Goal: Information Seeking & Learning: Learn about a topic

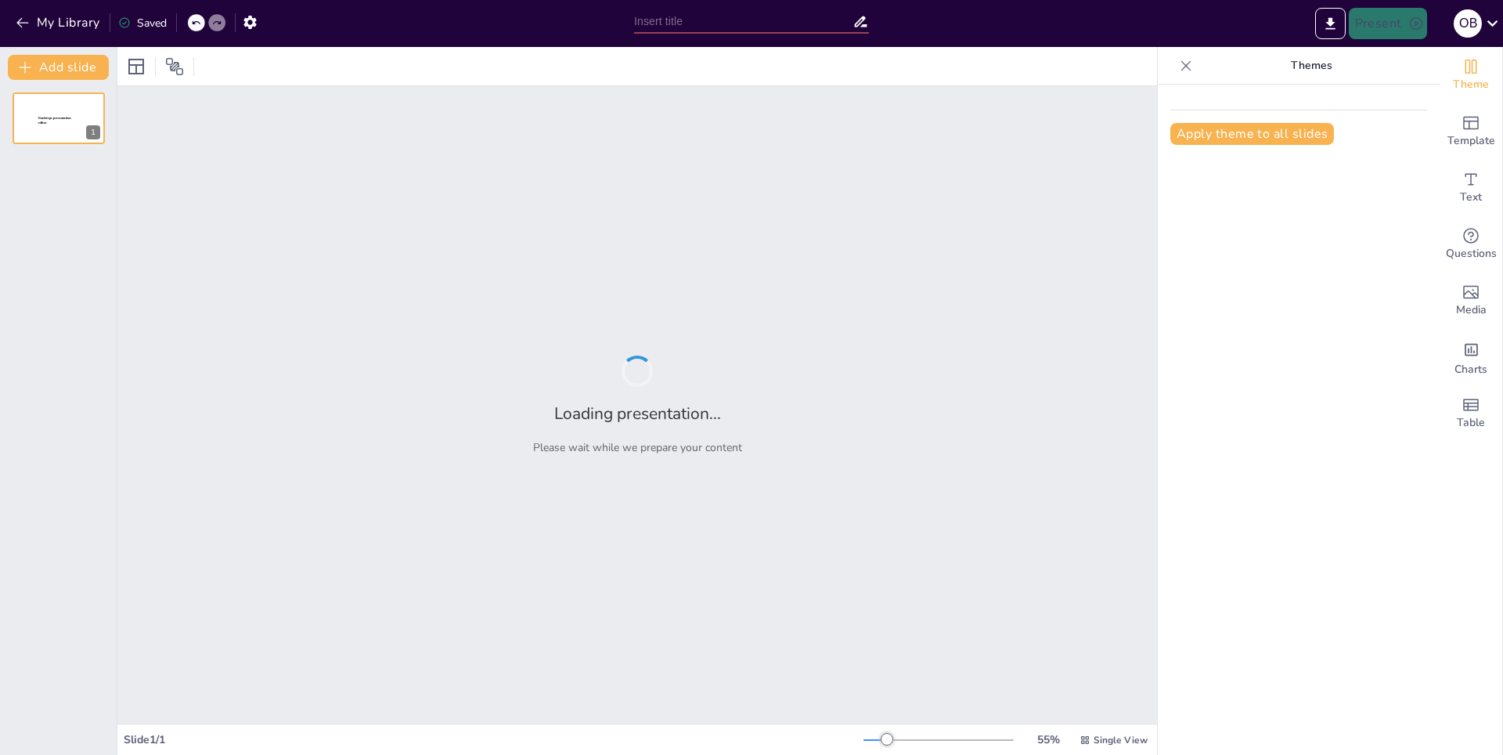
type input "Power Up: Mastering Your Energy for Better Management"
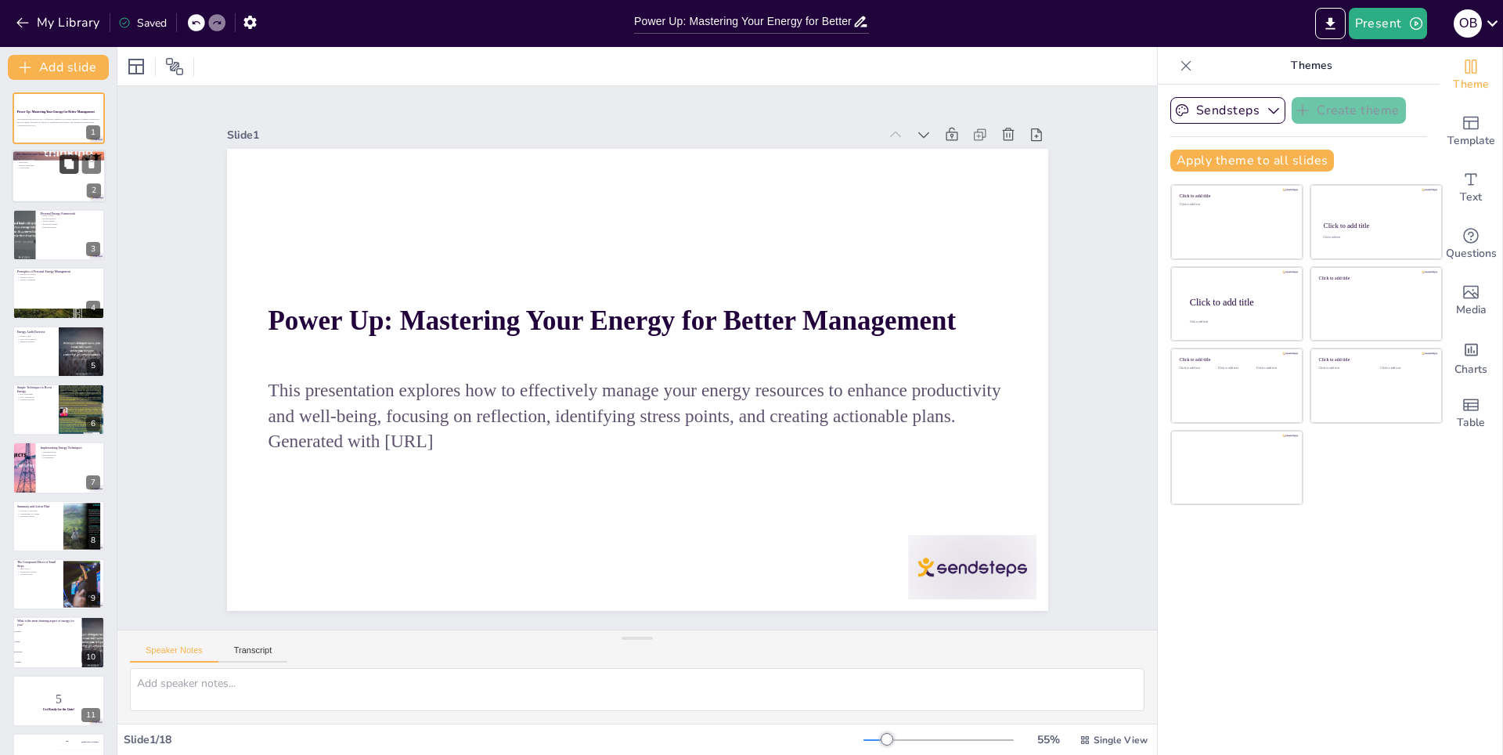
checkbox input "true"
click at [68, 165] on icon at bounding box center [68, 164] width 9 height 9
type textarea "Energy is a fundamental resource that impacts our ability to plan and execute t…"
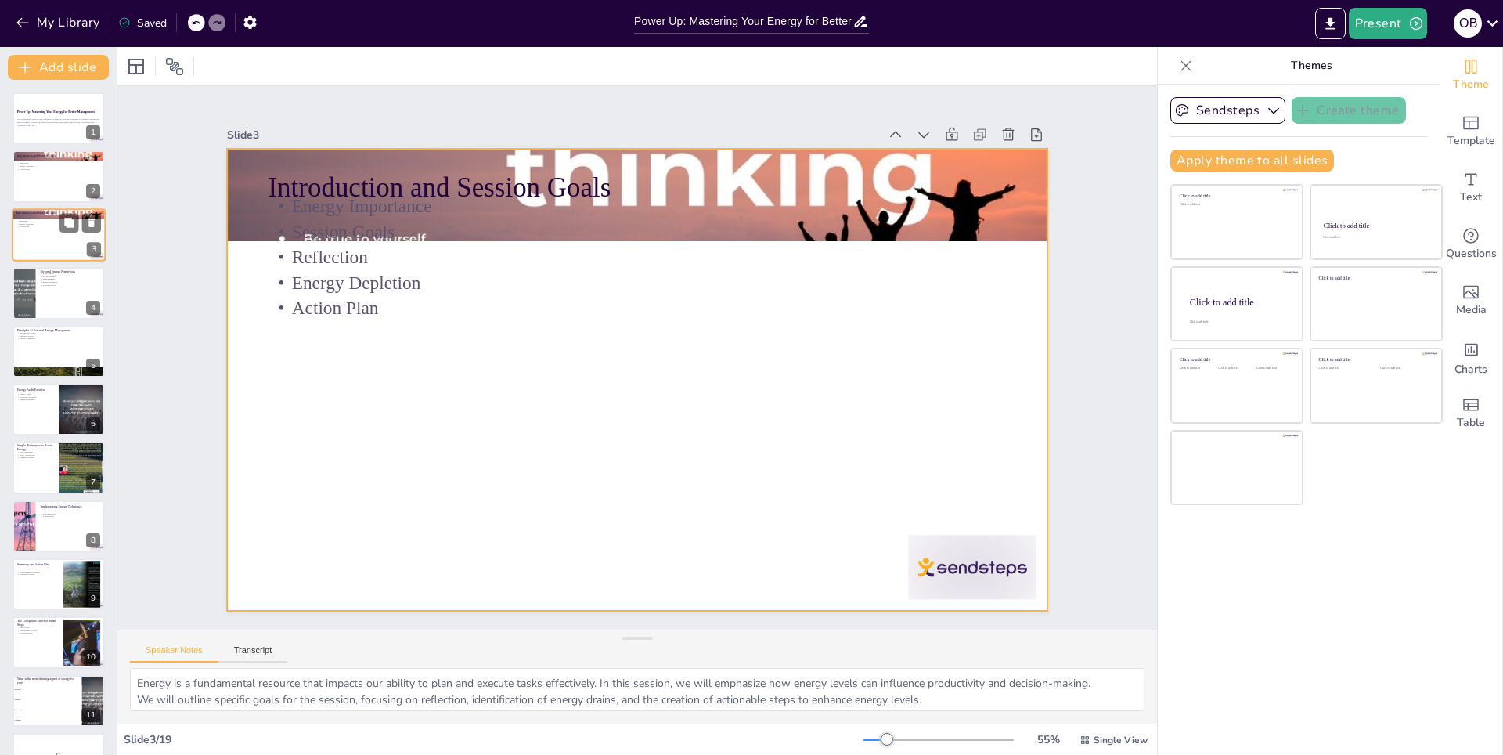
click at [49, 238] on div at bounding box center [59, 234] width 94 height 53
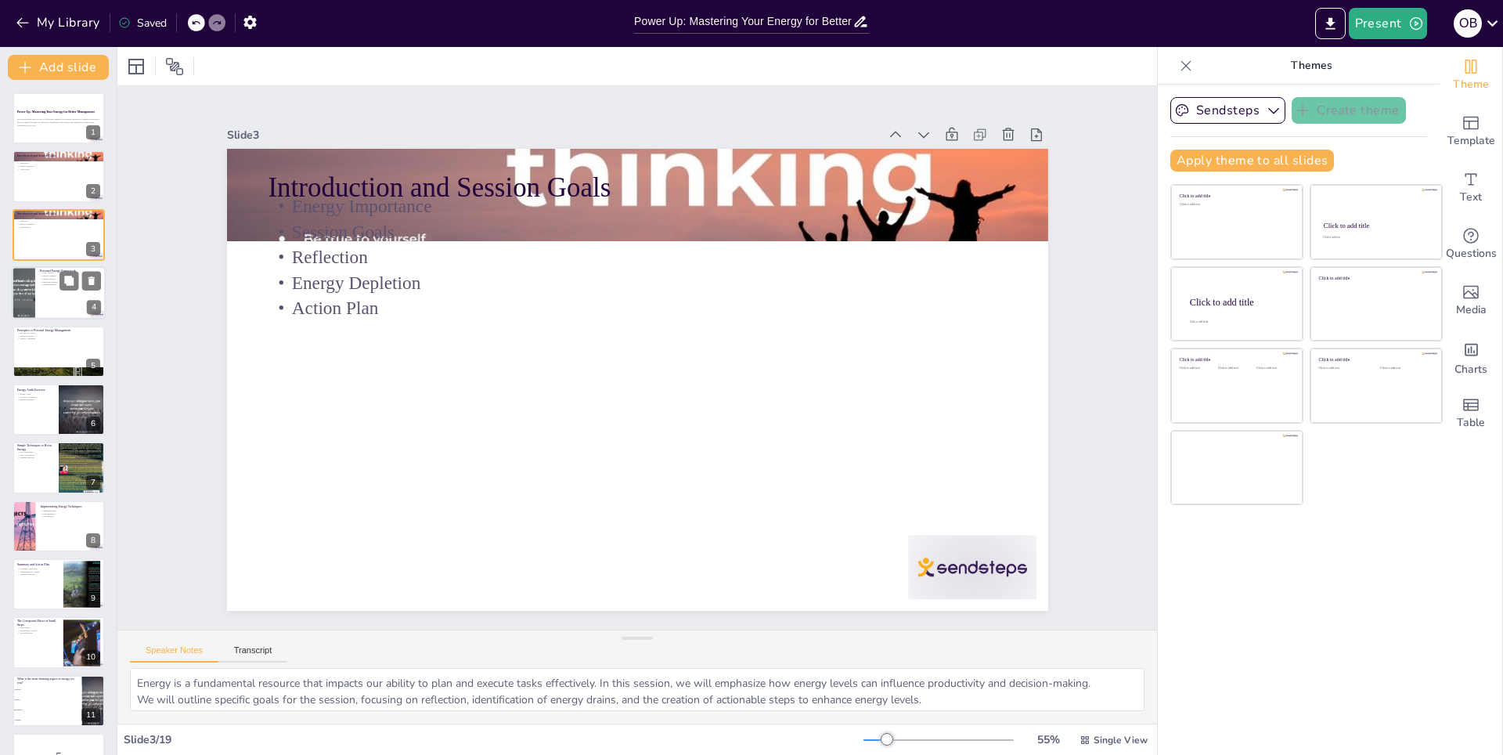
checkbox input "true"
click at [53, 292] on div at bounding box center [59, 292] width 94 height 53
type textarea "Understanding the four aspects of energy is essential for comprehensive energy …"
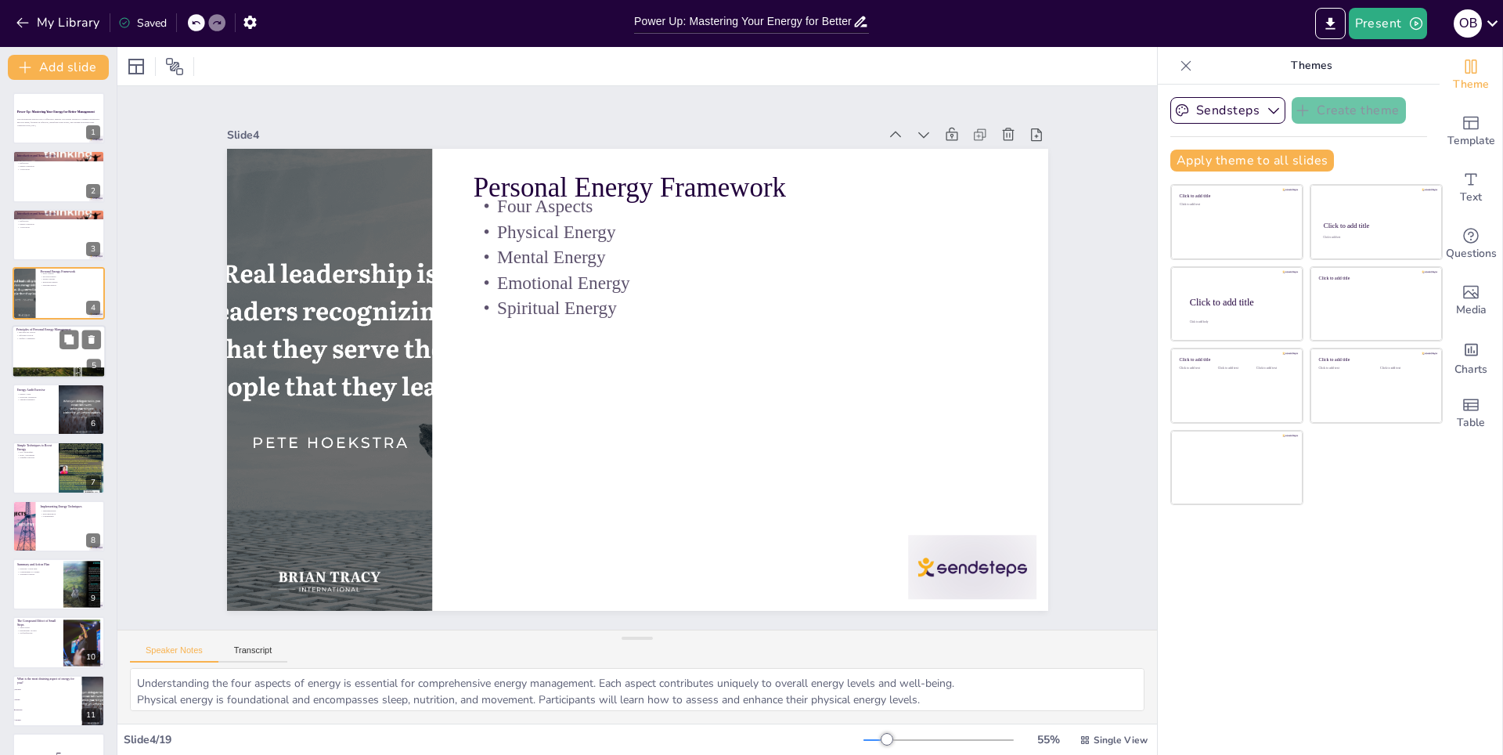
checkbox input "true"
click at [53, 354] on div at bounding box center [59, 351] width 94 height 53
type textarea "The principle of becoming the source emphasizes the importance of self-care and…"
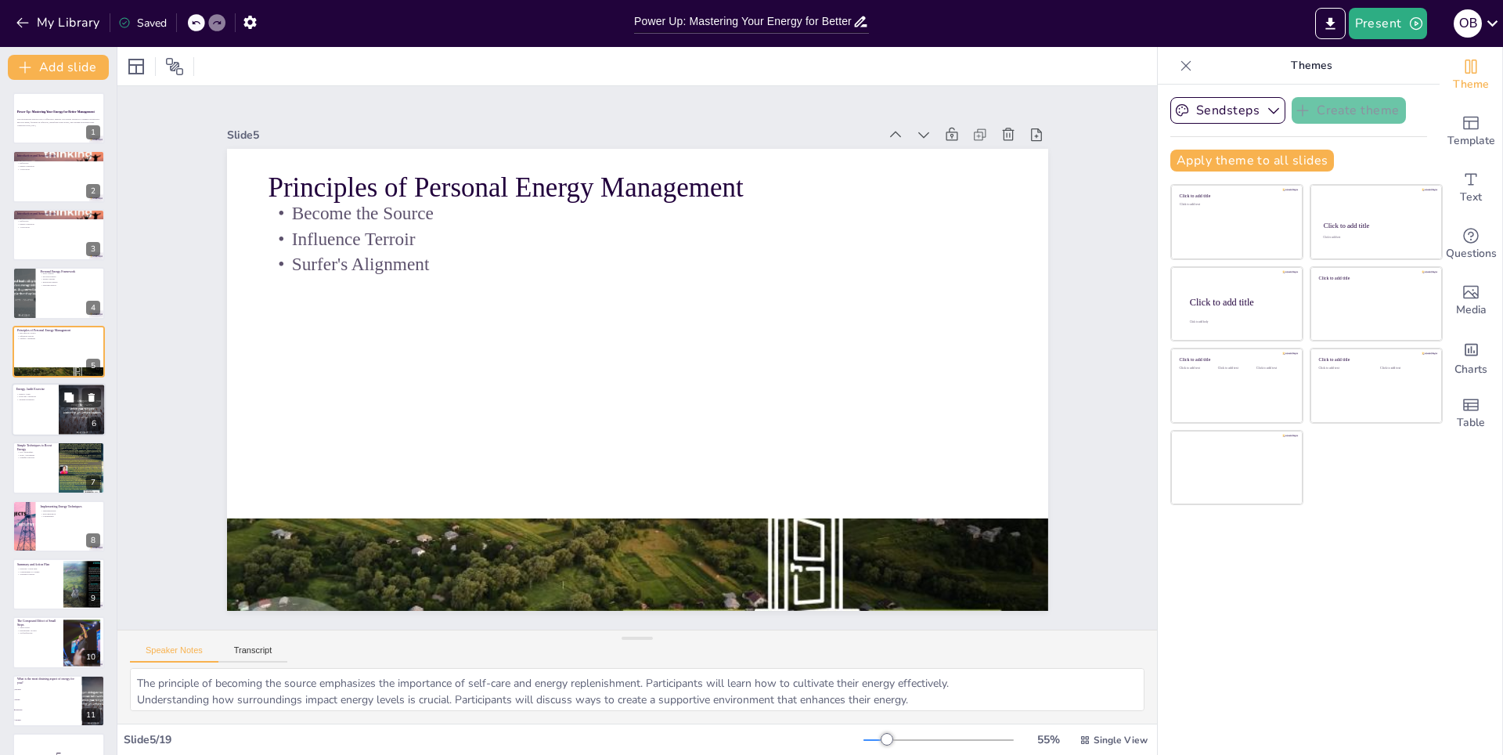
checkbox input "true"
click at [36, 421] on div at bounding box center [59, 409] width 94 height 53
type textarea "Conducting an energy audit helps individuals identify specific situations that …"
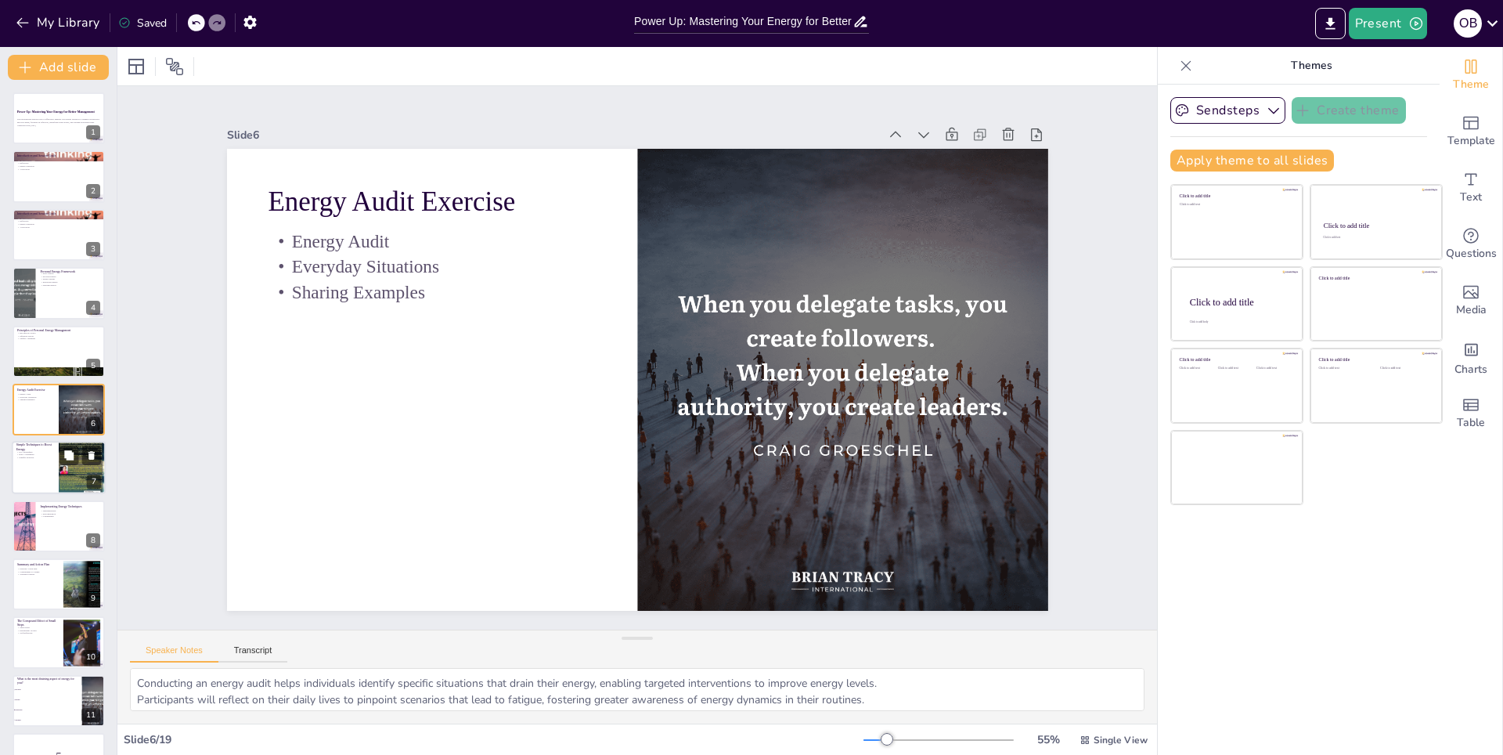
checkbox input "true"
click at [38, 462] on div at bounding box center [59, 467] width 94 height 53
type textarea "The session will introduce practical techniques that participants can easily in…"
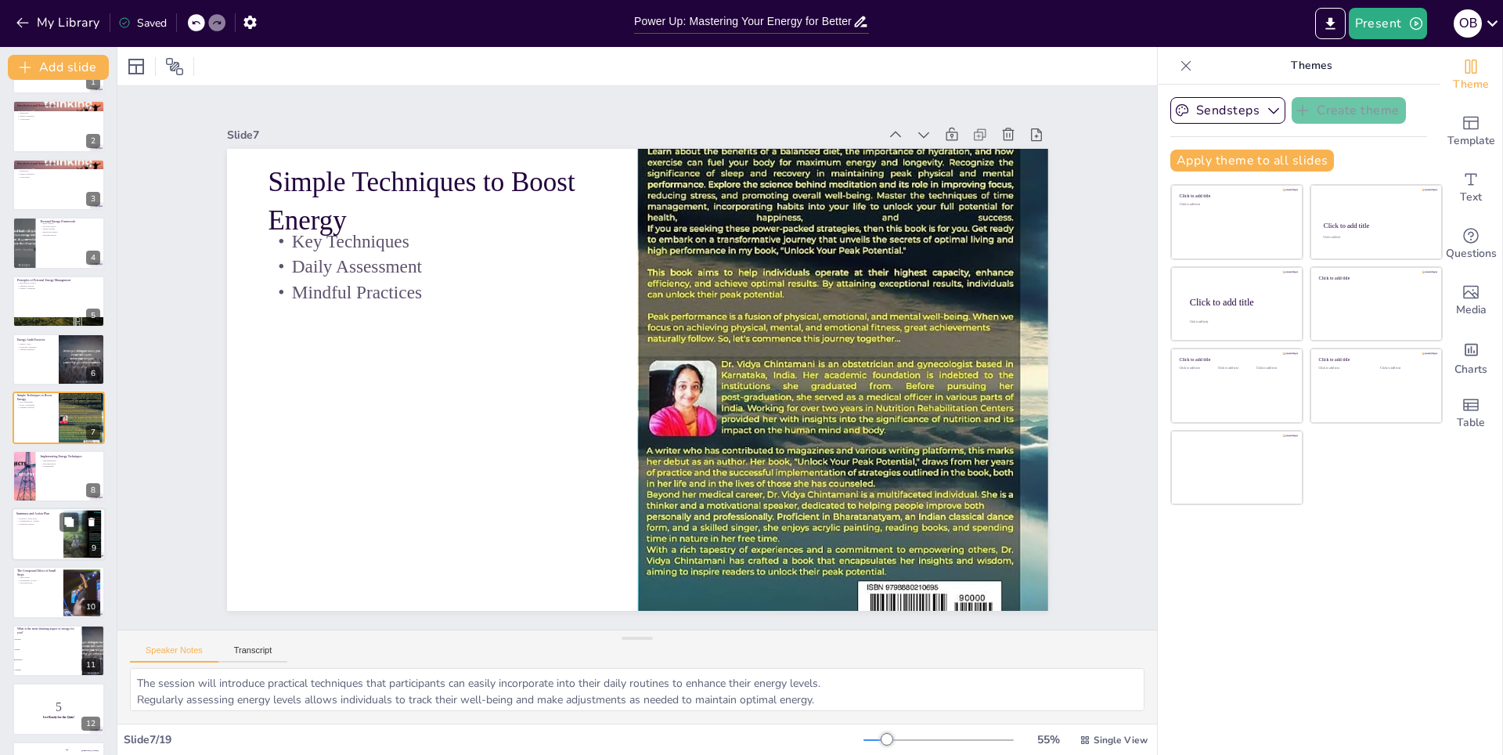
checkbox input "true"
click at [49, 527] on div at bounding box center [59, 533] width 94 height 53
type textarea "Creating a personal action plan empowers participants to take ownership of thei…"
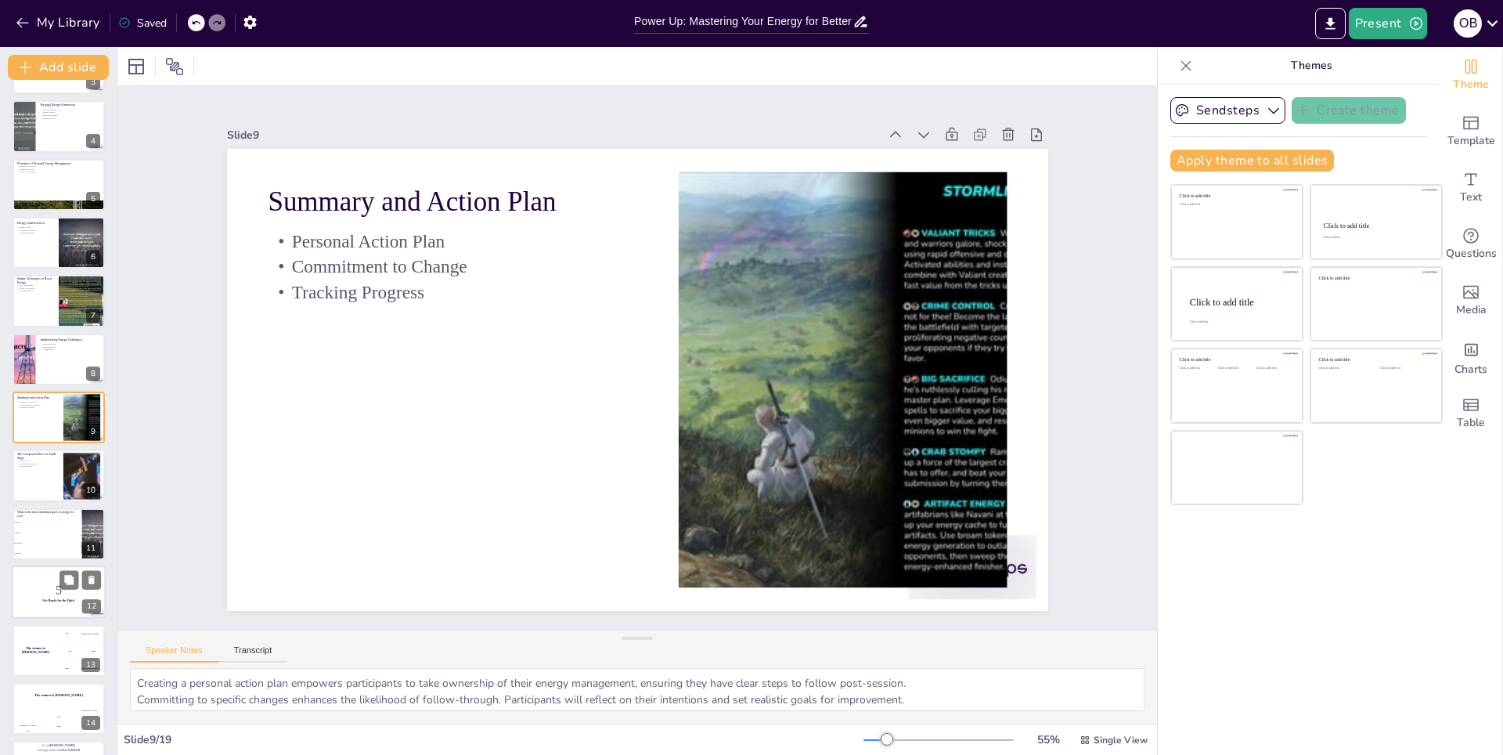
checkbox input "true"
click at [46, 596] on p "5" at bounding box center [58, 590] width 83 height 17
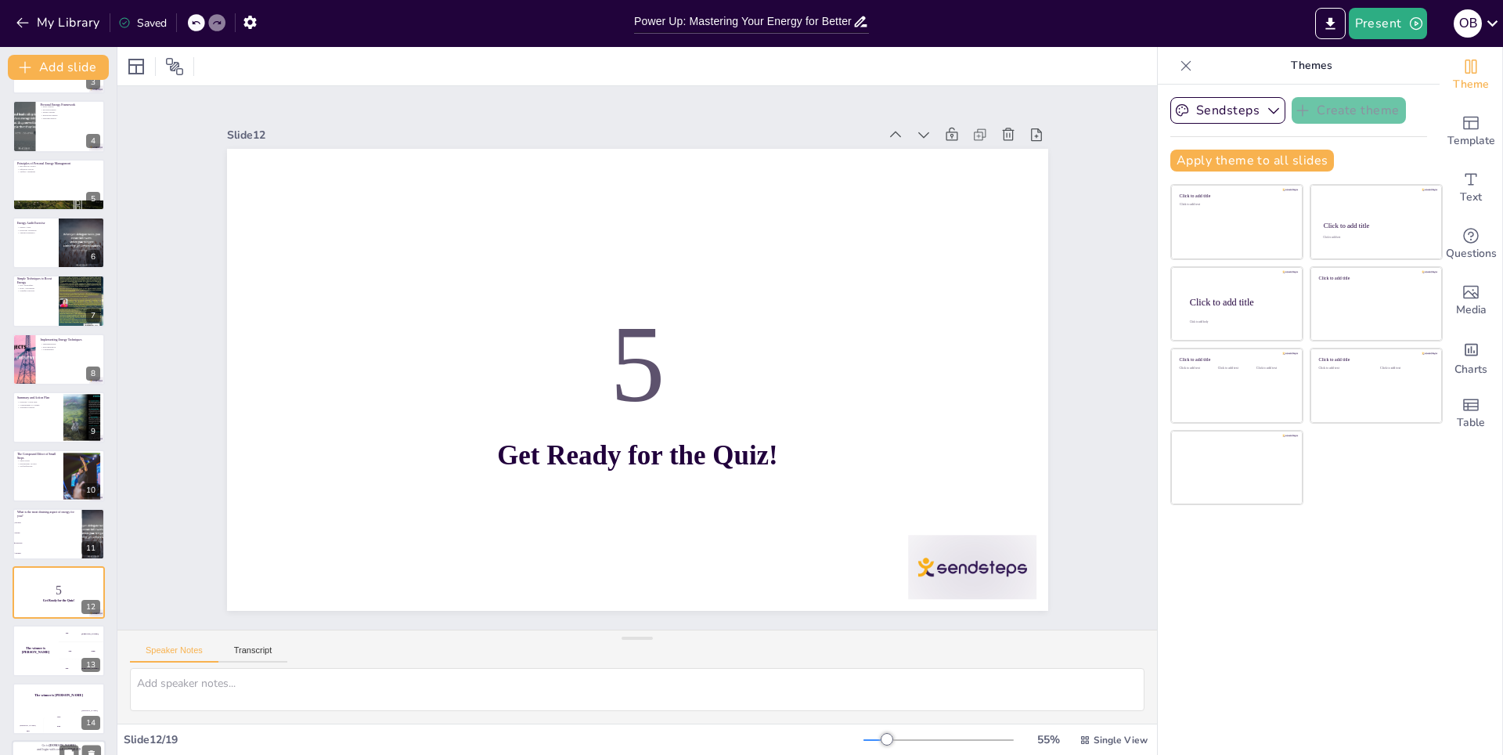
scroll to position [341, 0]
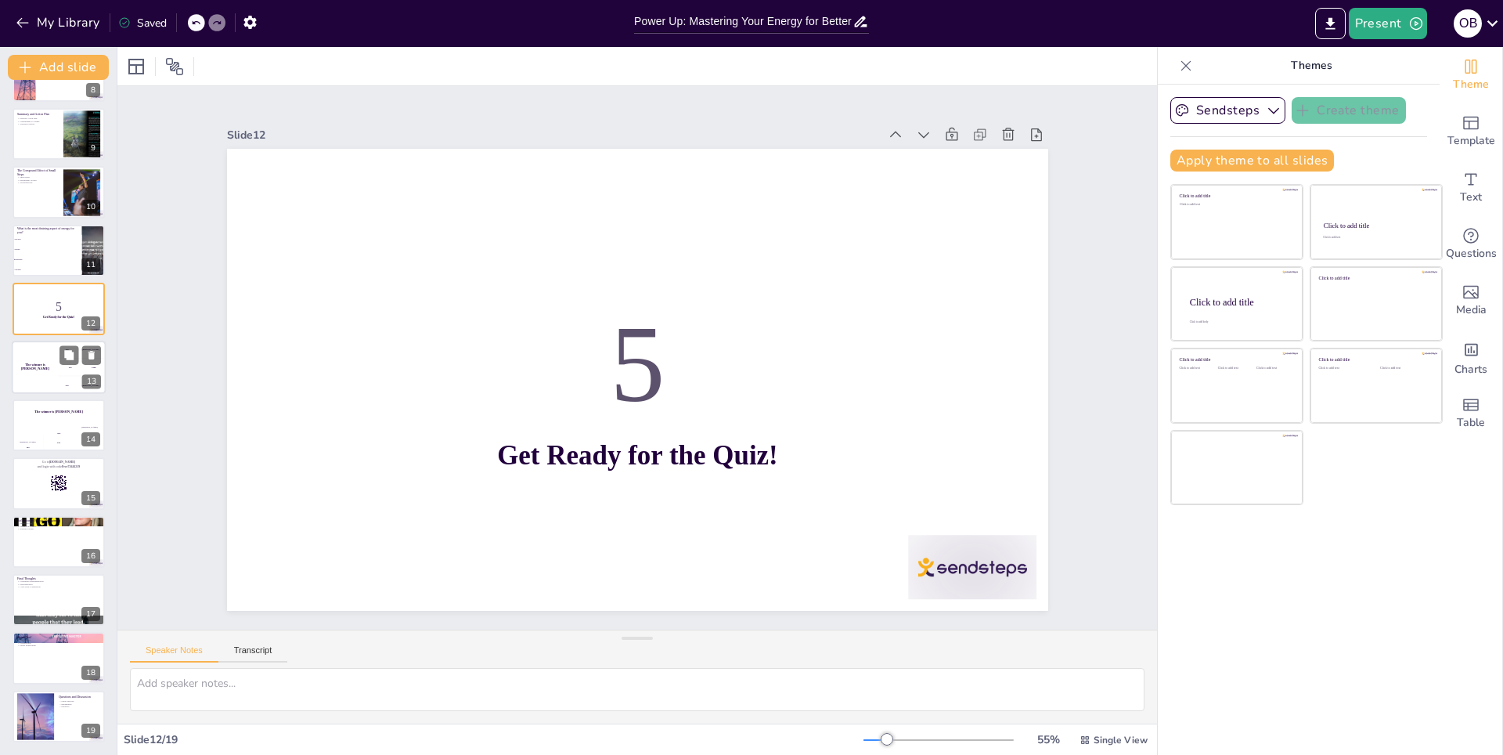
click at [35, 370] on div "The winner is [PERSON_NAME]" at bounding box center [35, 366] width 47 height 53
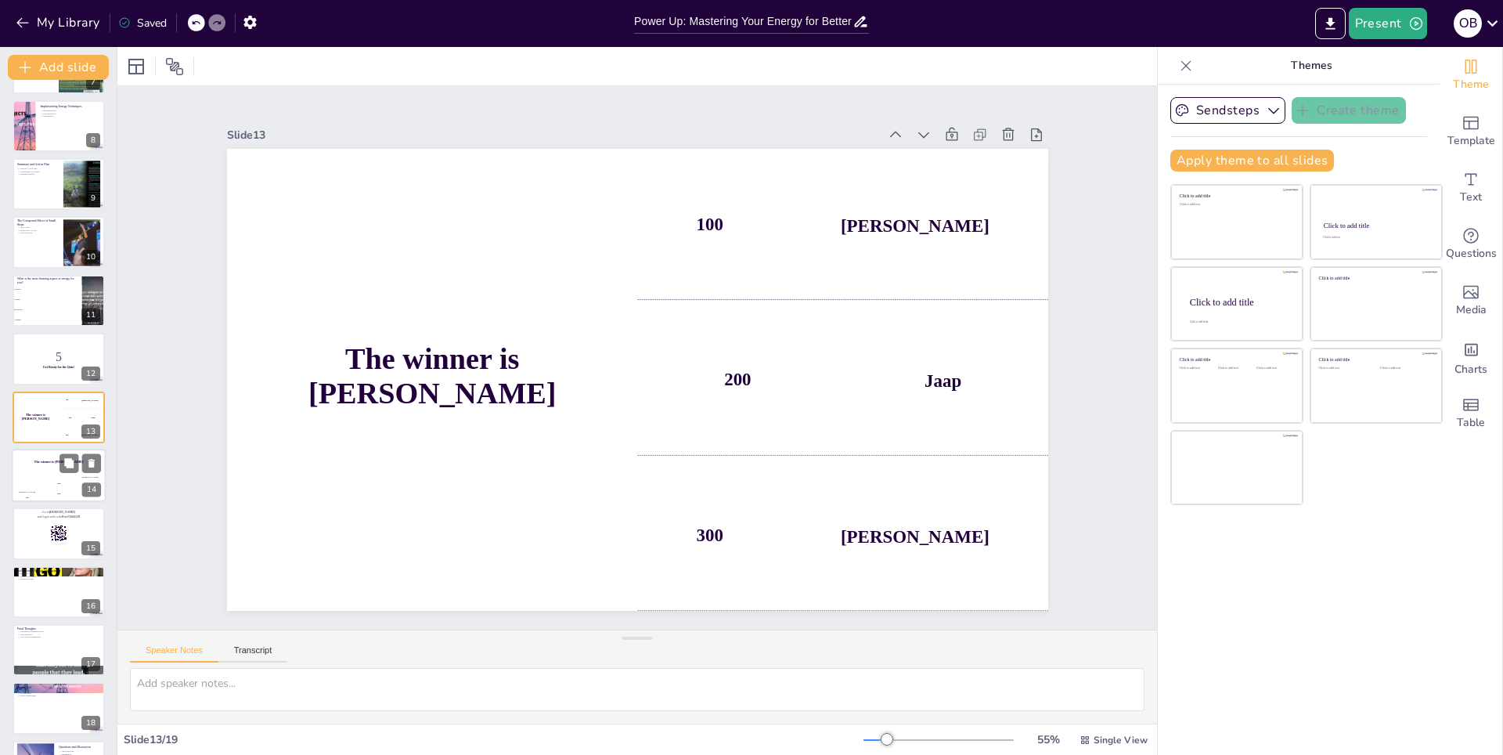
click at [38, 463] on h4 "The winner is [PERSON_NAME]" at bounding box center [59, 461] width 94 height 4
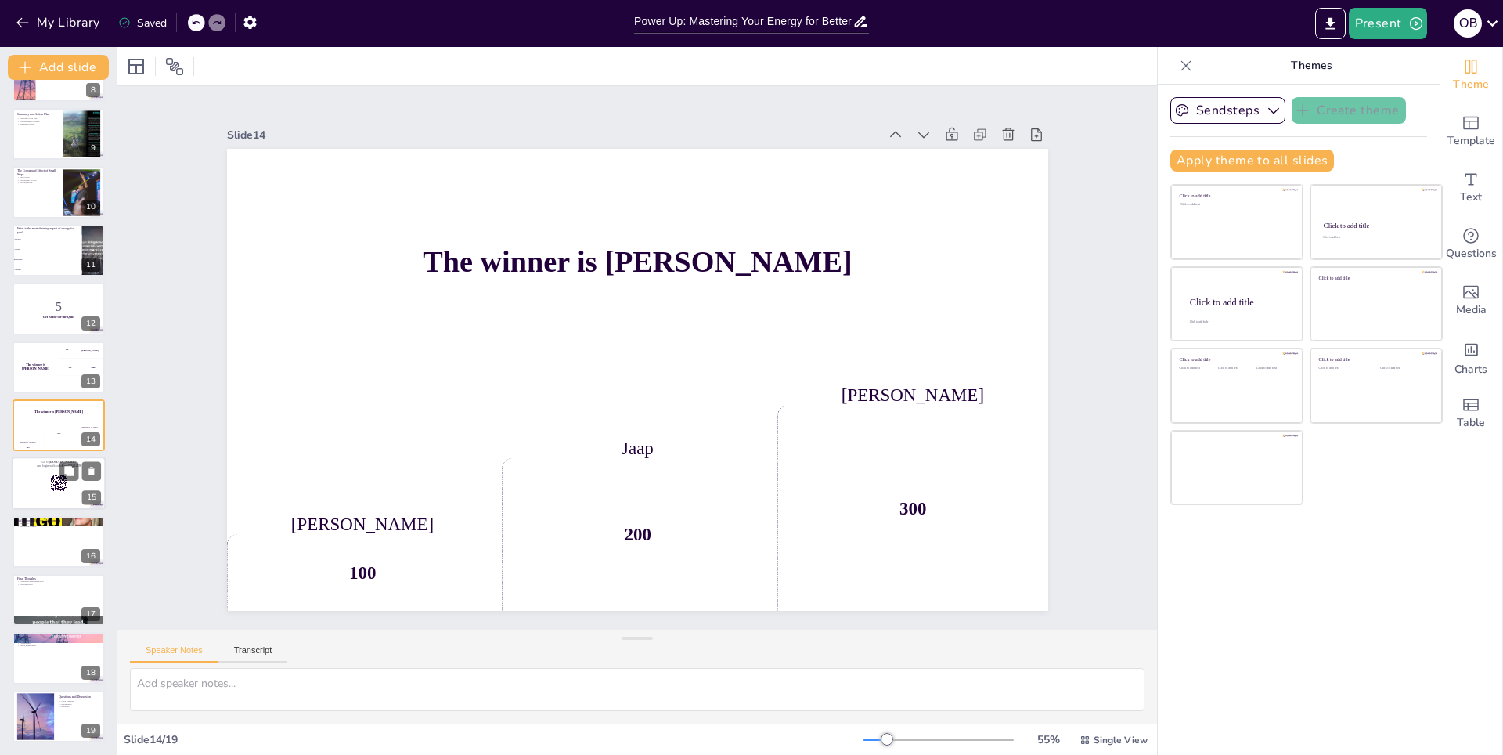
click at [34, 496] on div at bounding box center [59, 483] width 94 height 53
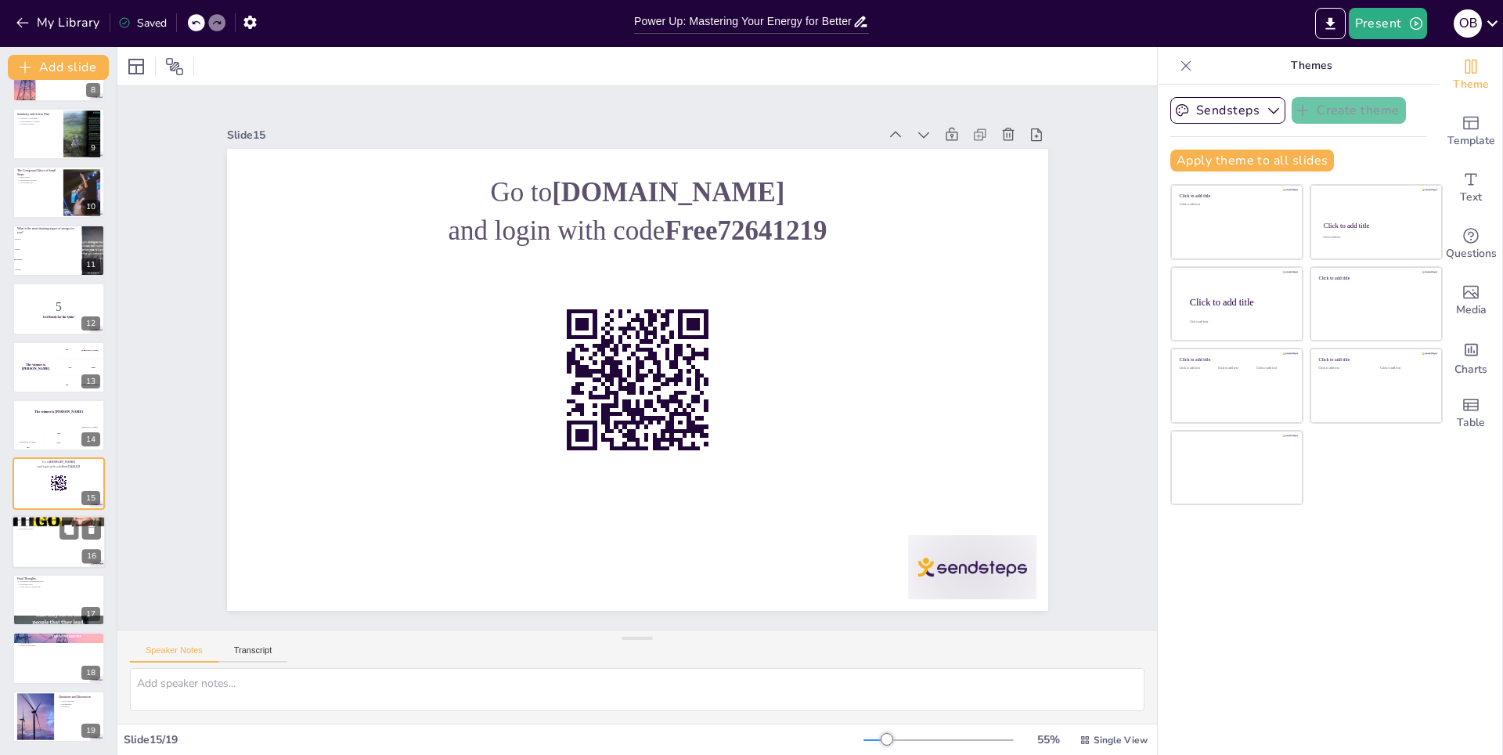
checkbox input "true"
click at [40, 542] on div at bounding box center [59, 541] width 94 height 53
type textarea "Reflecting on the impact of energy management encourages participants to consid…"
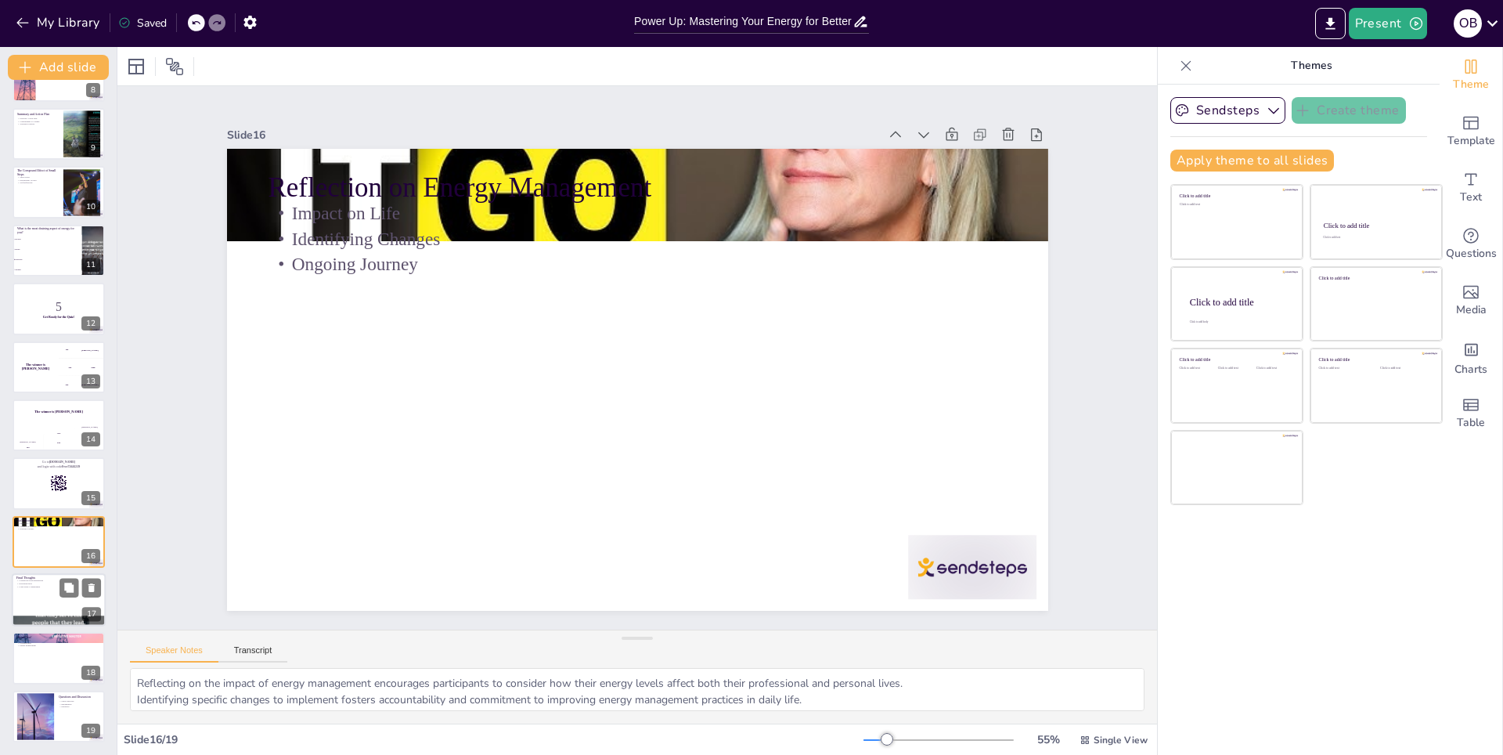
checkbox input "true"
click at [52, 587] on p "Long-Term Commitment" at bounding box center [58, 586] width 85 height 3
type textarea "Emphasizing the importance of continuous experimentation encourages participant…"
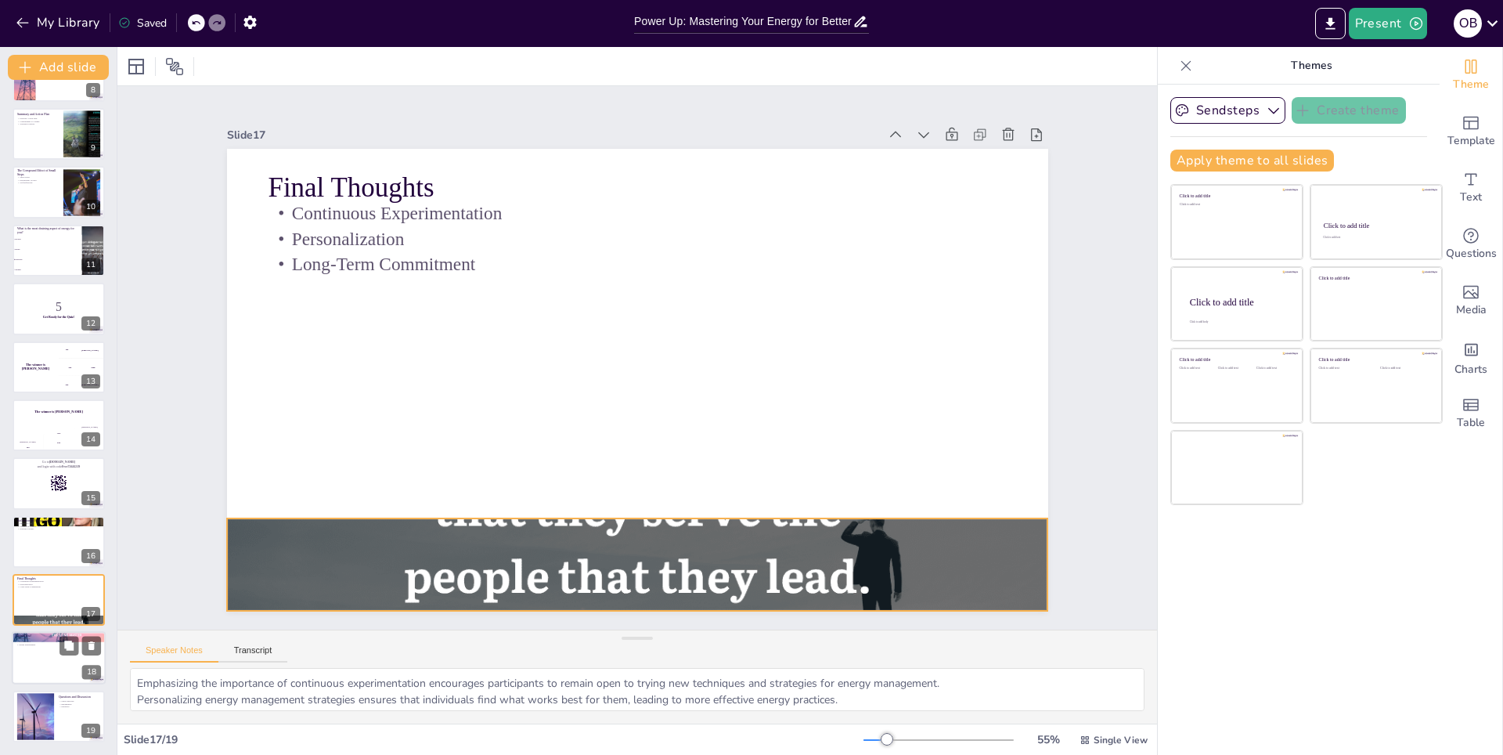
checkbox input "true"
click at [48, 635] on p "Thank You!" at bounding box center [58, 636] width 85 height 5
type textarea "Expressing appreciation reinforces community and encourages ongoing support amo…"
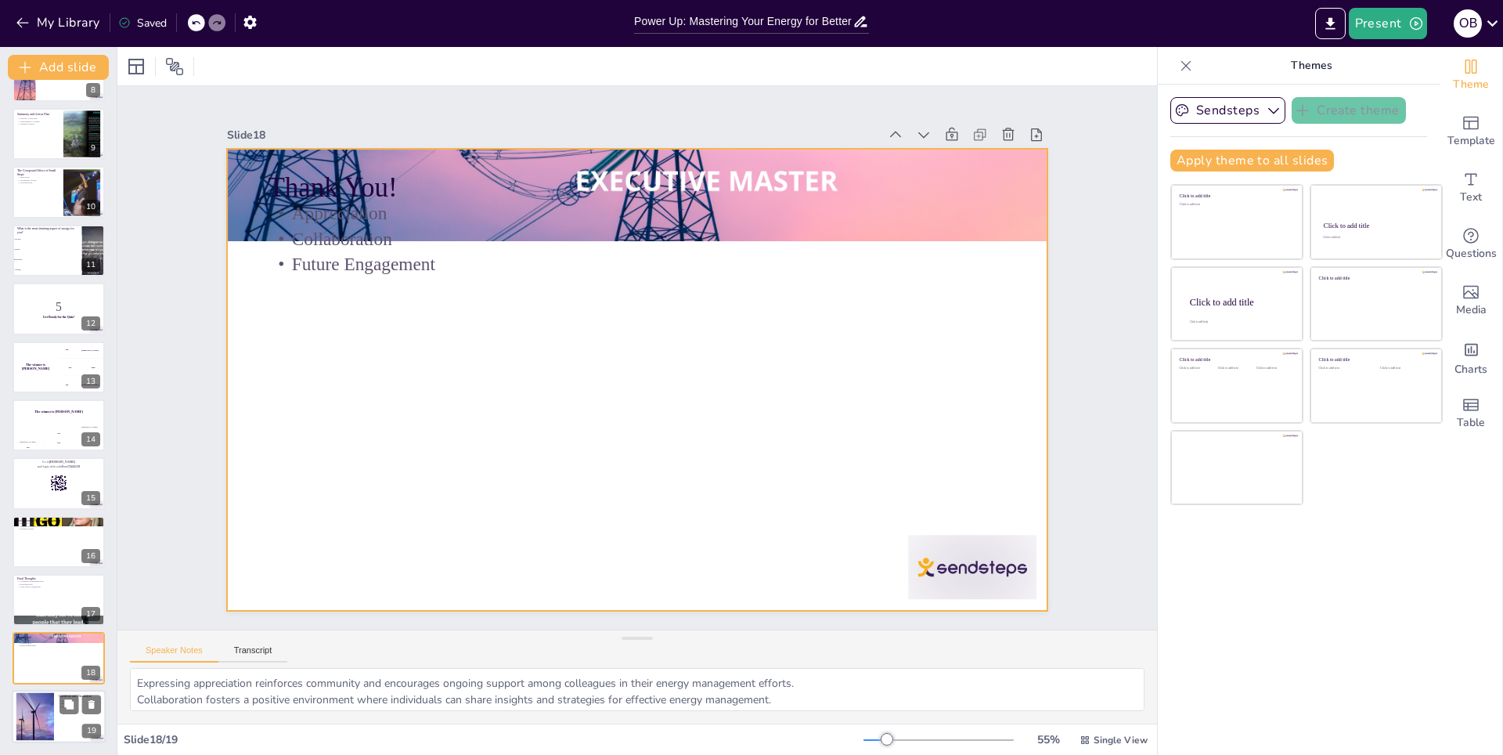
checkbox input "true"
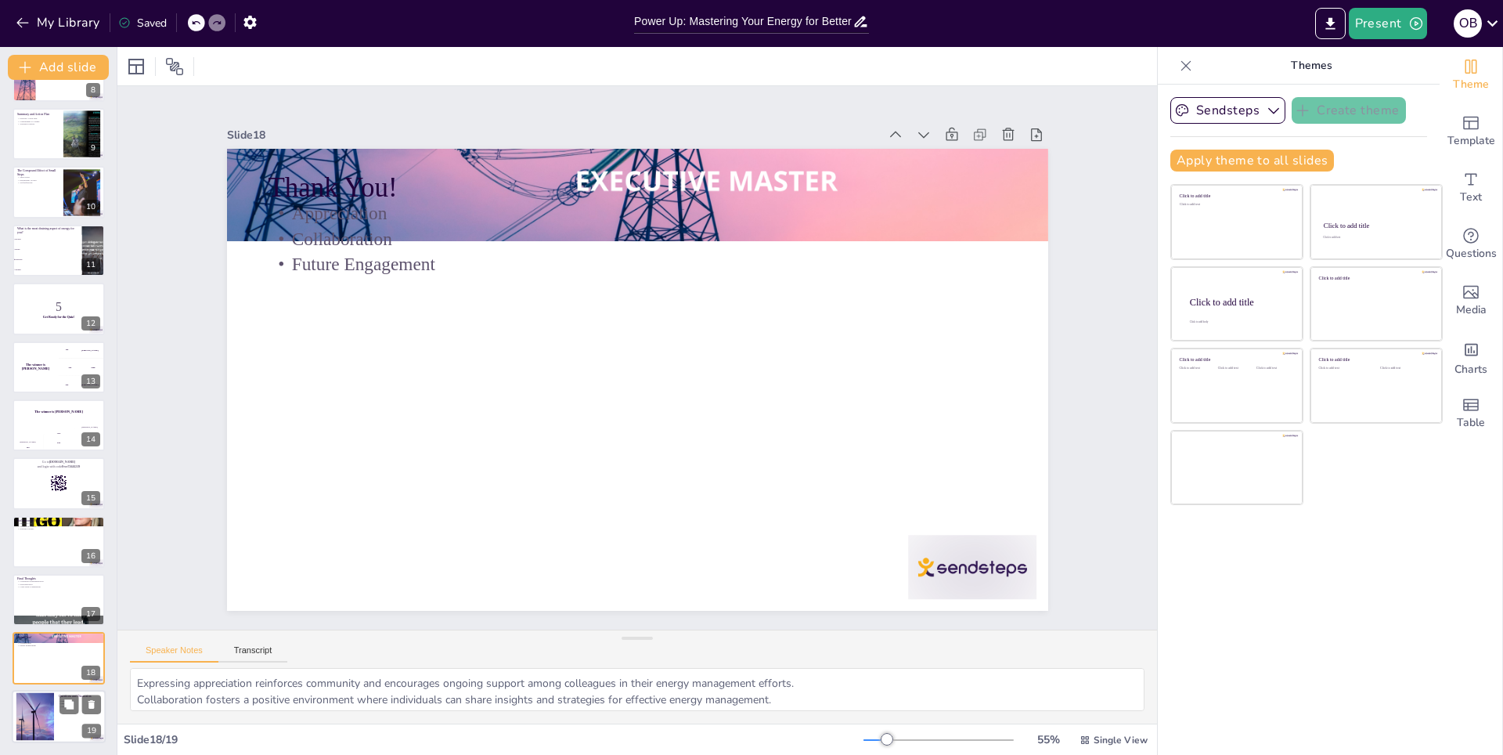
click at [45, 702] on div at bounding box center [35, 716] width 85 height 48
type textarea "Encouraging open dialogue allows participants to share their thoughts and insig…"
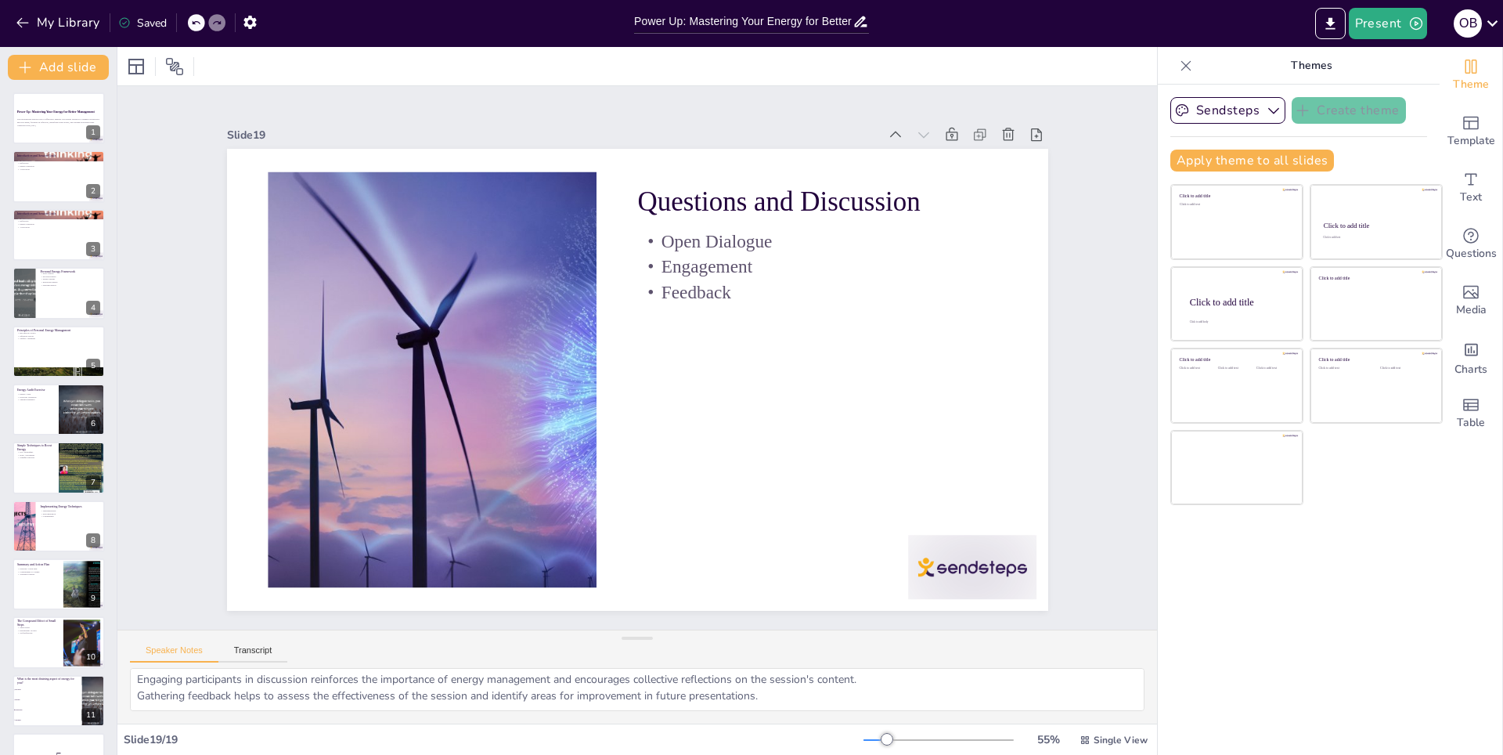
scroll to position [0, 0]
checkbox input "true"
click at [38, 643] on div at bounding box center [59, 642] width 94 height 53
type textarea "Highlighting the significance of small, consistent actions encourages participa…"
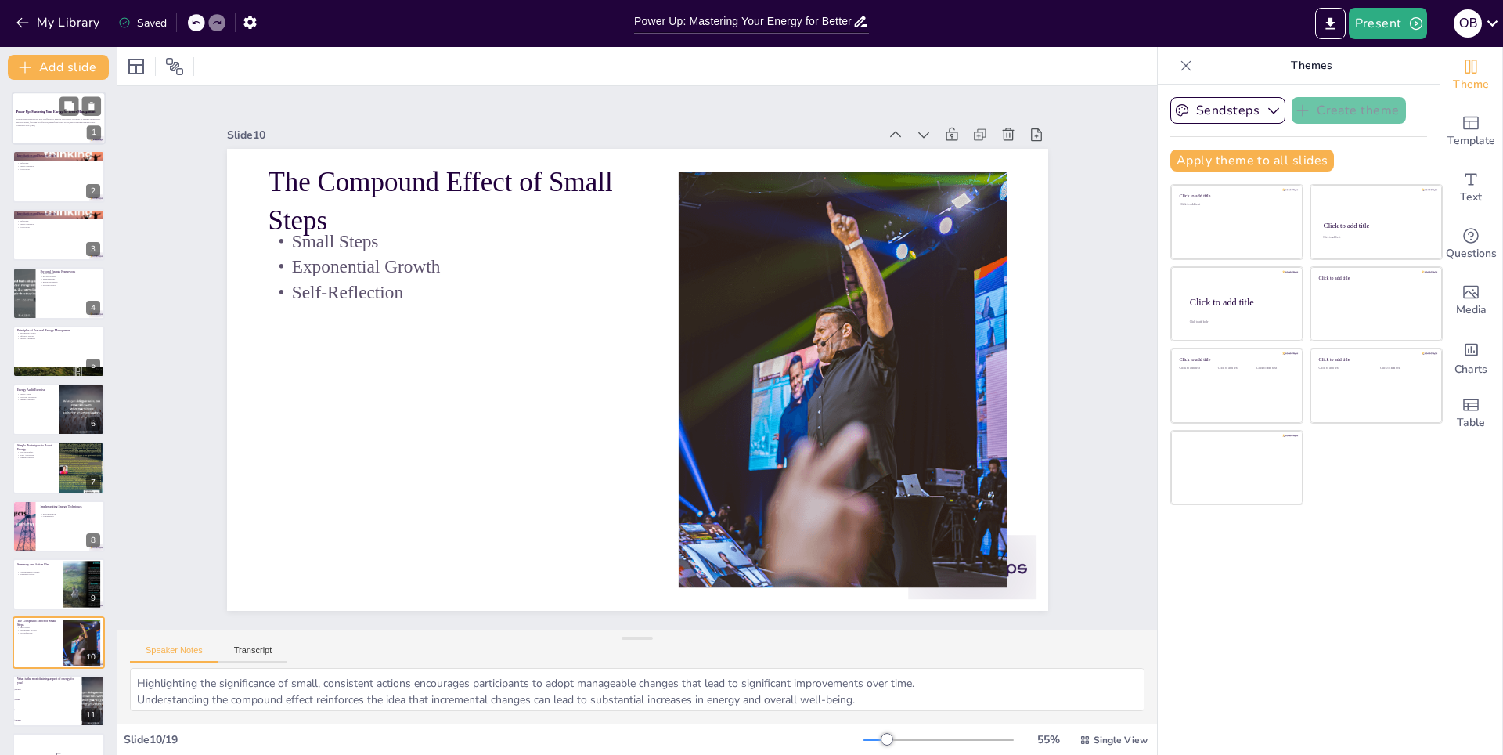
checkbox input "true"
click at [41, 113] on p "Power Up: Mastering Your Energy for Better Management" at bounding box center [58, 112] width 85 height 5
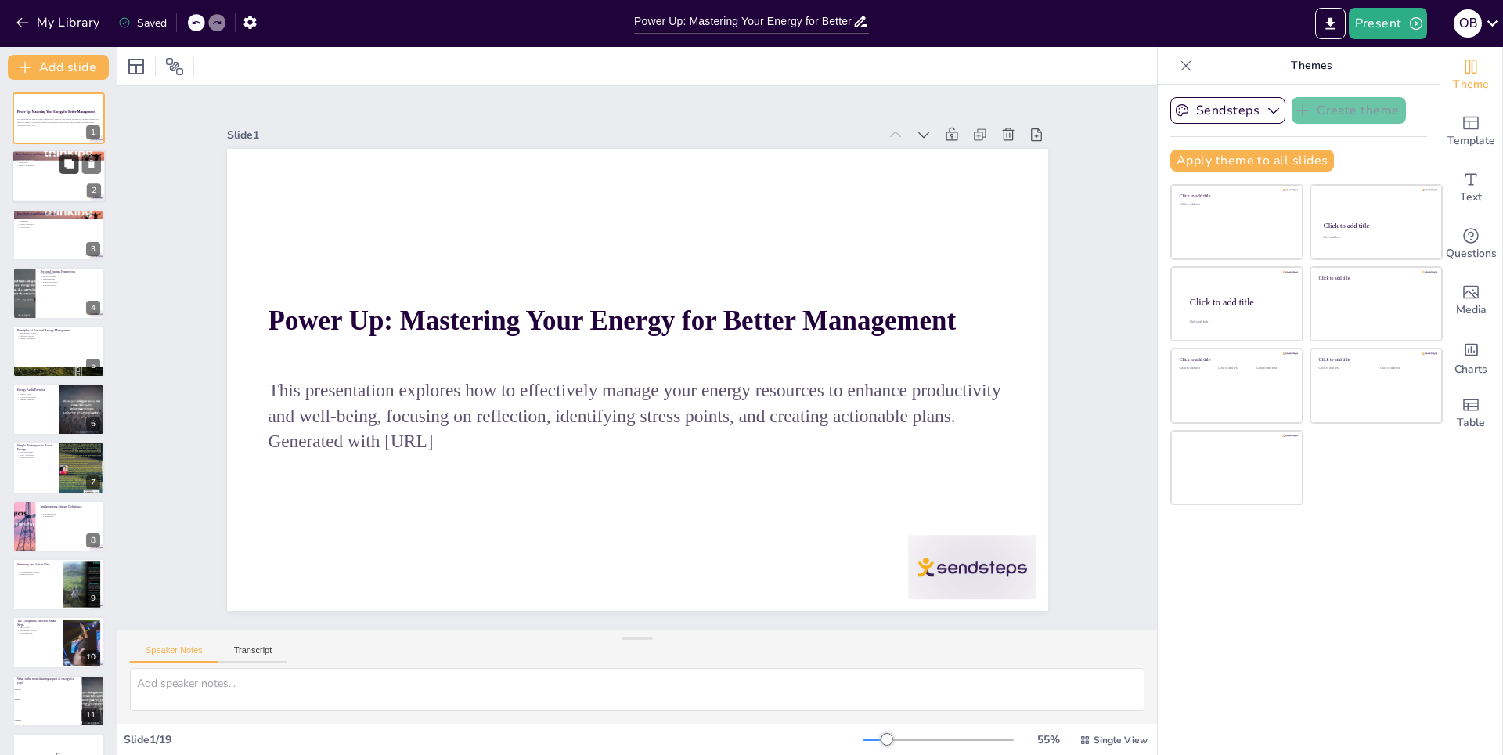
checkbox input "true"
click at [59, 169] on button at bounding box center [68, 164] width 19 height 19
type textarea "Energy is a fundamental resource that impacts our ability to plan and execute t…"
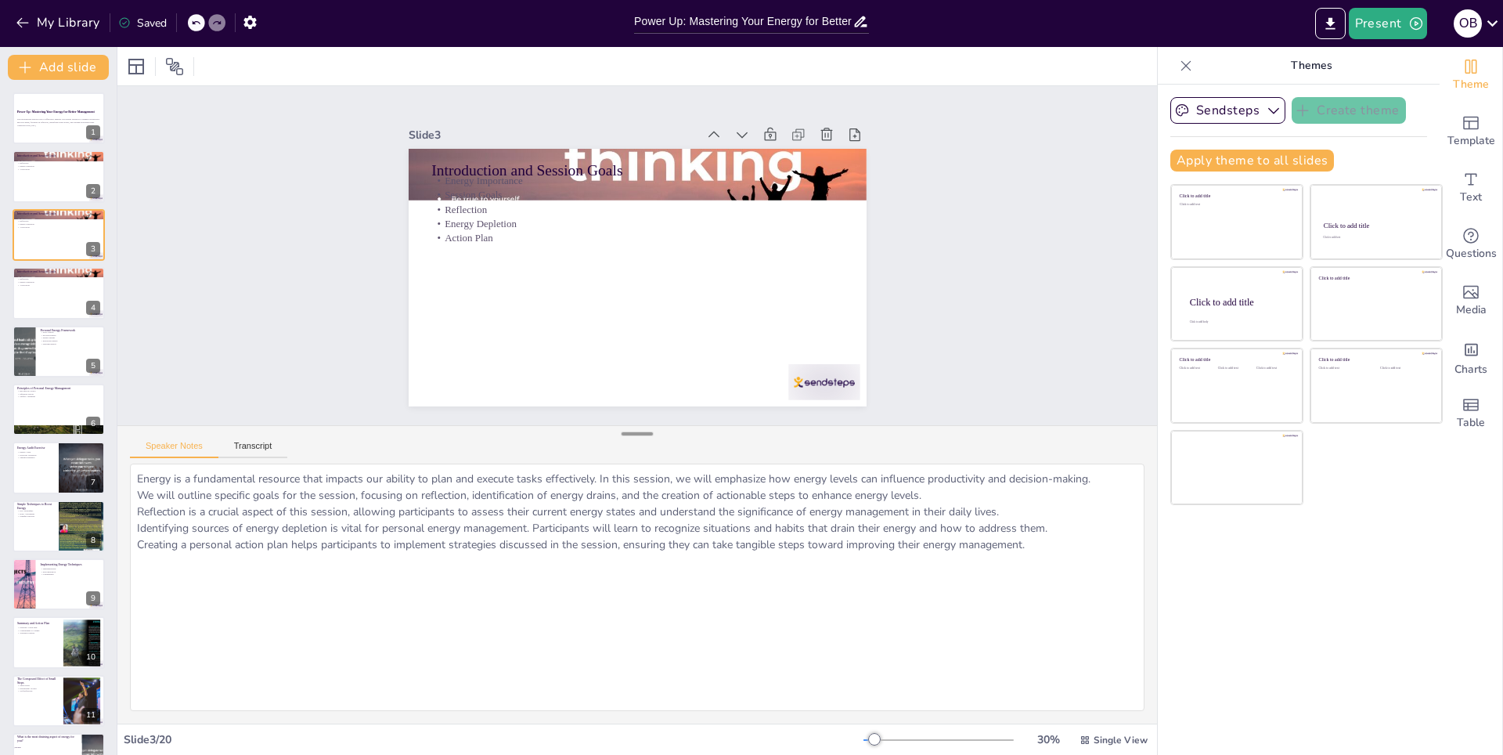
drag, startPoint x: 639, startPoint y: 638, endPoint x: 624, endPoint y: 434, distance: 204.9
click at [624, 434] on div at bounding box center [636, 434] width 31 height 16
click at [239, 455] on button "Transcript" at bounding box center [253, 449] width 70 height 17
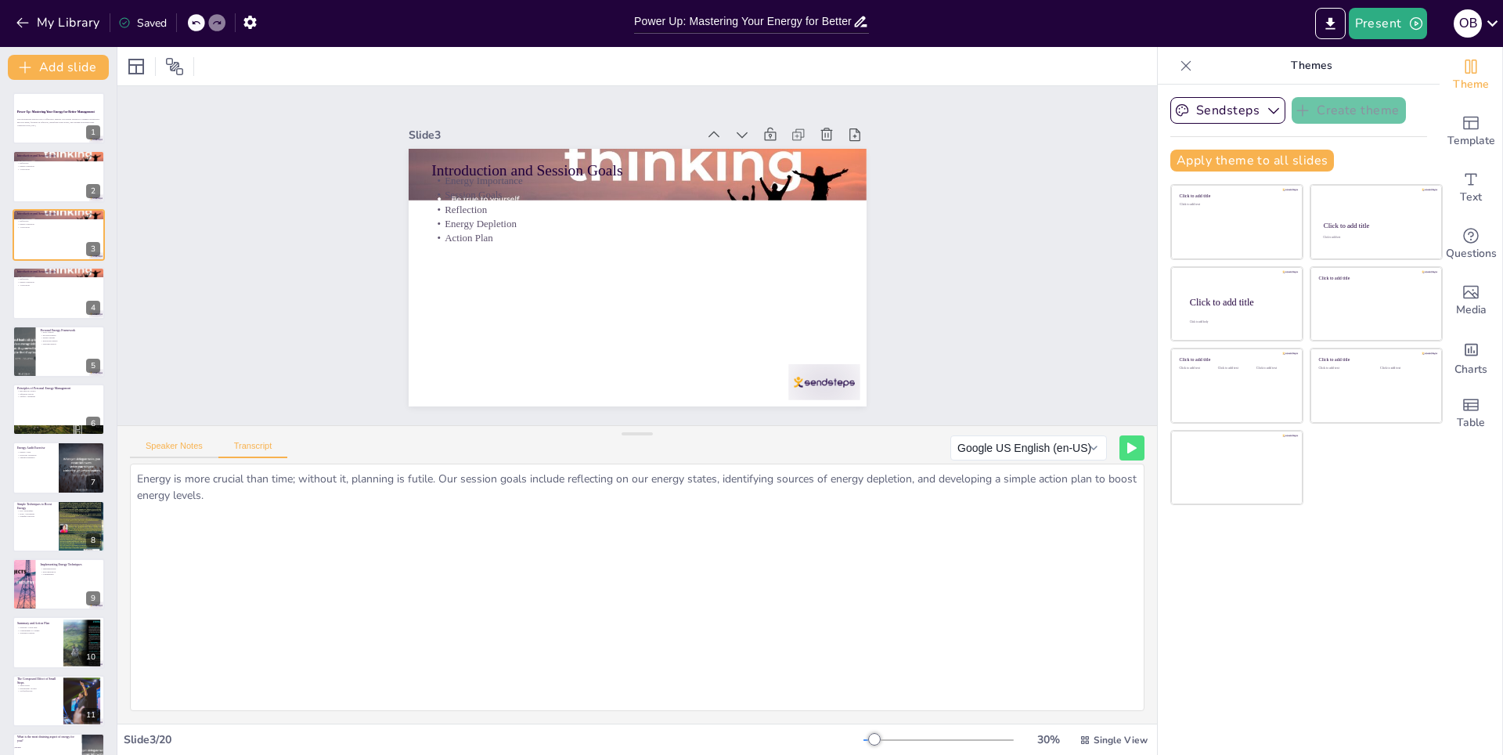
click at [169, 445] on button "Speaker Notes" at bounding box center [174, 449] width 88 height 17
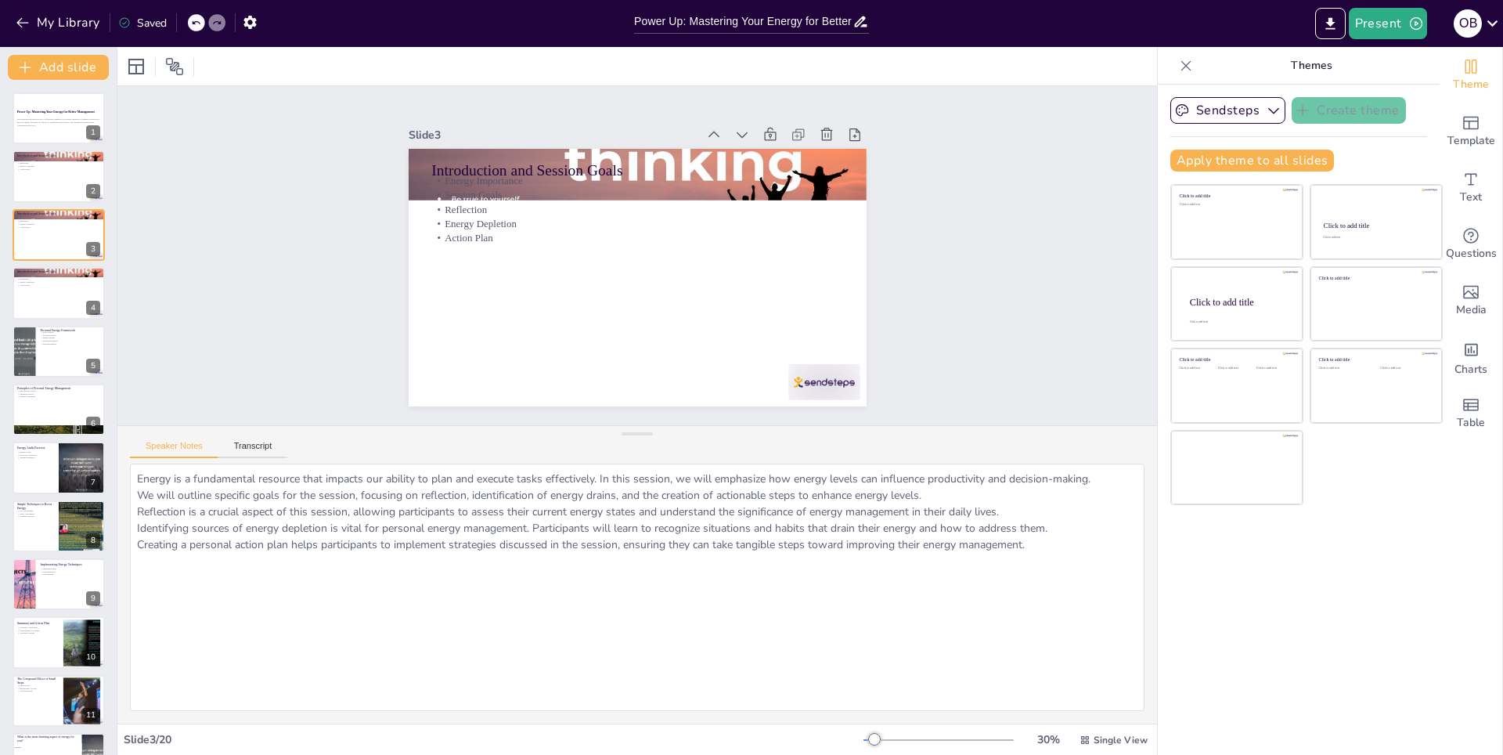
click at [239, 438] on div "Speaker Notes Transcript" at bounding box center [208, 448] width 157 height 20
click at [249, 444] on button "Transcript" at bounding box center [253, 449] width 70 height 17
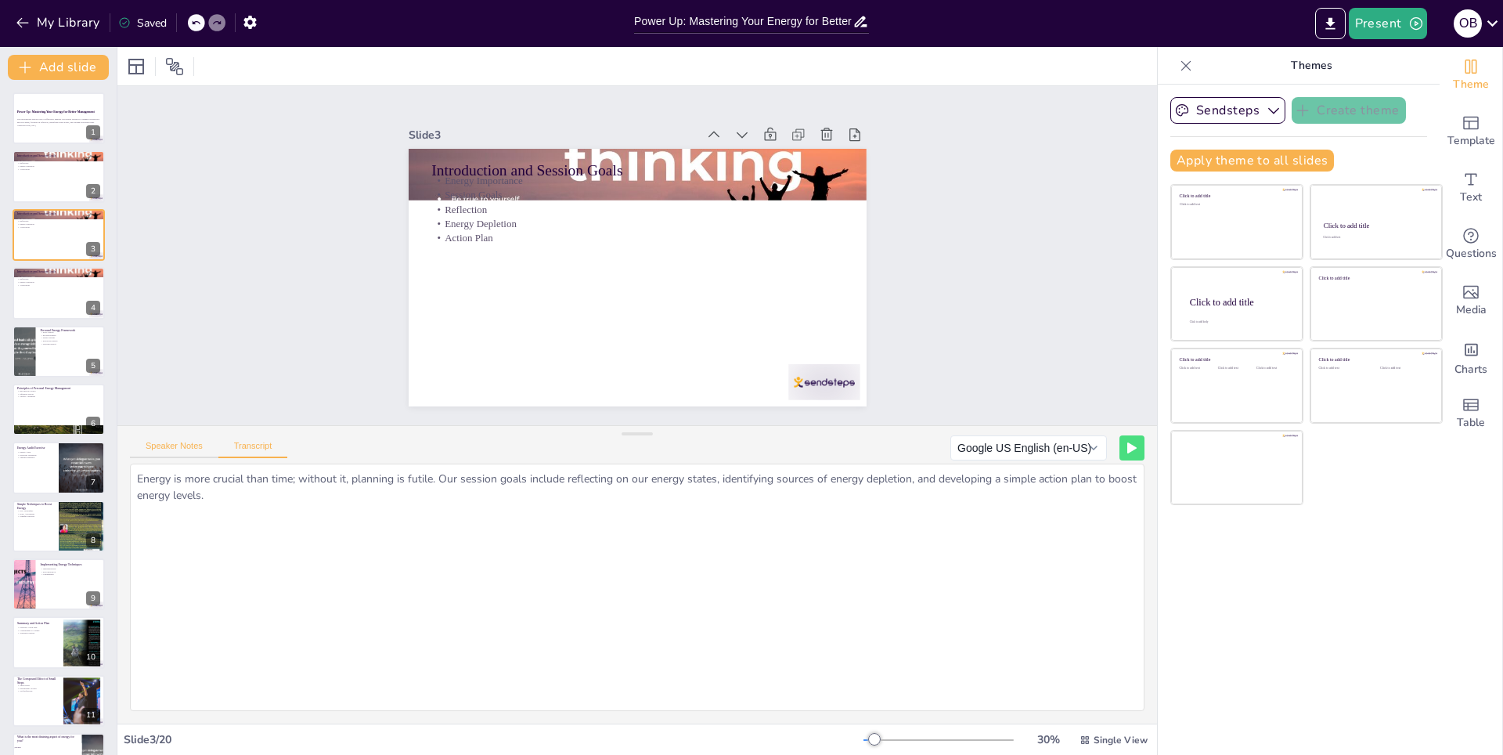
click at [160, 441] on button "Speaker Notes" at bounding box center [174, 449] width 88 height 17
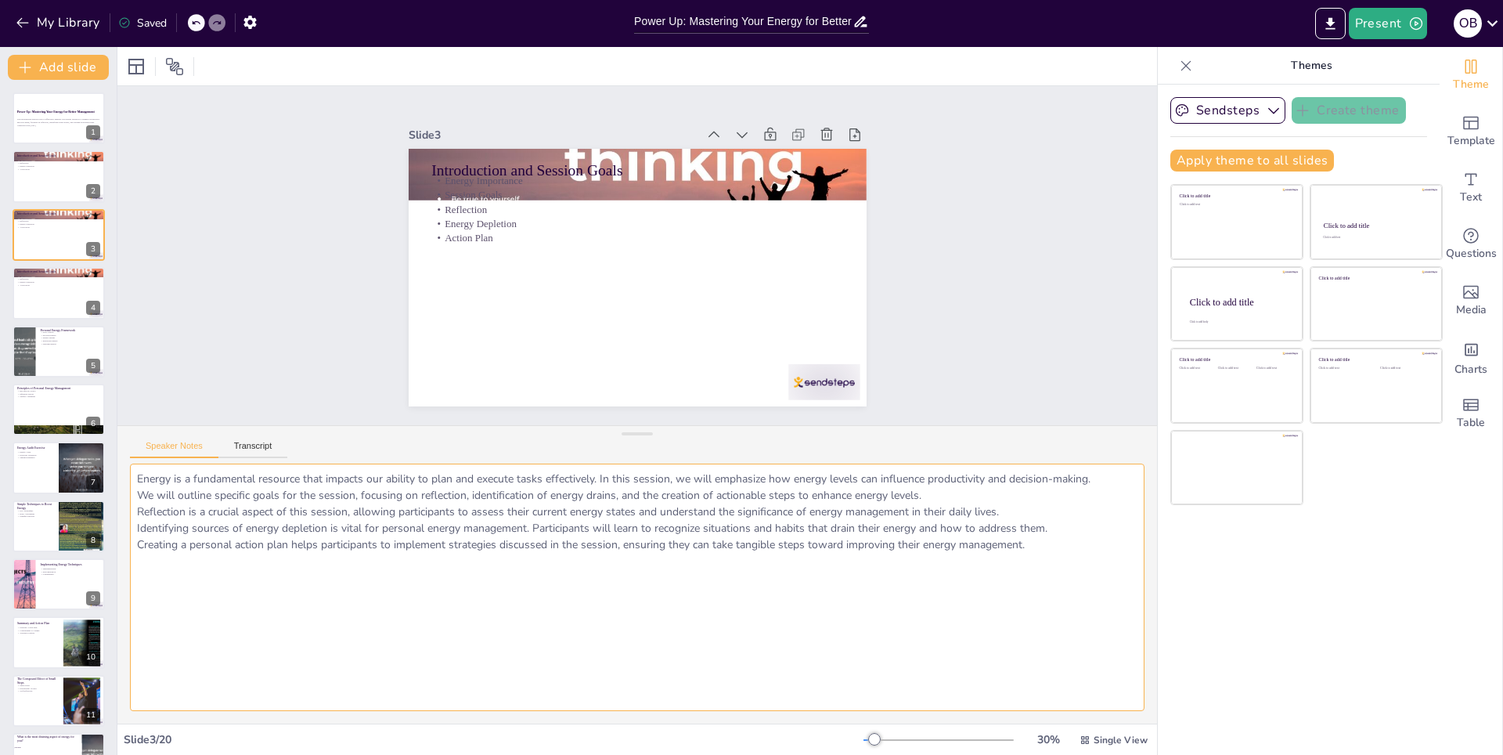
drag, startPoint x: 901, startPoint y: 549, endPoint x: 81, endPoint y: 496, distance: 821.2
click at [81, 496] on div "Document fonts Akatab Recently used Mulish Popular fonts Fonts Add slide Power …" at bounding box center [751, 401] width 1503 height 708
checkbox input "true"
drag, startPoint x: 91, startPoint y: 489, endPoint x: 139, endPoint y: 477, distance: 50.1
click at [139, 477] on div "Document fonts Akatab Recently used Mulish Popular fonts Fonts Add slide Power …" at bounding box center [751, 401] width 1503 height 708
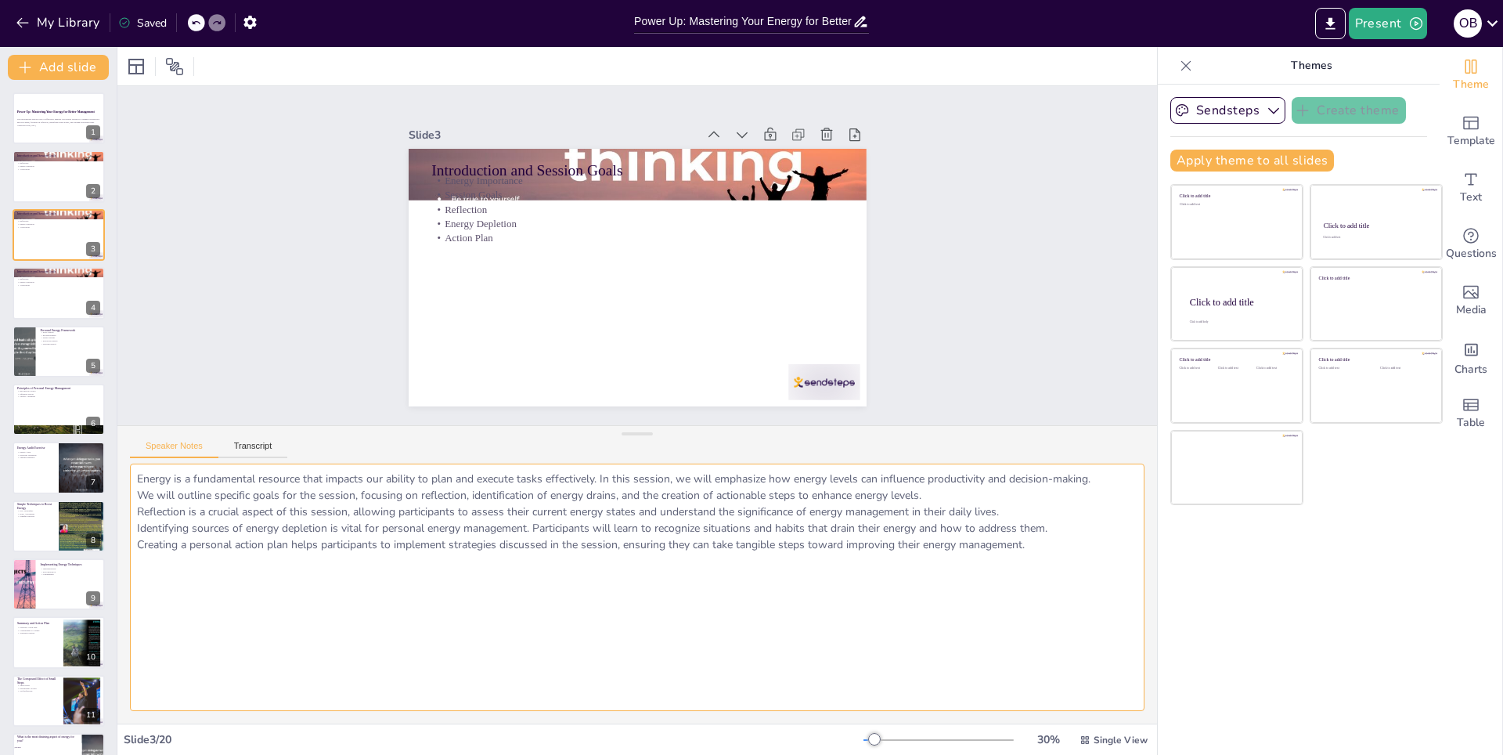
type textarea "Energy is a fundamental resource thaWe will outline specific goals for the sess…"
click at [418, 529] on textarea "Energy is a fundamental resource thaWe will outline specific goals for the sess…" at bounding box center [637, 586] width 1014 height 247
checkbox input "true"
type textarea "Energy is a fundamental resource that impacts our ability to plan and execute t…"
click at [425, 598] on textarea "Energy is a fundamental resource that impacts our ability to plan and execute t…" at bounding box center [637, 586] width 1014 height 247
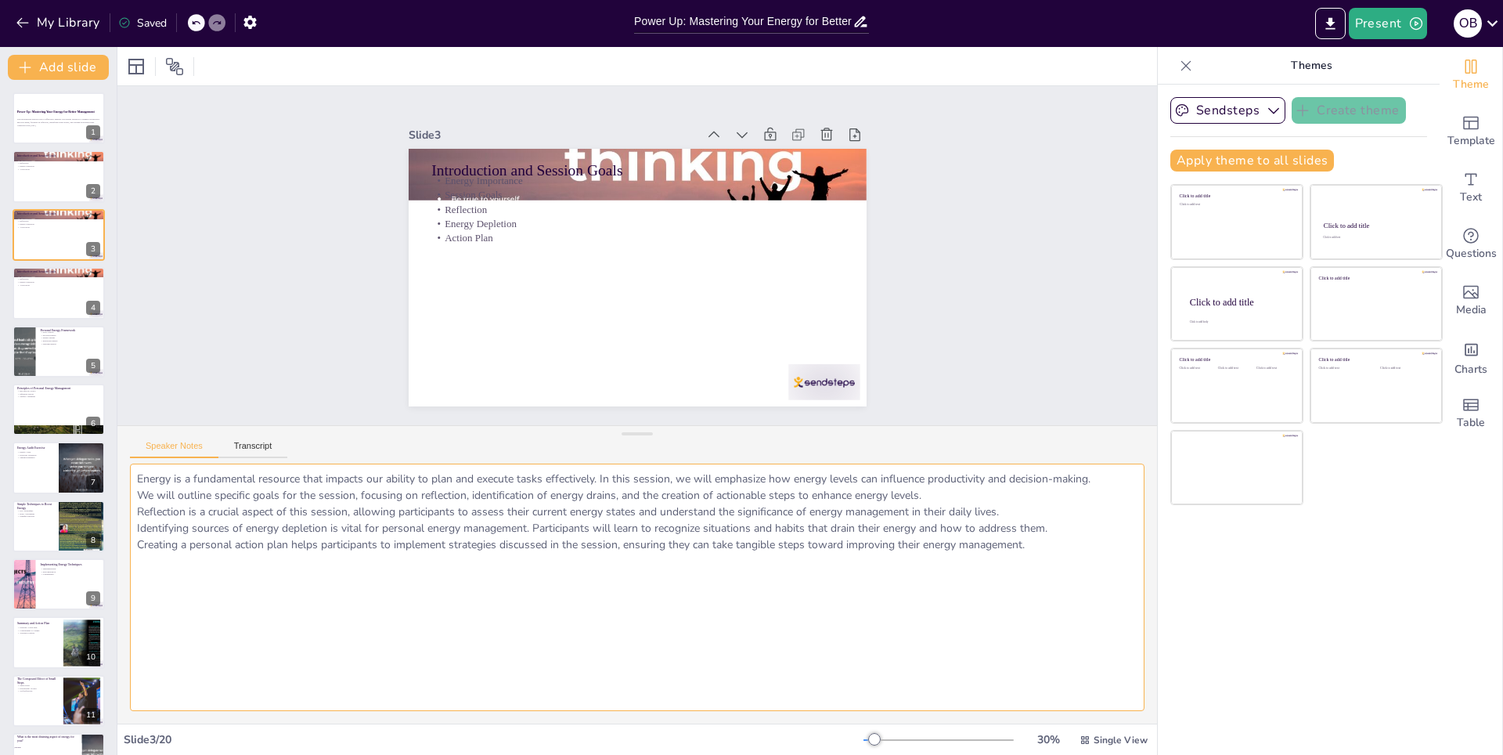
drag, startPoint x: 1014, startPoint y: 560, endPoint x: 138, endPoint y: 479, distance: 879.6
click at [138, 479] on textarea "Energy is a fundamental resource that impacts our ability to plan and execute t…" at bounding box center [637, 586] width 1014 height 247
checkbox input "true"
type textarea "Energy is a fundamental resource that impacts our ability to plan and execute t…"
click at [43, 168] on p "Action Plan" at bounding box center [58, 168] width 85 height 3
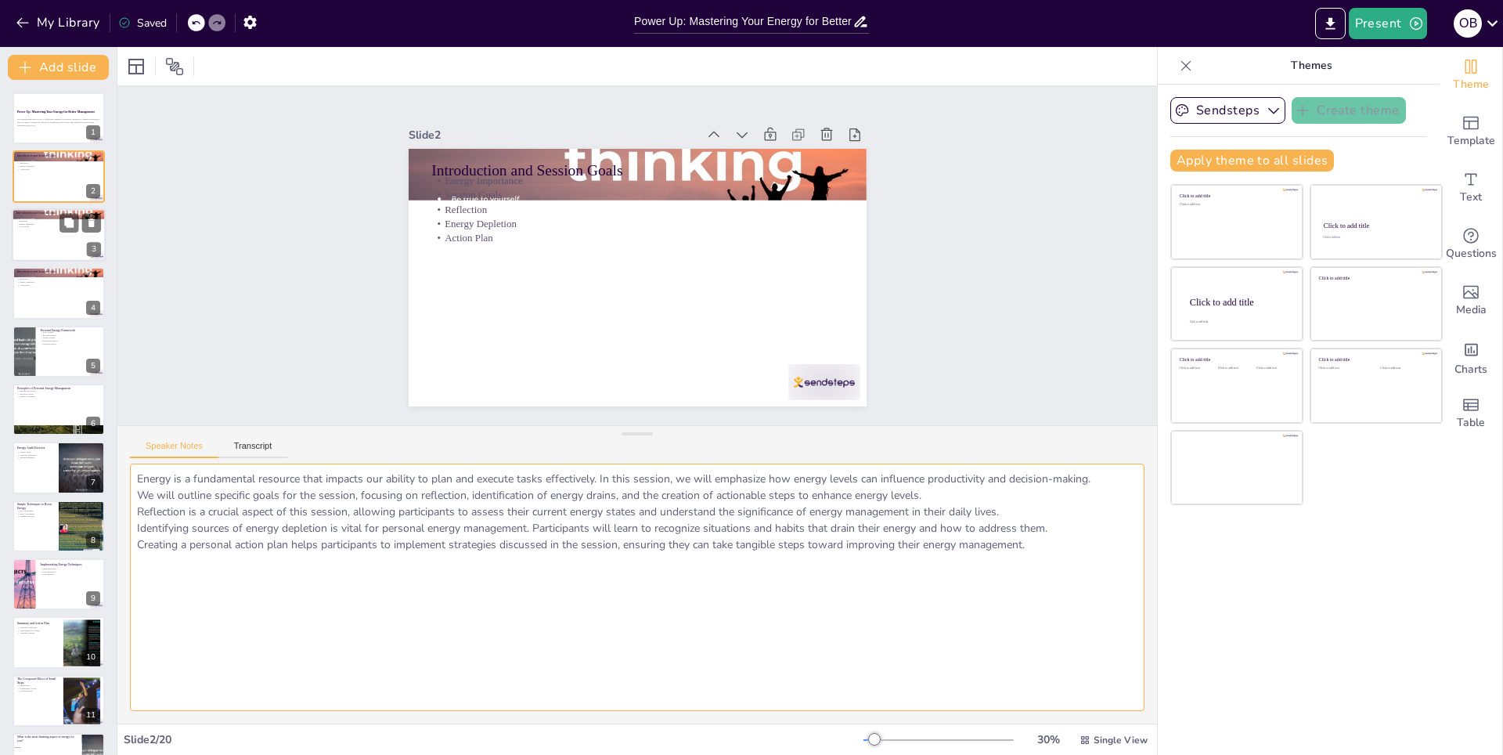
click at [47, 241] on div at bounding box center [59, 234] width 94 height 53
click at [45, 279] on p "Reflection" at bounding box center [58, 278] width 85 height 3
click at [41, 351] on div at bounding box center [59, 351] width 94 height 53
checkbox input "true"
type textarea "Understanding the four aspects of energy is essential for comprehensive energy …"
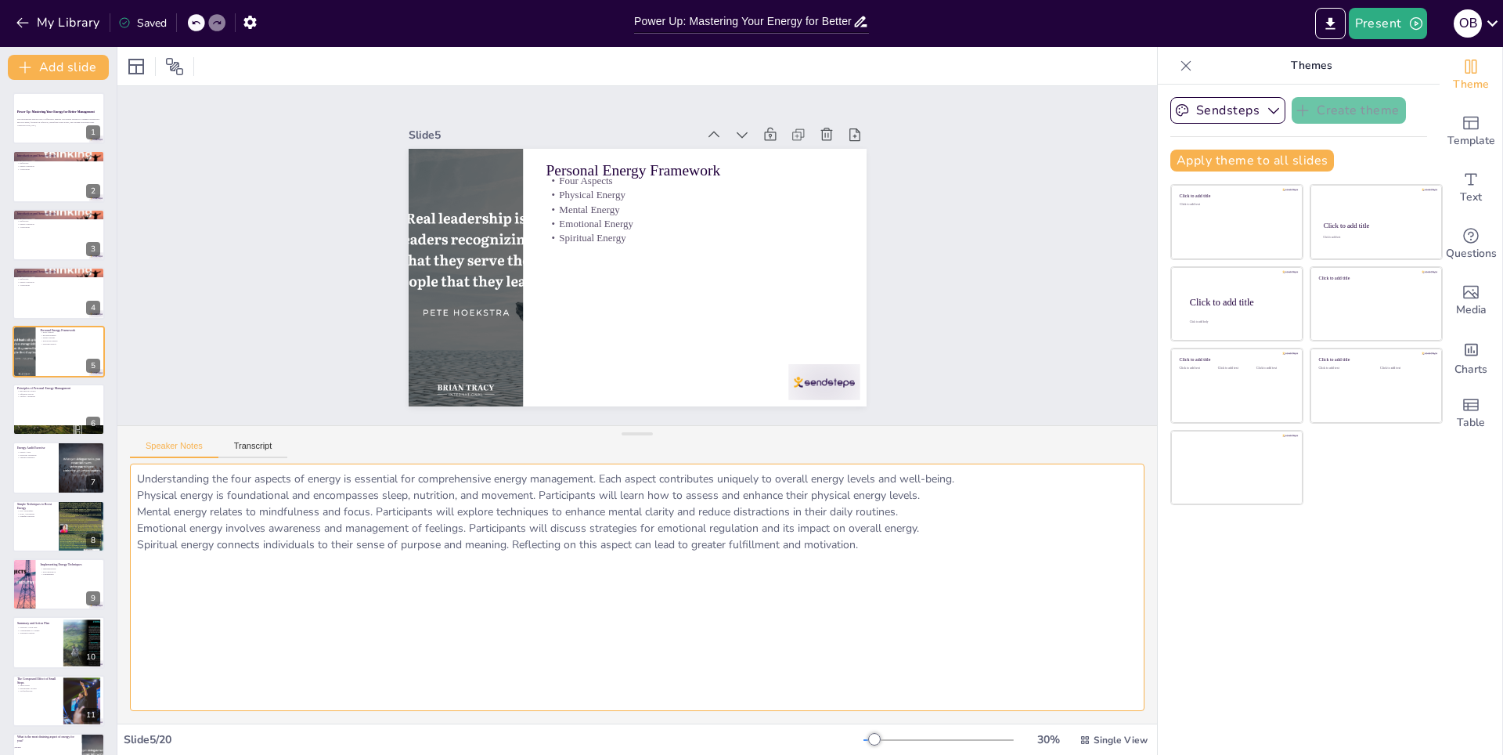
drag, startPoint x: 866, startPoint y: 547, endPoint x: 137, endPoint y: 481, distance: 732.4
click at [137, 481] on textarea "Understanding the four aspects of energy is essential for comprehensive energy …" at bounding box center [637, 586] width 1014 height 247
click at [20, 421] on div at bounding box center [59, 409] width 94 height 53
checkbox input "true"
type textarea "The principle of becoming the source emphasizes the importance of self-care and…"
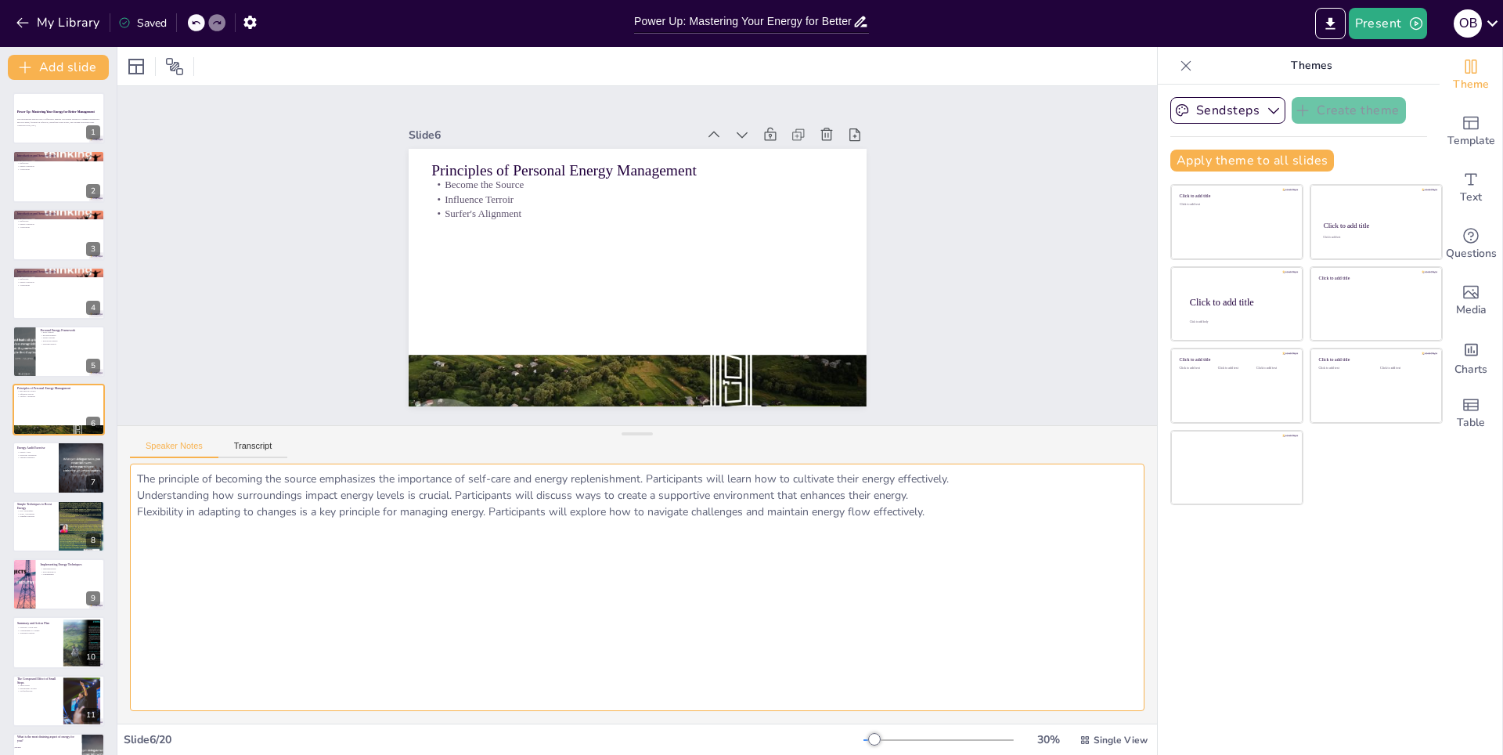
drag, startPoint x: 931, startPoint y: 513, endPoint x: 134, endPoint y: 481, distance: 797.4
click at [134, 481] on textarea "The principle of becoming the source emphasizes the importance of self-care and…" at bounding box center [637, 586] width 1014 height 247
click at [15, 487] on div at bounding box center [59, 467] width 94 height 53
checkbox input "true"
type textarea "Conducting an energy audit helps individuals identify specific situations that …"
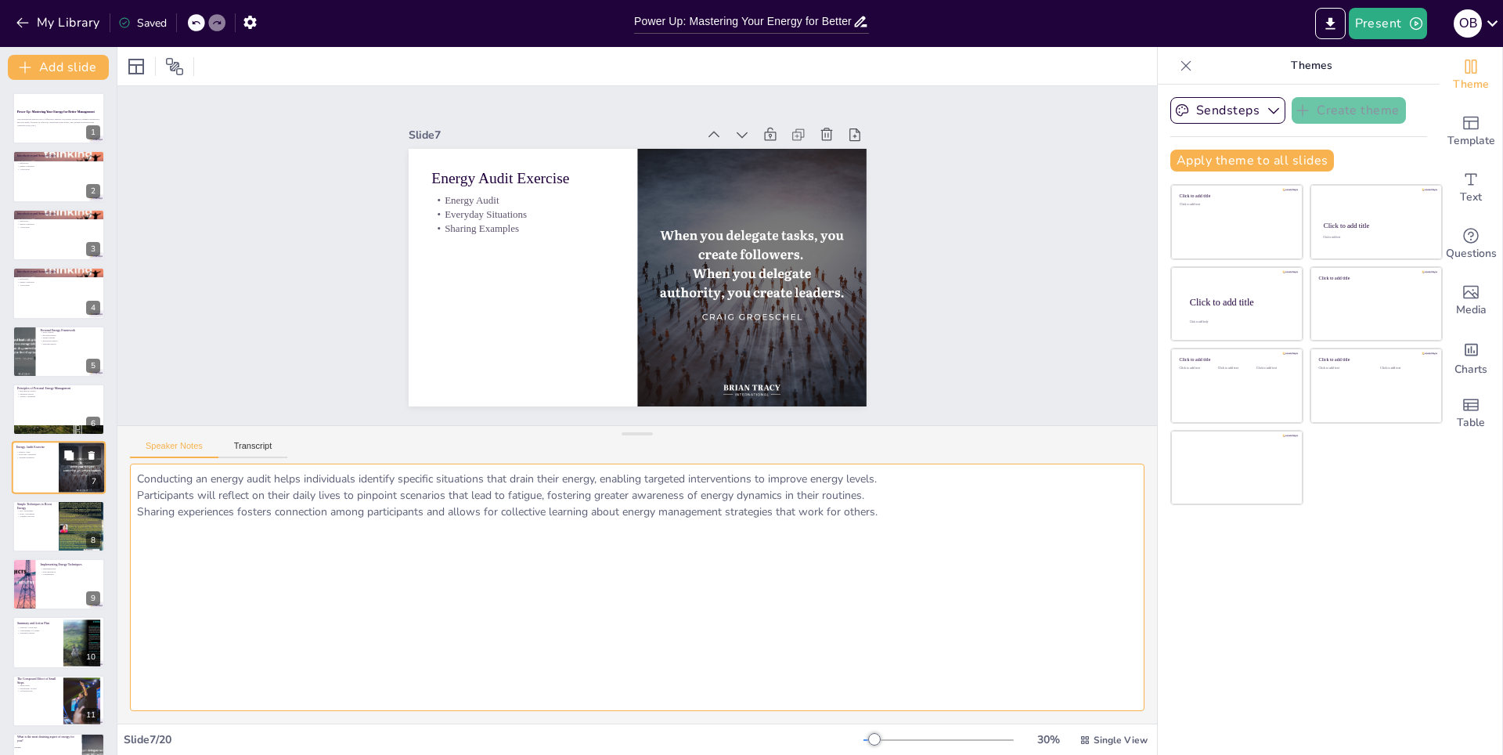
scroll to position [50, 0]
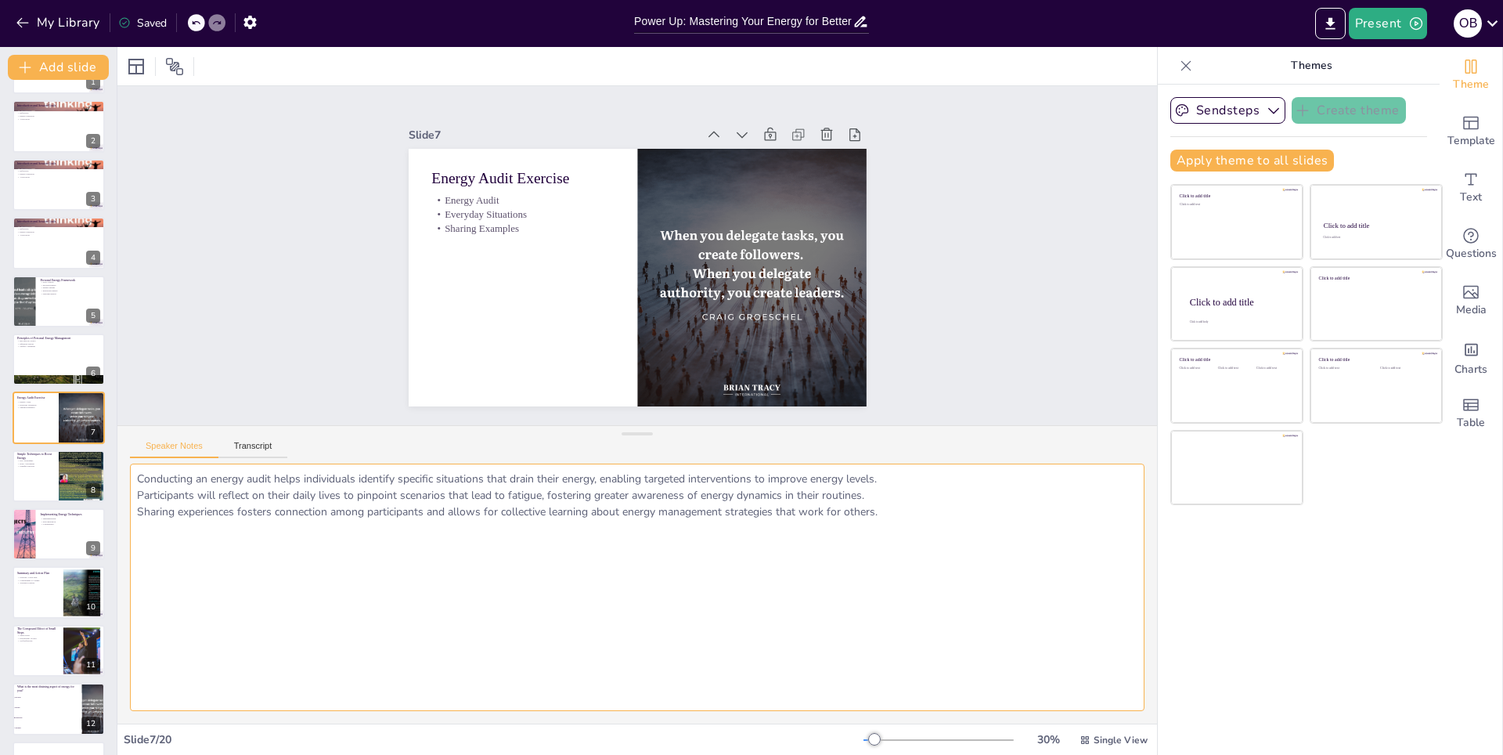
drag, startPoint x: 871, startPoint y: 515, endPoint x: 135, endPoint y: 481, distance: 737.3
click at [135, 481] on textarea "Conducting an energy audit helps individuals identify specific situations that …" at bounding box center [637, 586] width 1014 height 247
click at [49, 459] on p "Key Techniques" at bounding box center [35, 460] width 38 height 3
checkbox input "true"
type textarea "The session will introduce practical techniques that participants can easily in…"
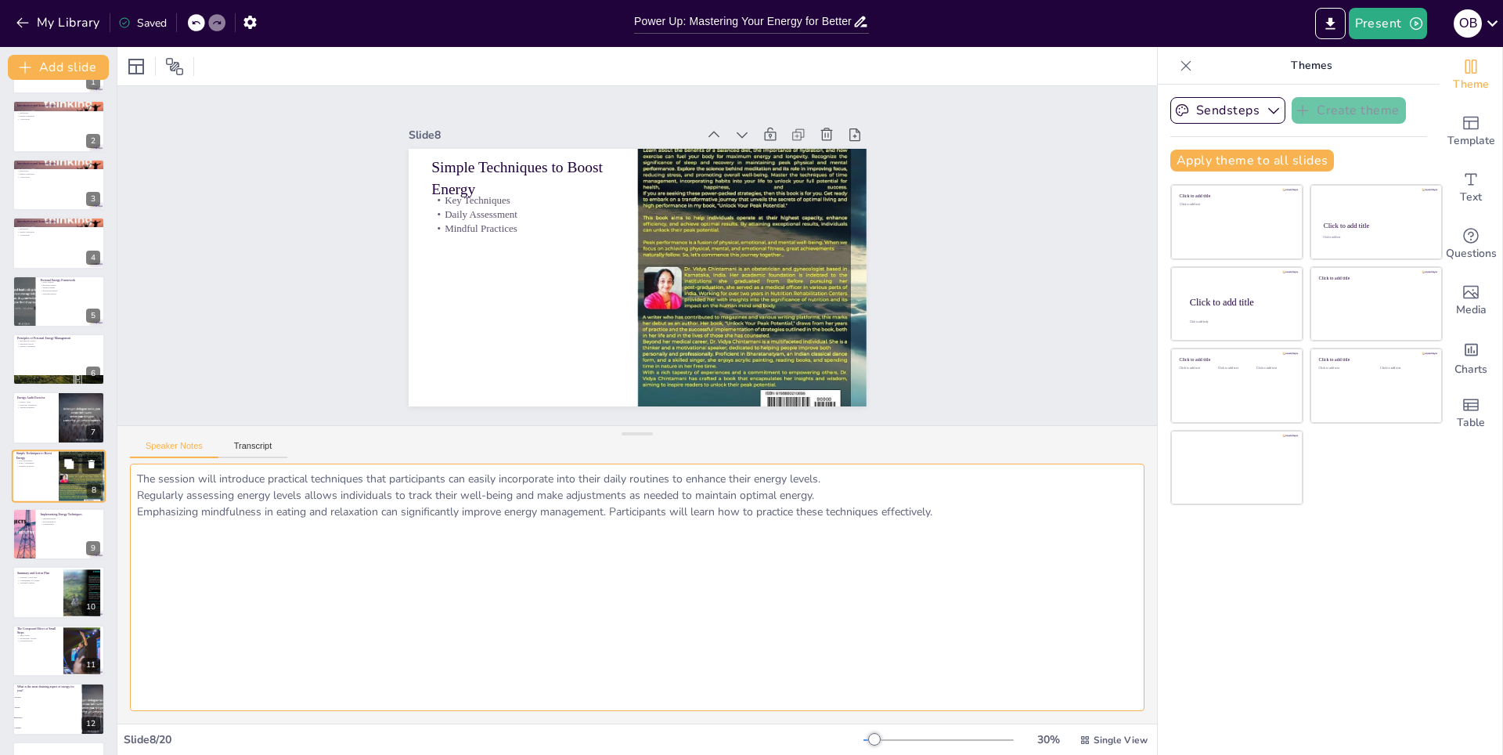
scroll to position [109, 0]
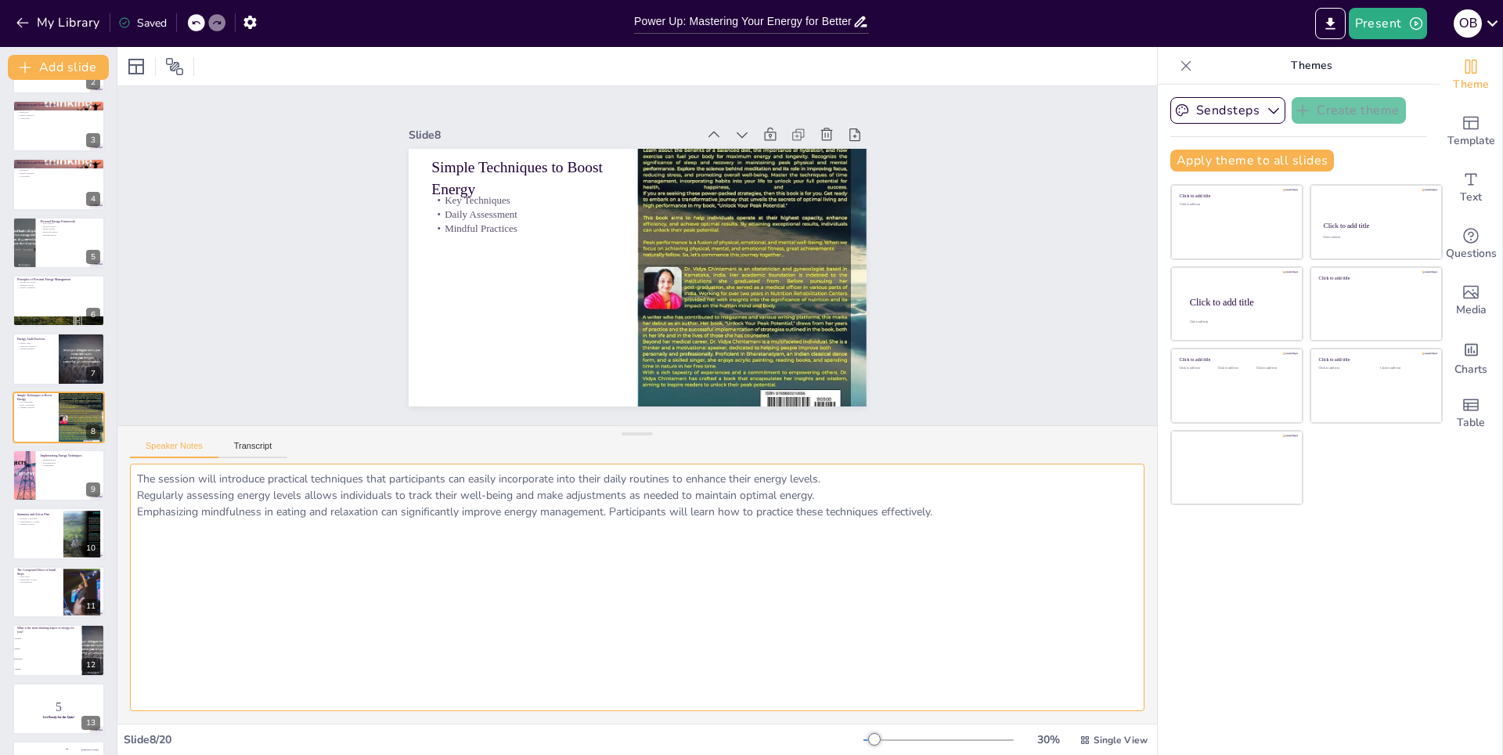
drag, startPoint x: 931, startPoint y: 506, endPoint x: 138, endPoint y: 483, distance: 794.0
click at [138, 483] on textarea "The session will introduce practical techniques that participants can easily in…" at bounding box center [637, 586] width 1014 height 247
click at [31, 495] on div at bounding box center [23, 474] width 104 height 53
checkbox input "true"
type textarea "Participants will develop actionable steps for integrating energy-boosting tech…"
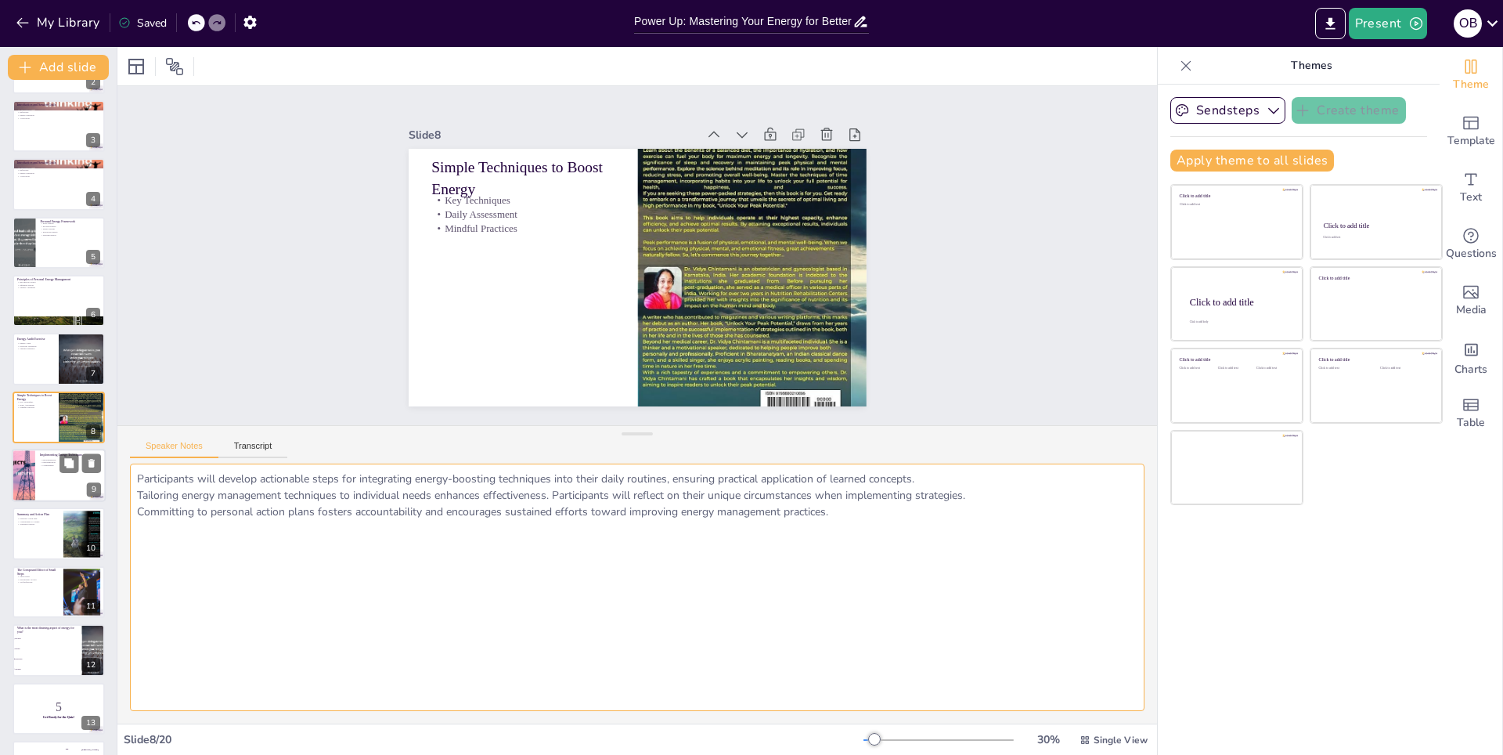
scroll to position [167, 0]
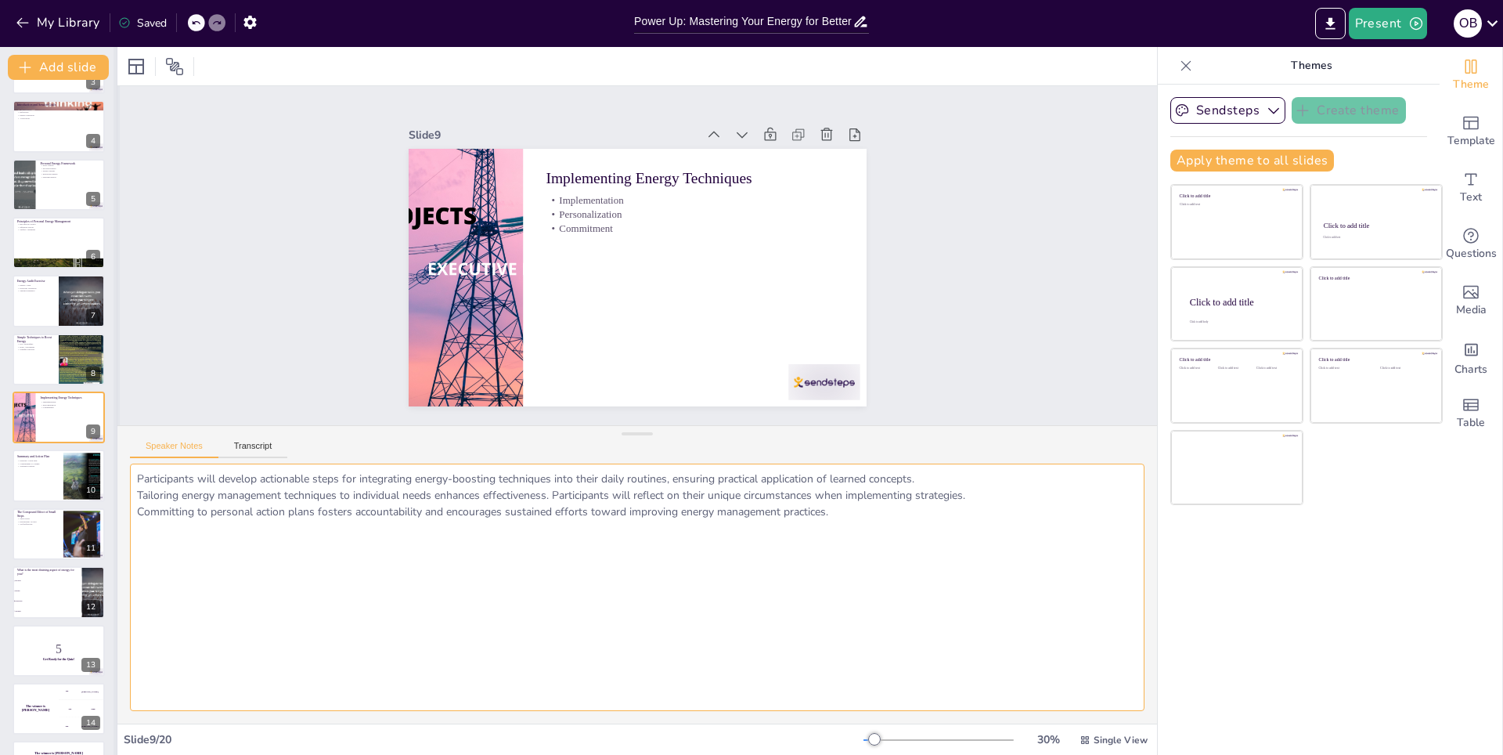
drag, startPoint x: 853, startPoint y: 514, endPoint x: 114, endPoint y: 484, distance: 739.4
click at [114, 484] on div "Document fonts Akatab Recently used Mulish Popular fonts Fonts Add slide Power …" at bounding box center [751, 401] width 1503 height 708
click at [38, 340] on p "Simple Techniques to Boost Energy" at bounding box center [35, 338] width 38 height 9
checkbox input "true"
type textarea "The session will introduce practical techniques that participants can easily in…"
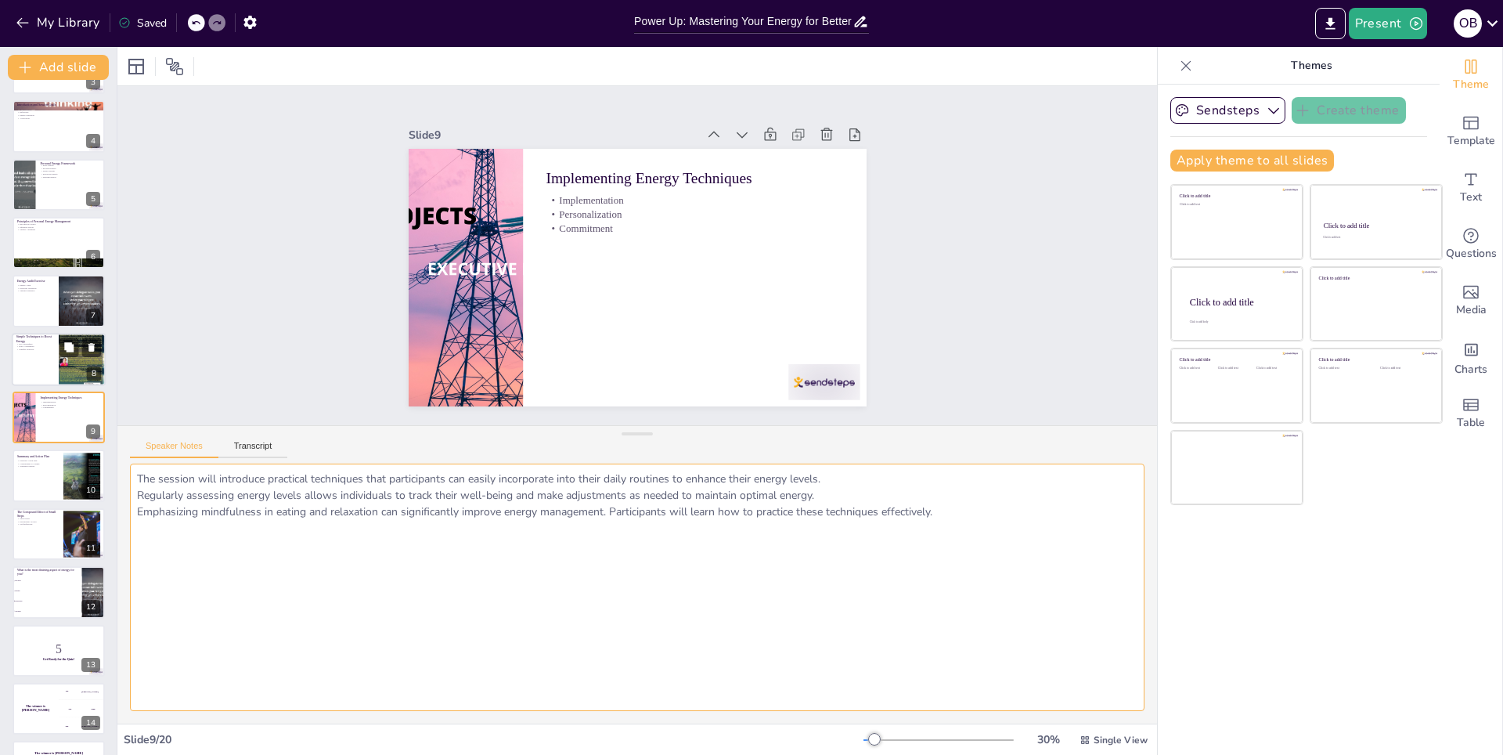
scroll to position [109, 0]
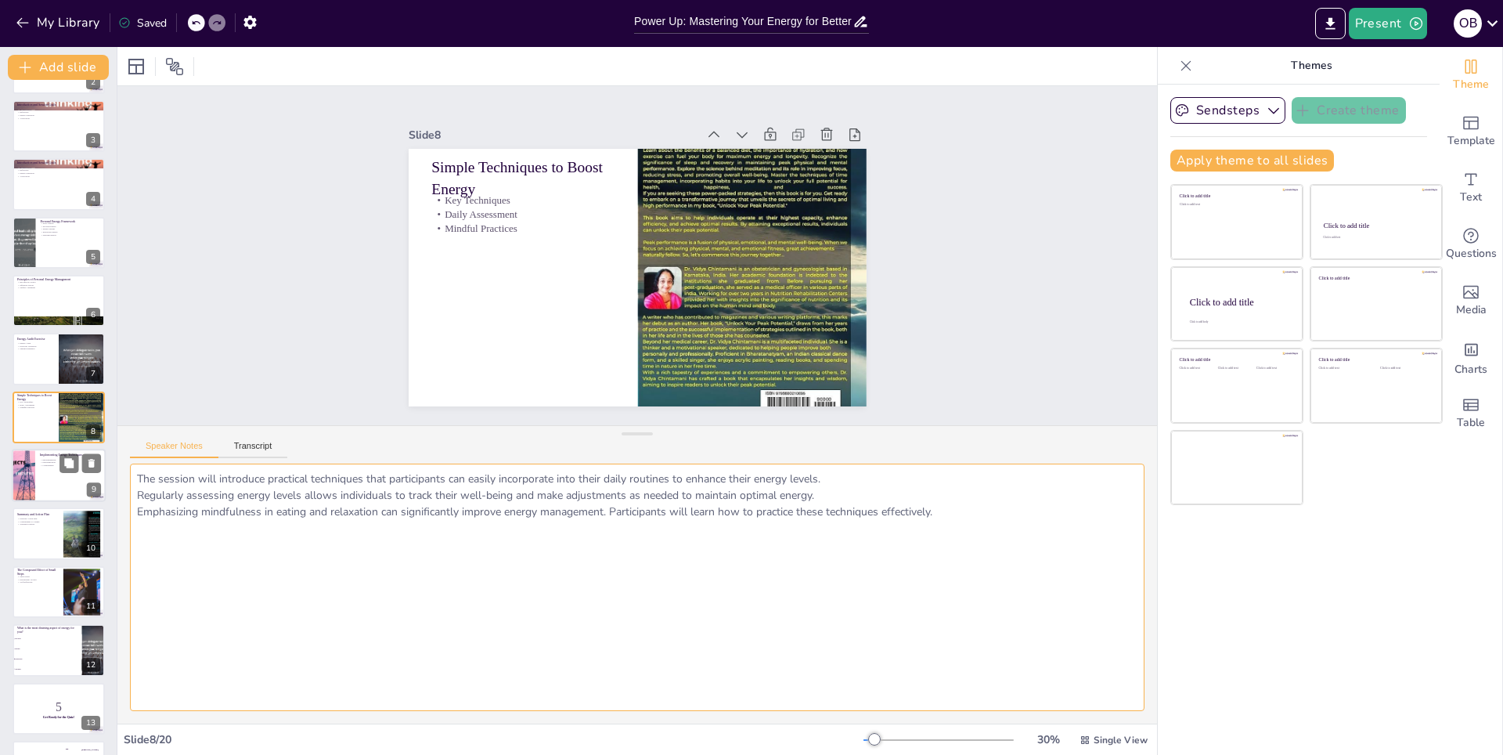
click at [42, 474] on div at bounding box center [59, 474] width 94 height 53
checkbox input "true"
type textarea "Participants will develop actionable steps for integrating energy-boosting tech…"
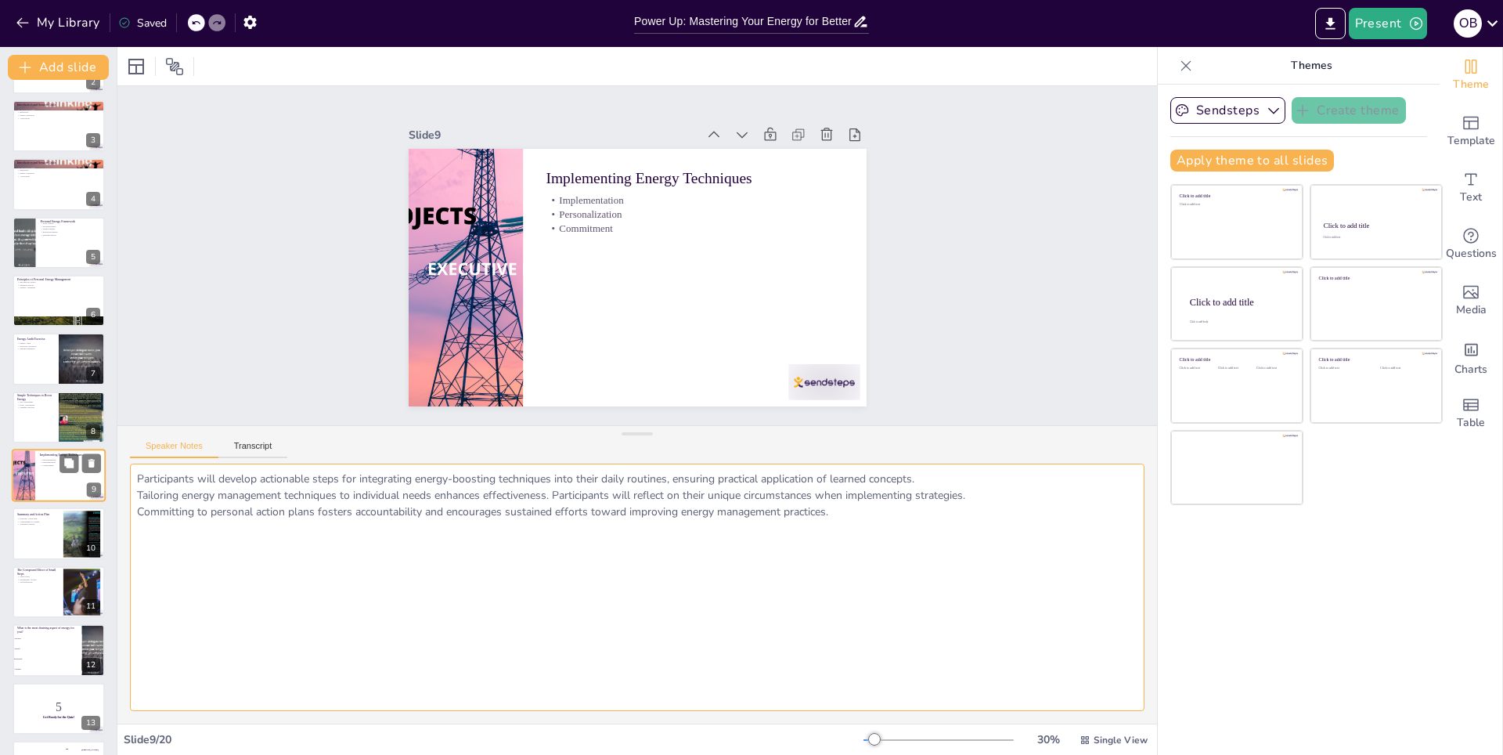
scroll to position [167, 0]
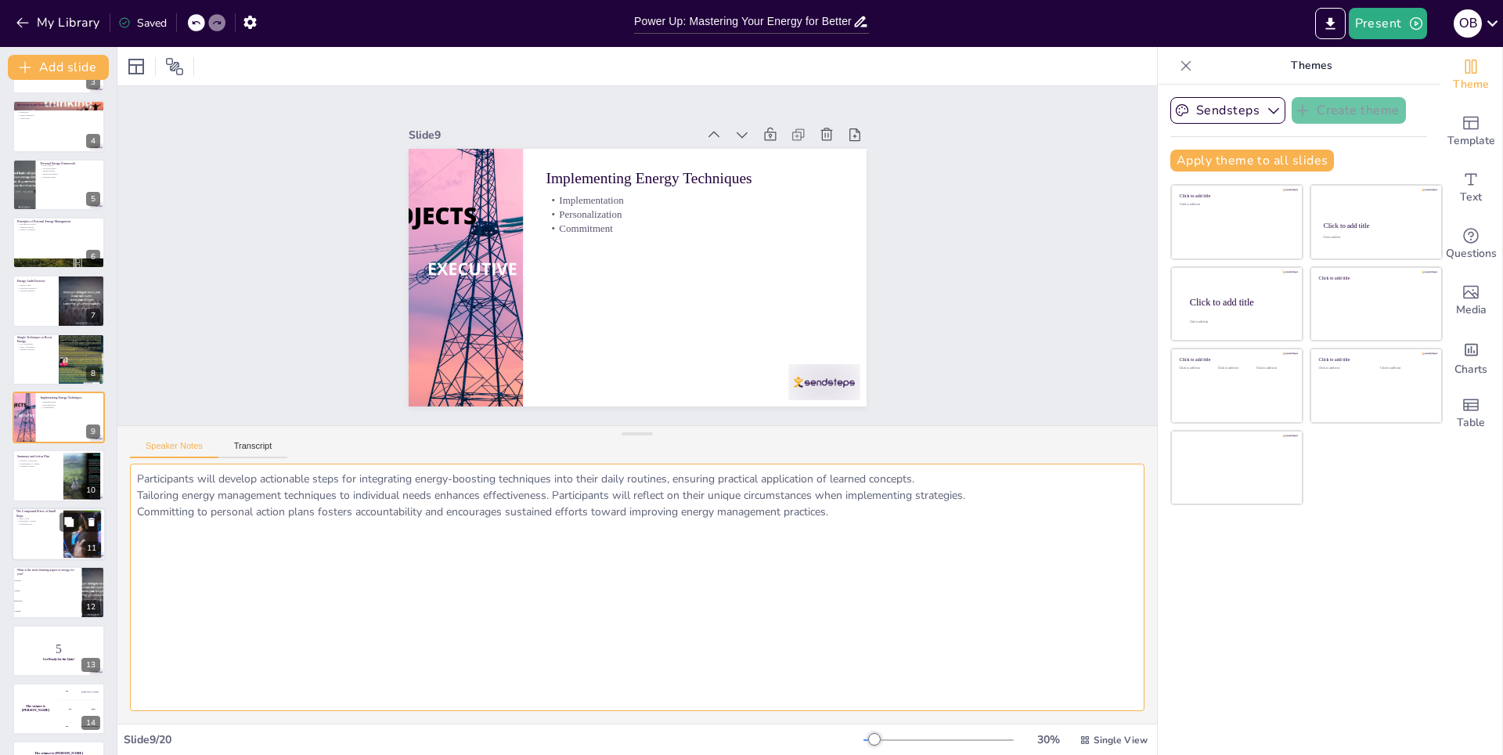
click at [37, 533] on div at bounding box center [59, 533] width 94 height 53
checkbox input "true"
type textarea "Highlighting the significance of small, consistent actions encourages participa…"
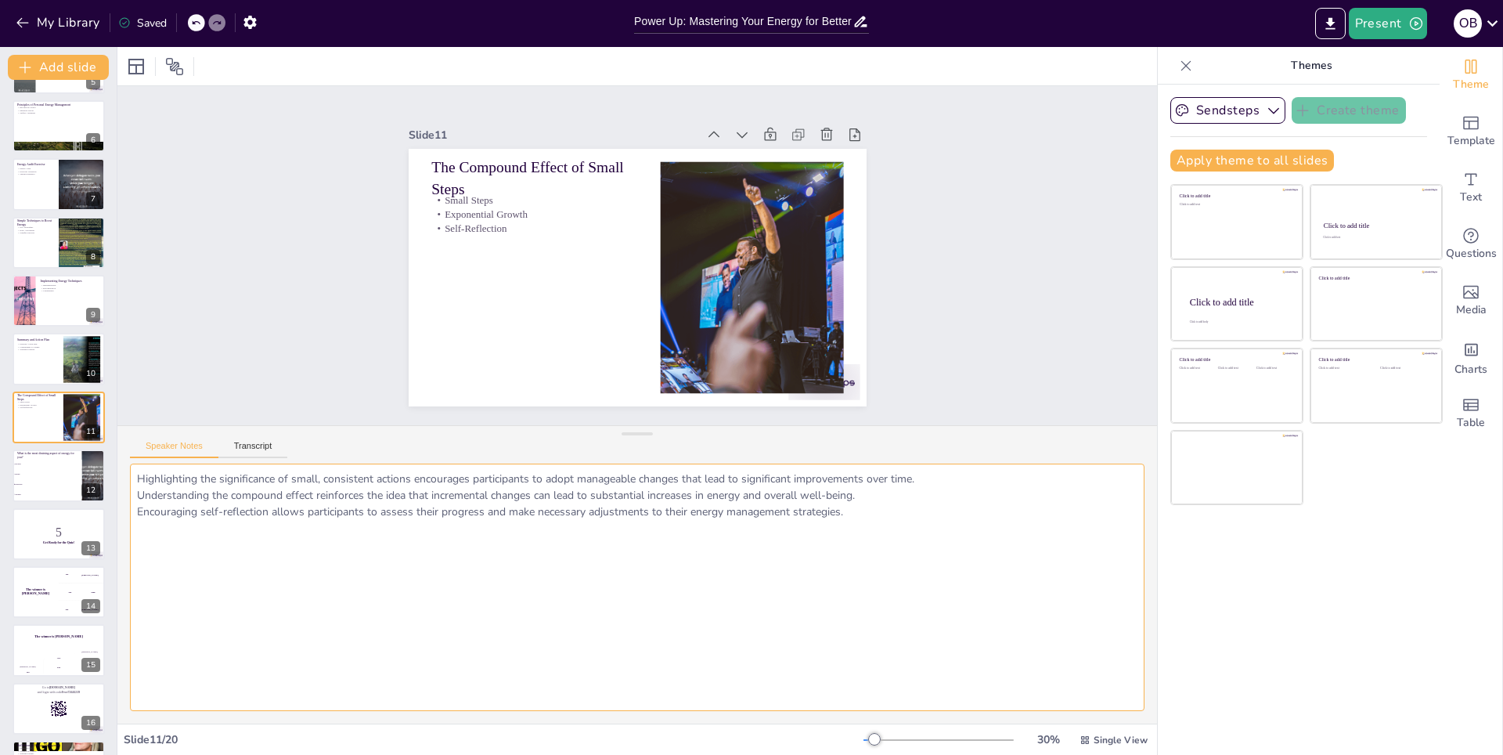
drag, startPoint x: 861, startPoint y: 519, endPoint x: 135, endPoint y: 469, distance: 728.0
click at [135, 469] on textarea "Highlighting the significance of small, consistent actions encourages participa…" at bounding box center [637, 586] width 1014 height 247
checkbox input "true"
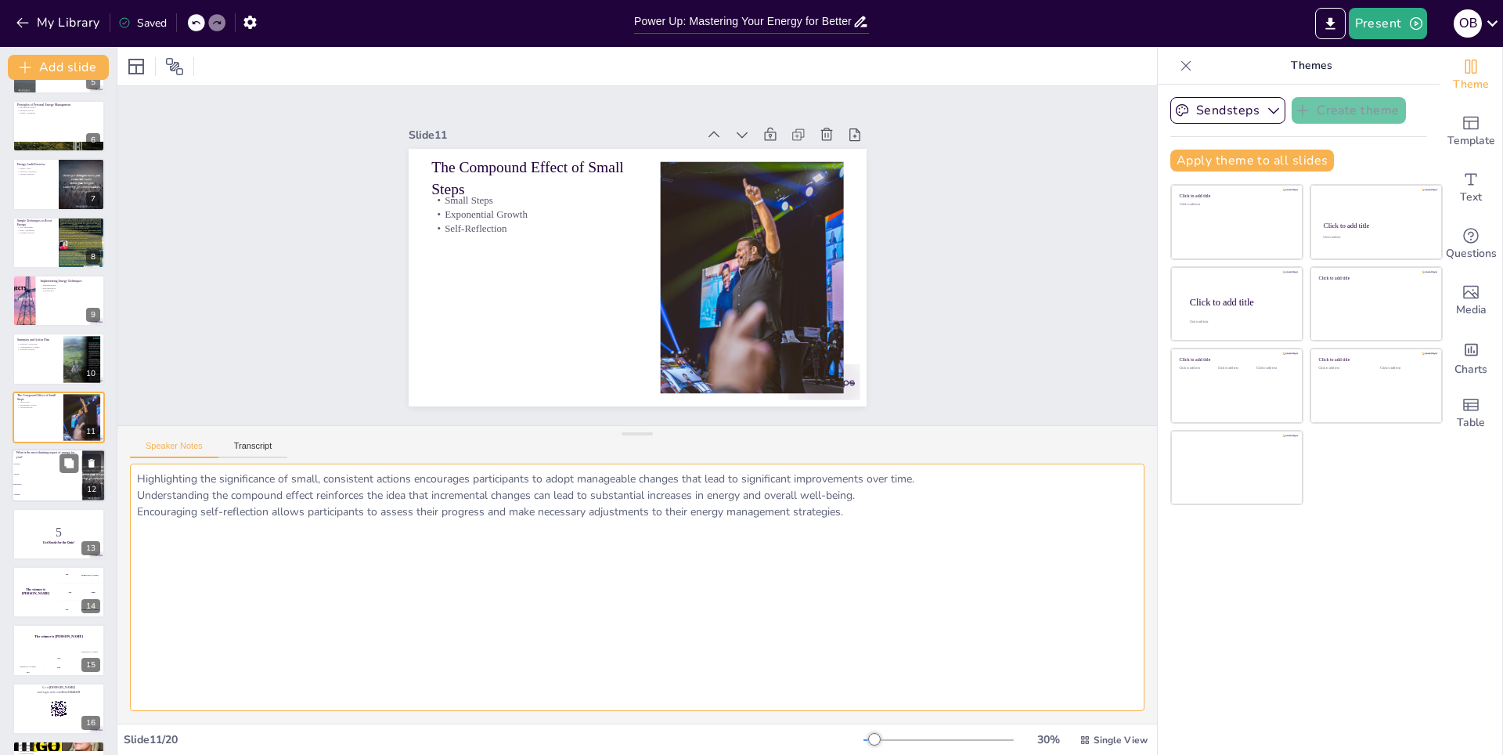
checkbox input "true"
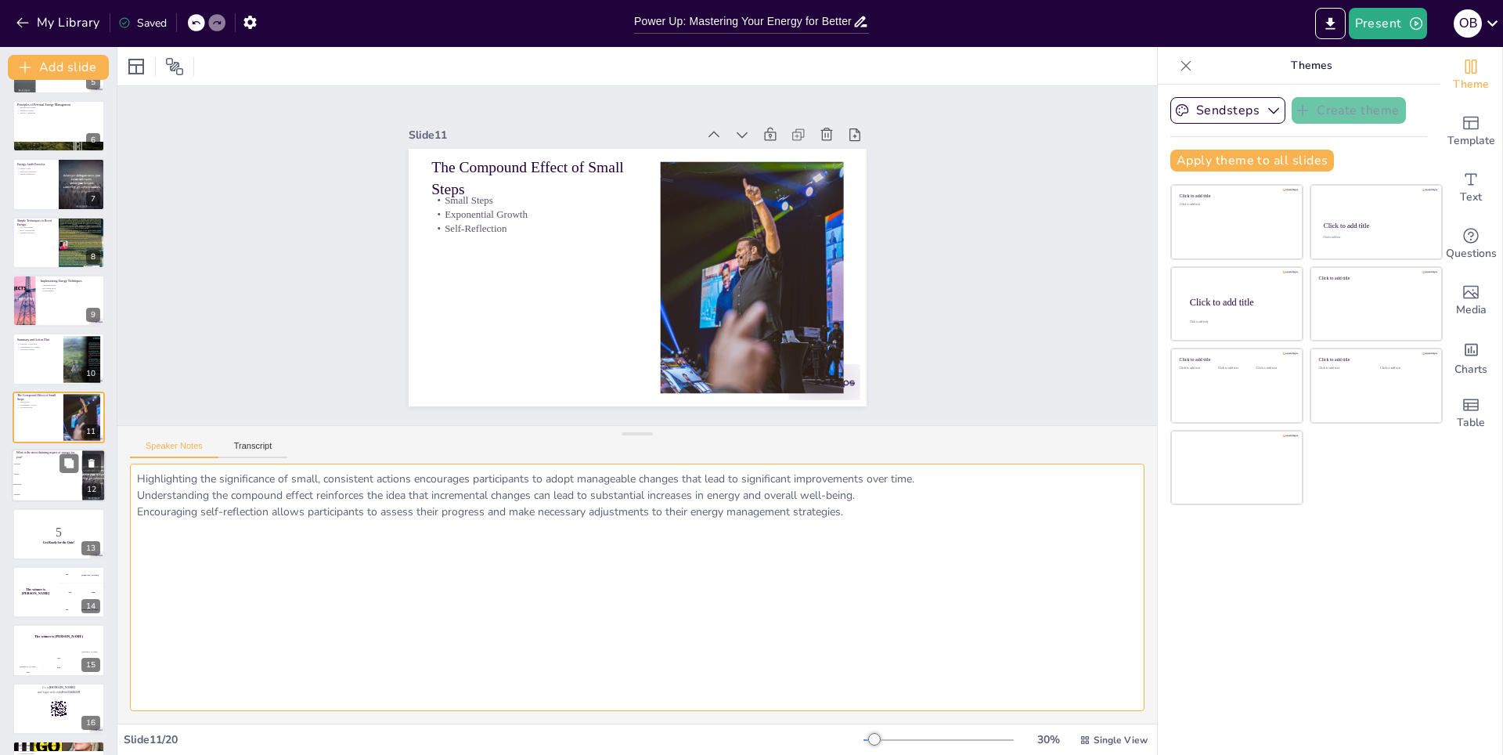
checkbox input "true"
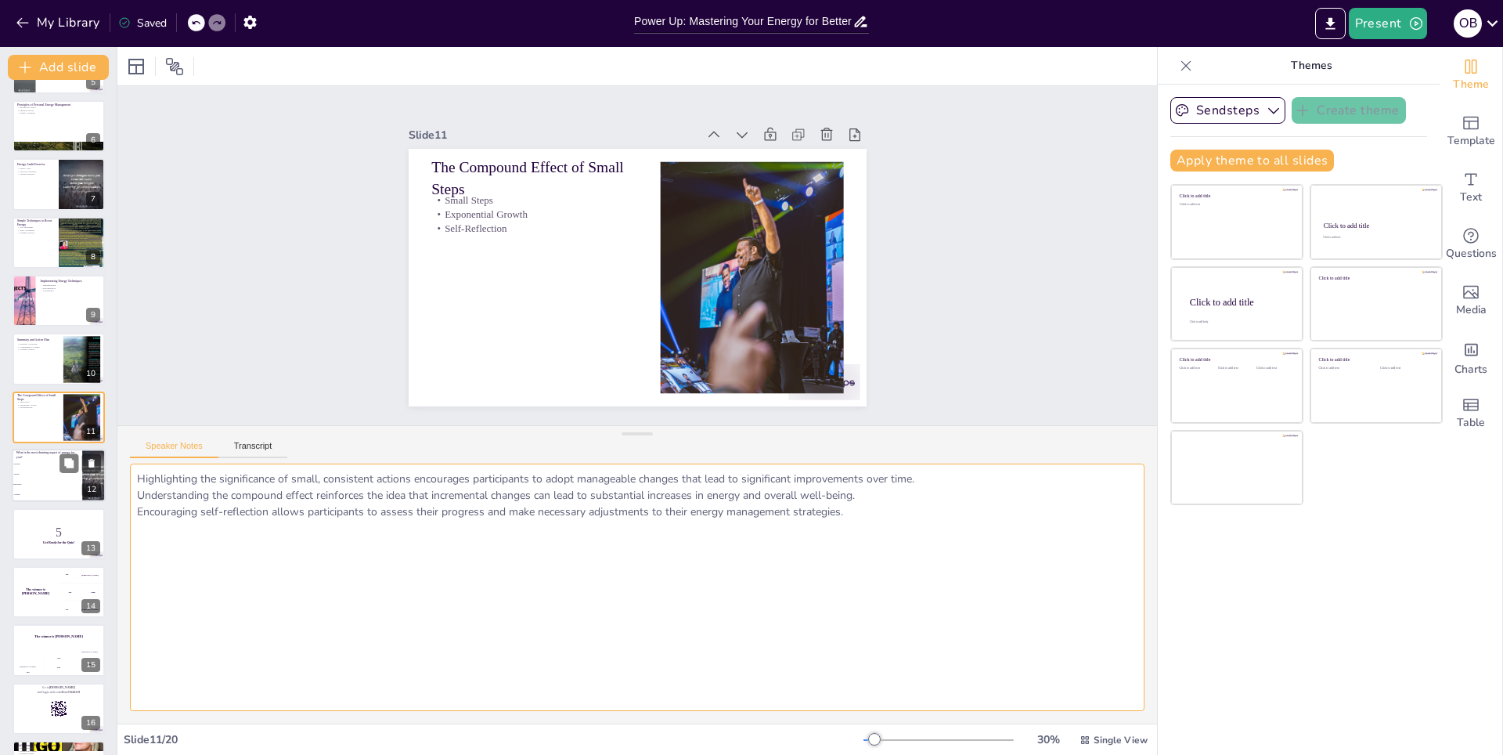
checkbox input "true"
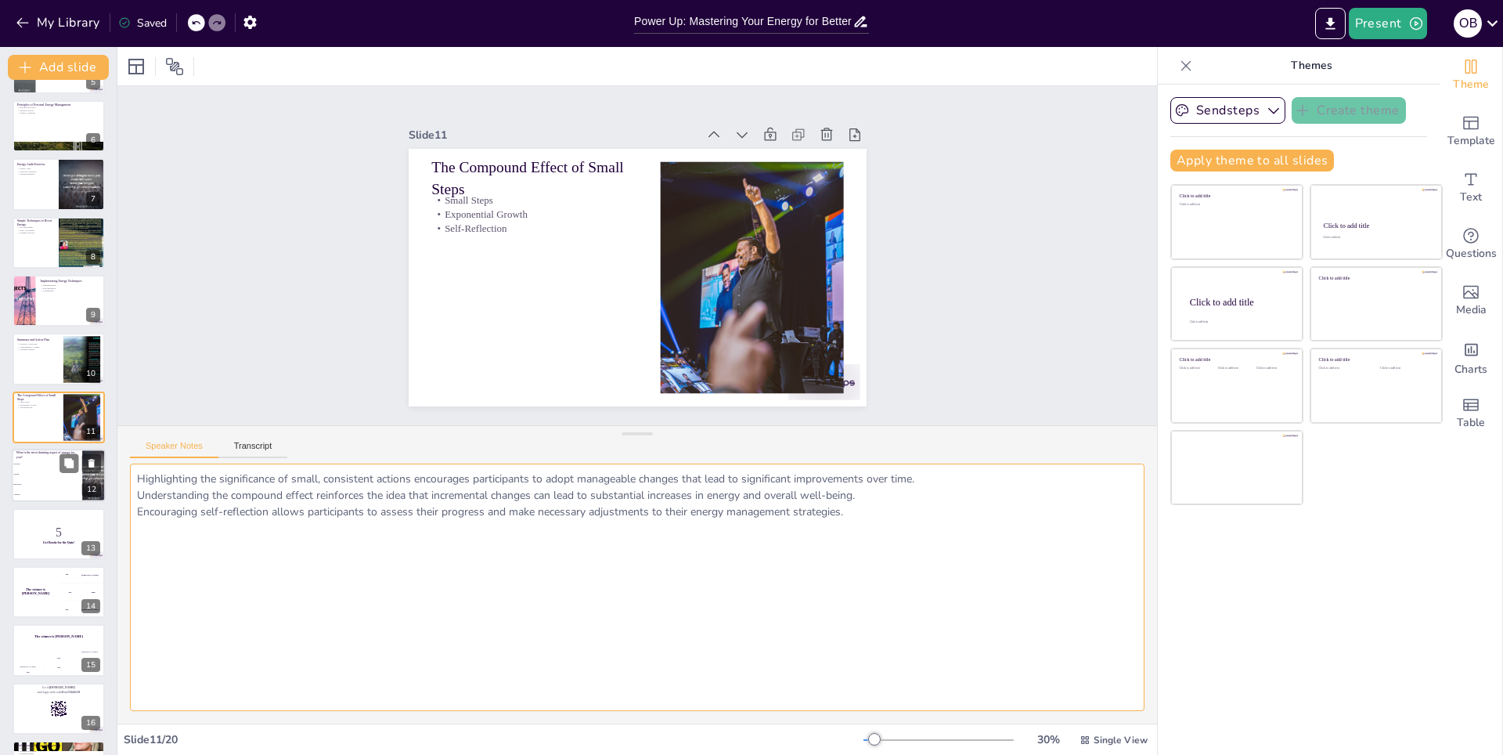
checkbox input "true"
click at [41, 477] on li "Mental" at bounding box center [47, 475] width 70 height 10
checkbox input "true"
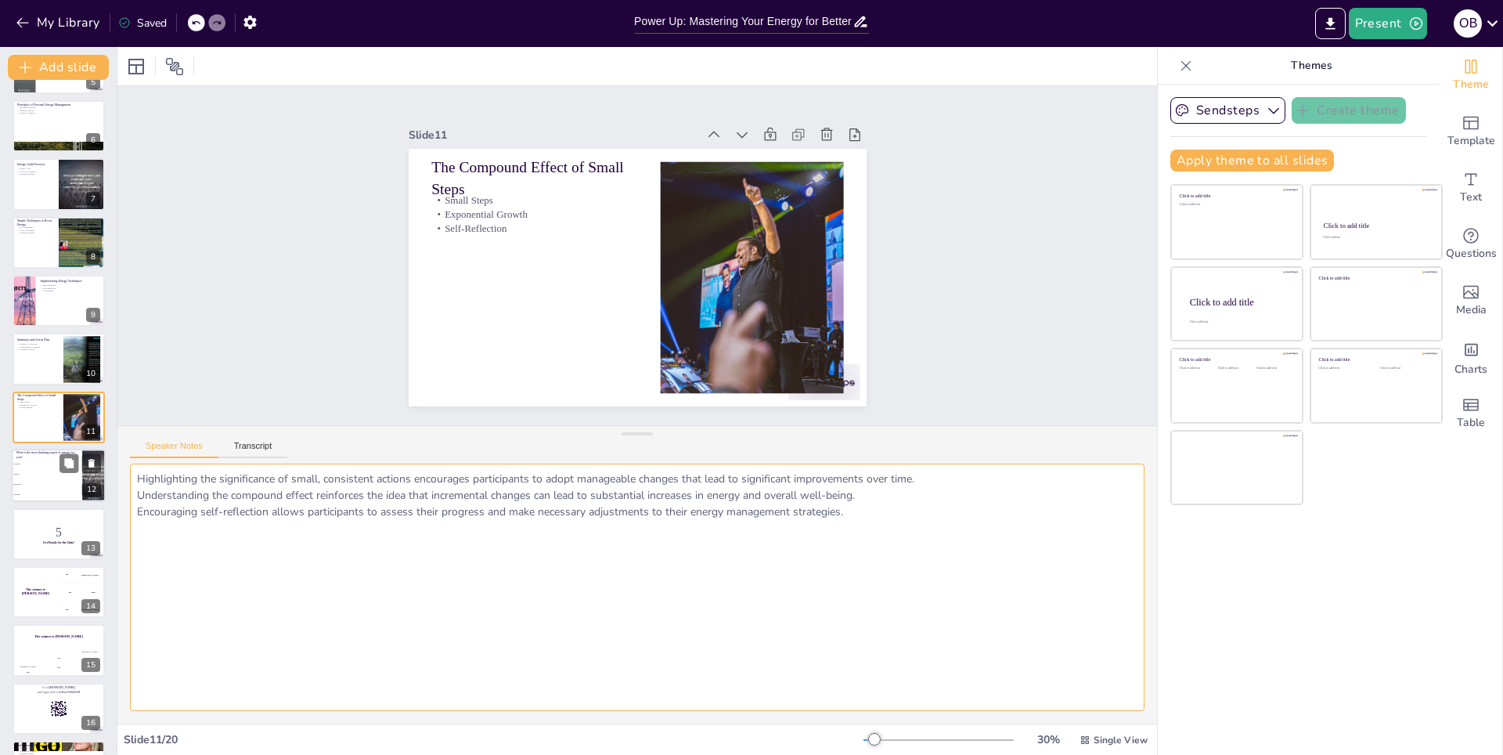
type textarea "The correct answer is Emotional. This aspect often drains our energy due to the…"
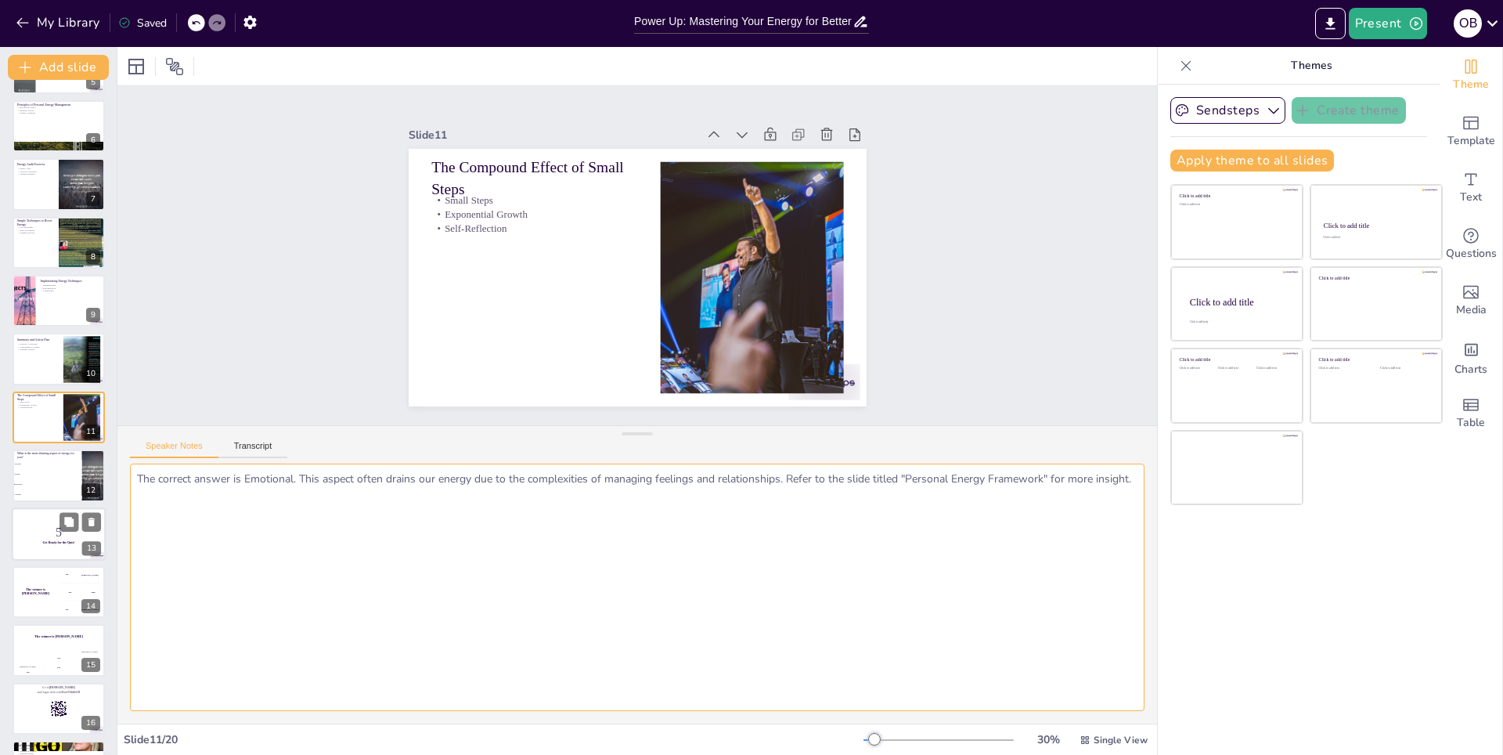
scroll to position [341, 0]
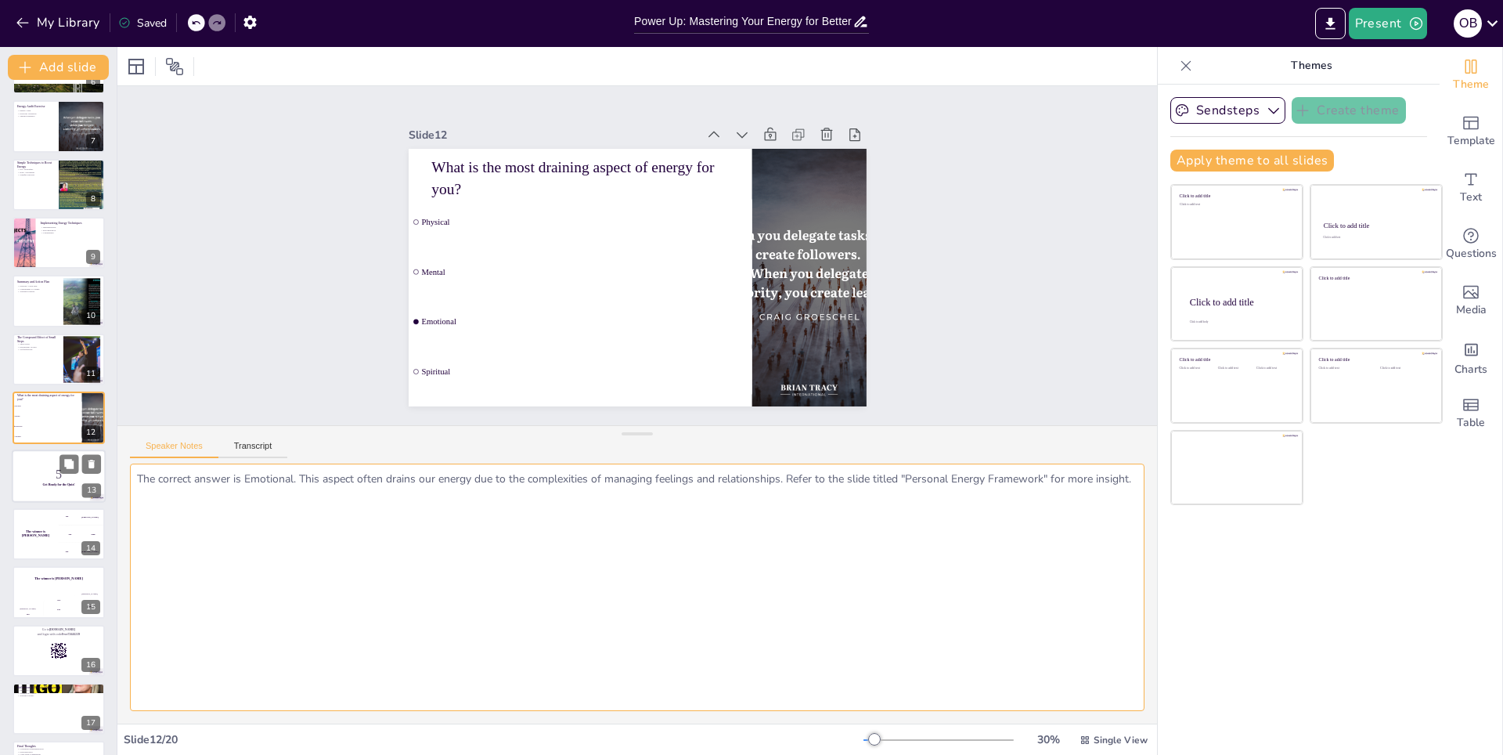
checkbox input "true"
drag, startPoint x: 152, startPoint y: 483, endPoint x: 130, endPoint y: 479, distance: 22.3
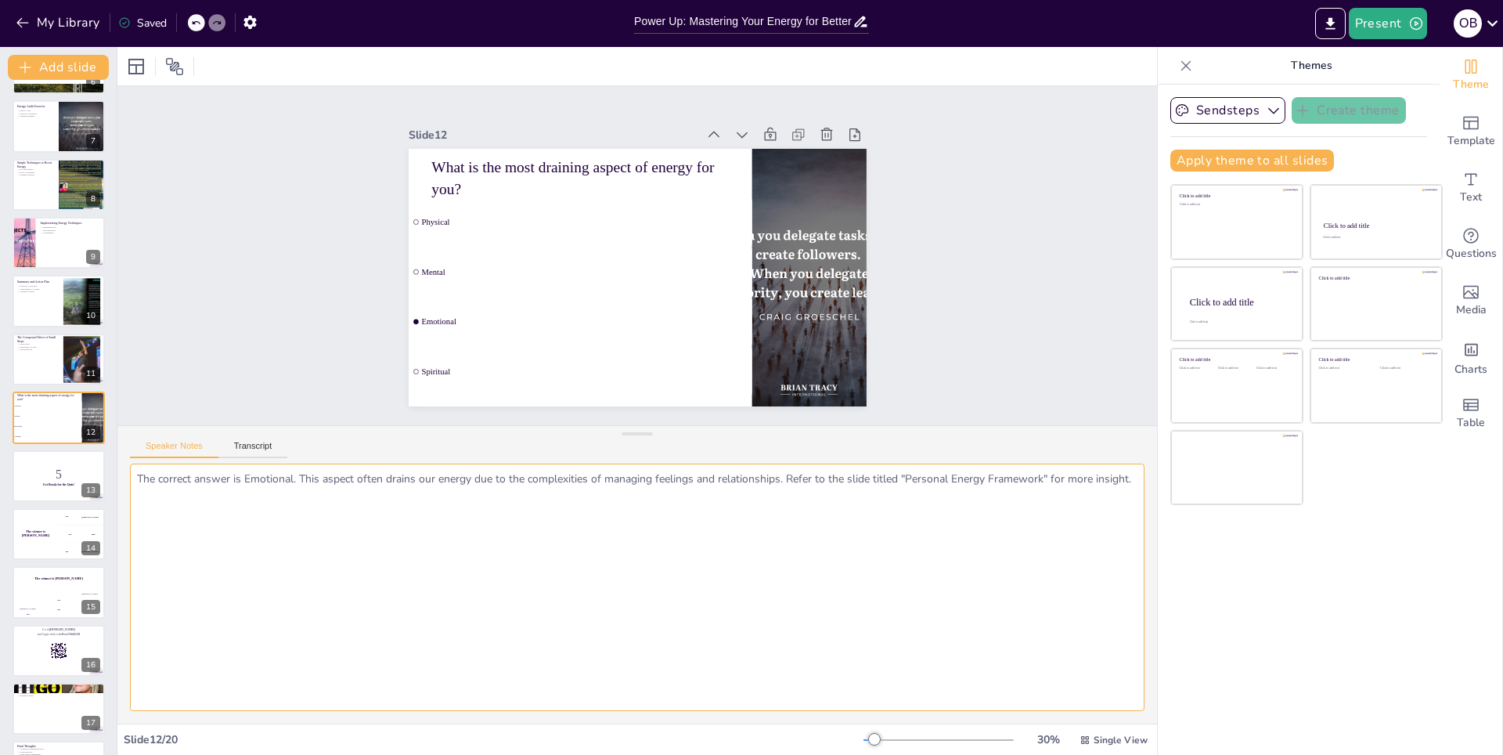
click at [130, 479] on textarea "The correct answer is Emotional. This aspect often drains our energy due to the…" at bounding box center [637, 586] width 1014 height 247
checkbox input "true"
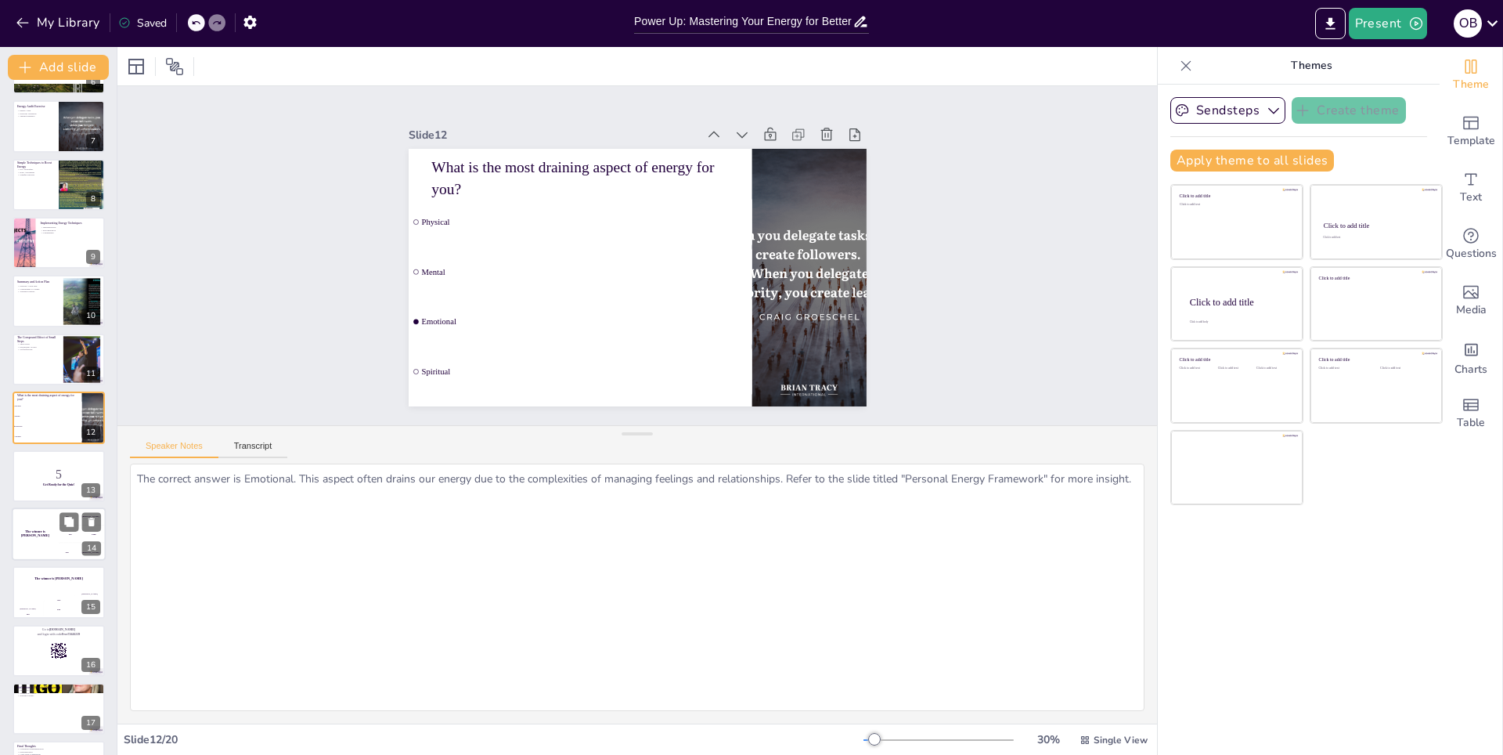
checkbox input "true"
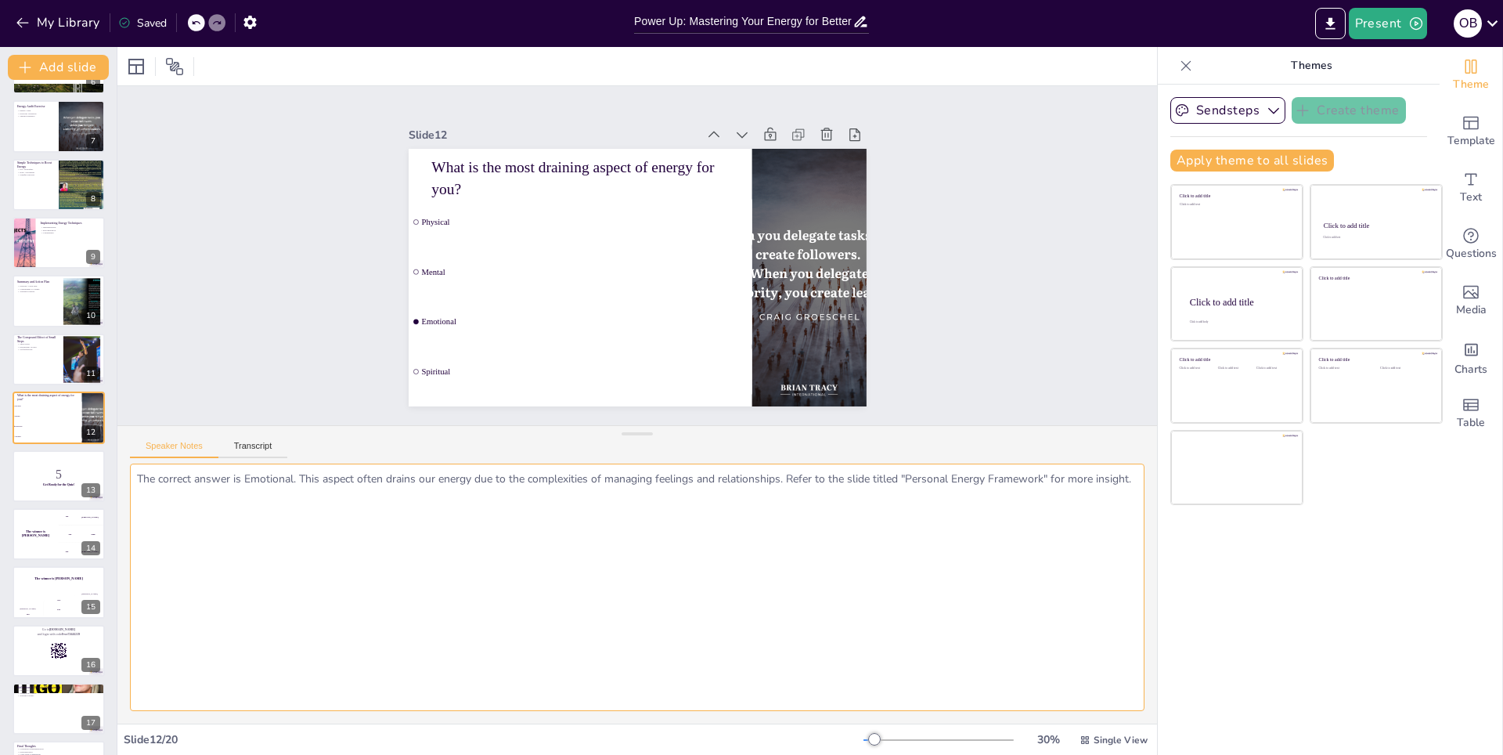
checkbox input "true"
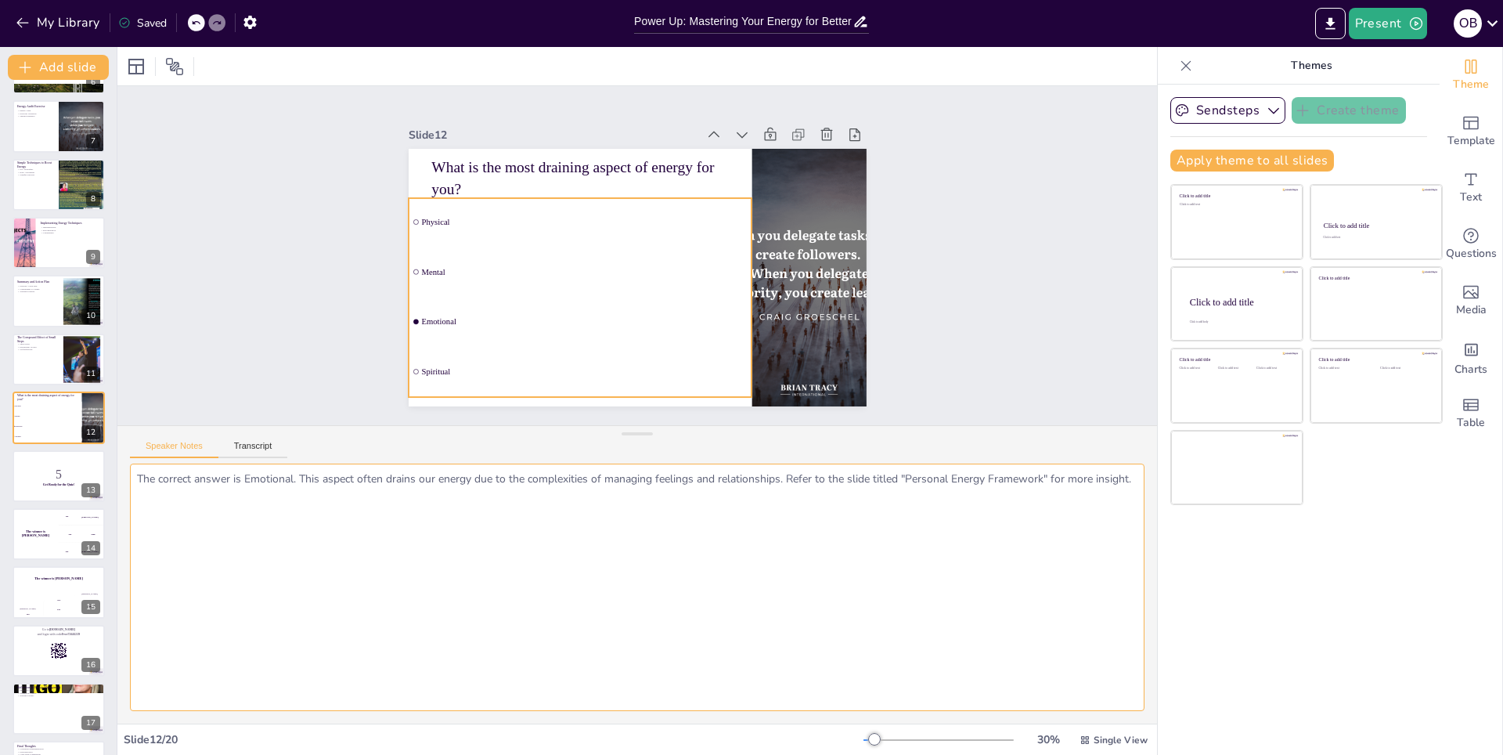
checkbox input "true"
click at [503, 180] on p "What is the most draining aspect of energy for you?" at bounding box center [636, 159] width 266 height 210
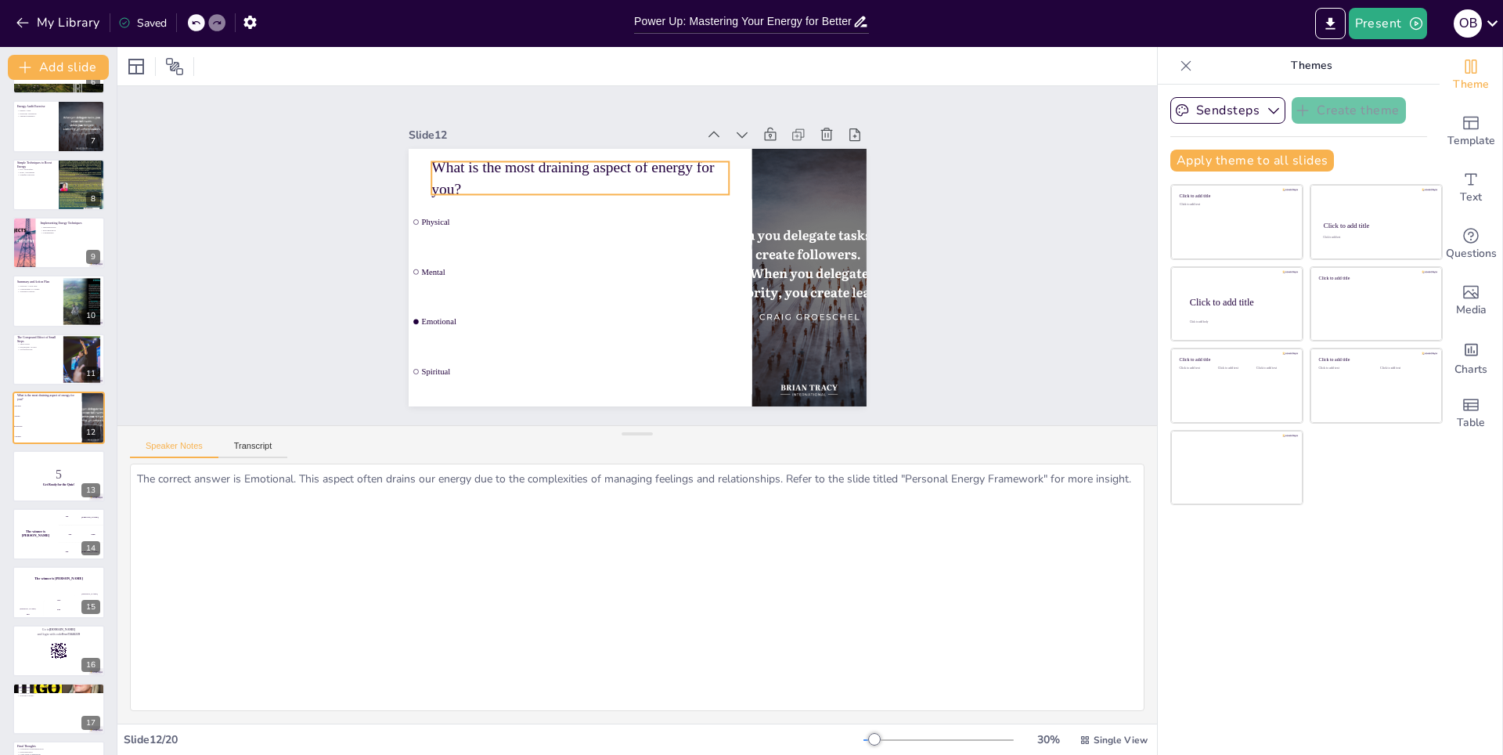
checkbox input "true"
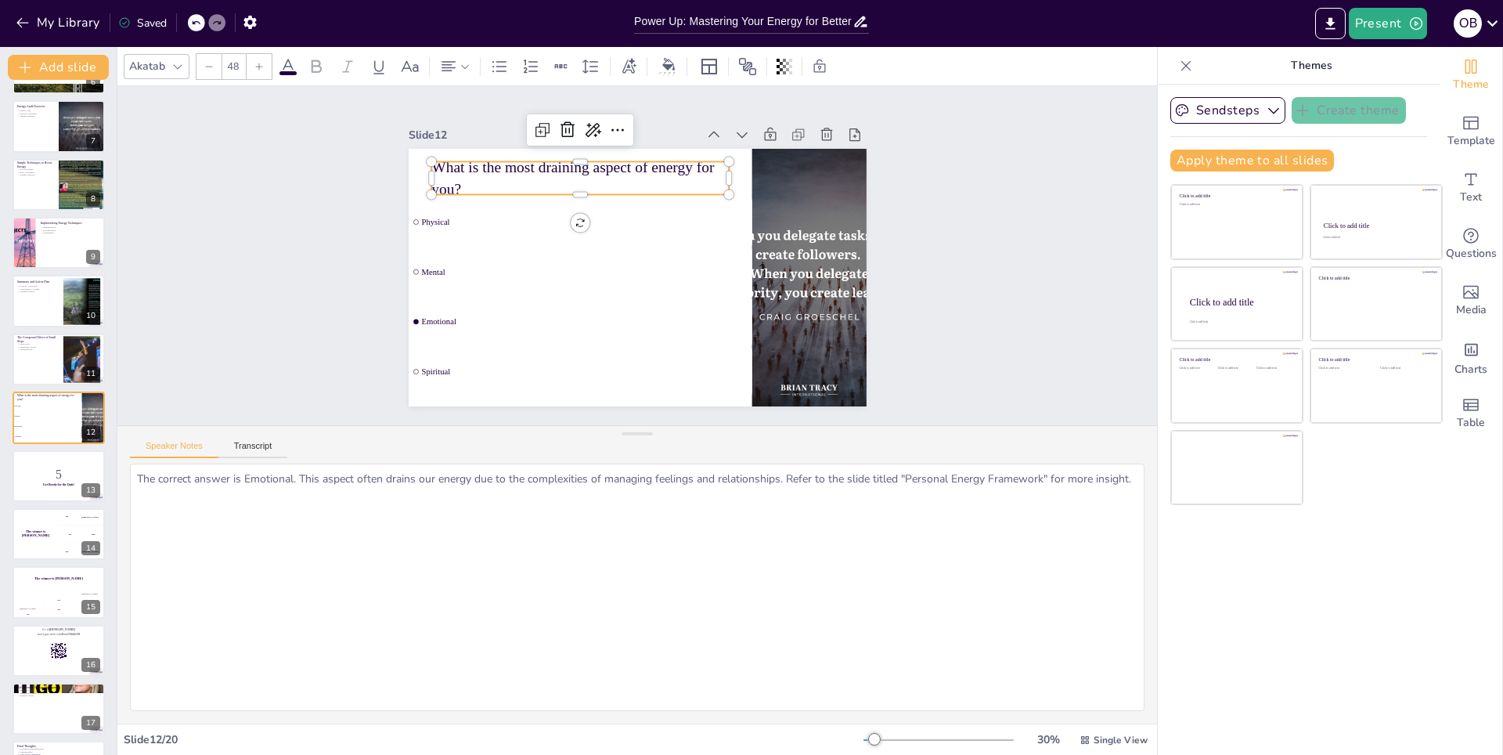
checkbox input "true"
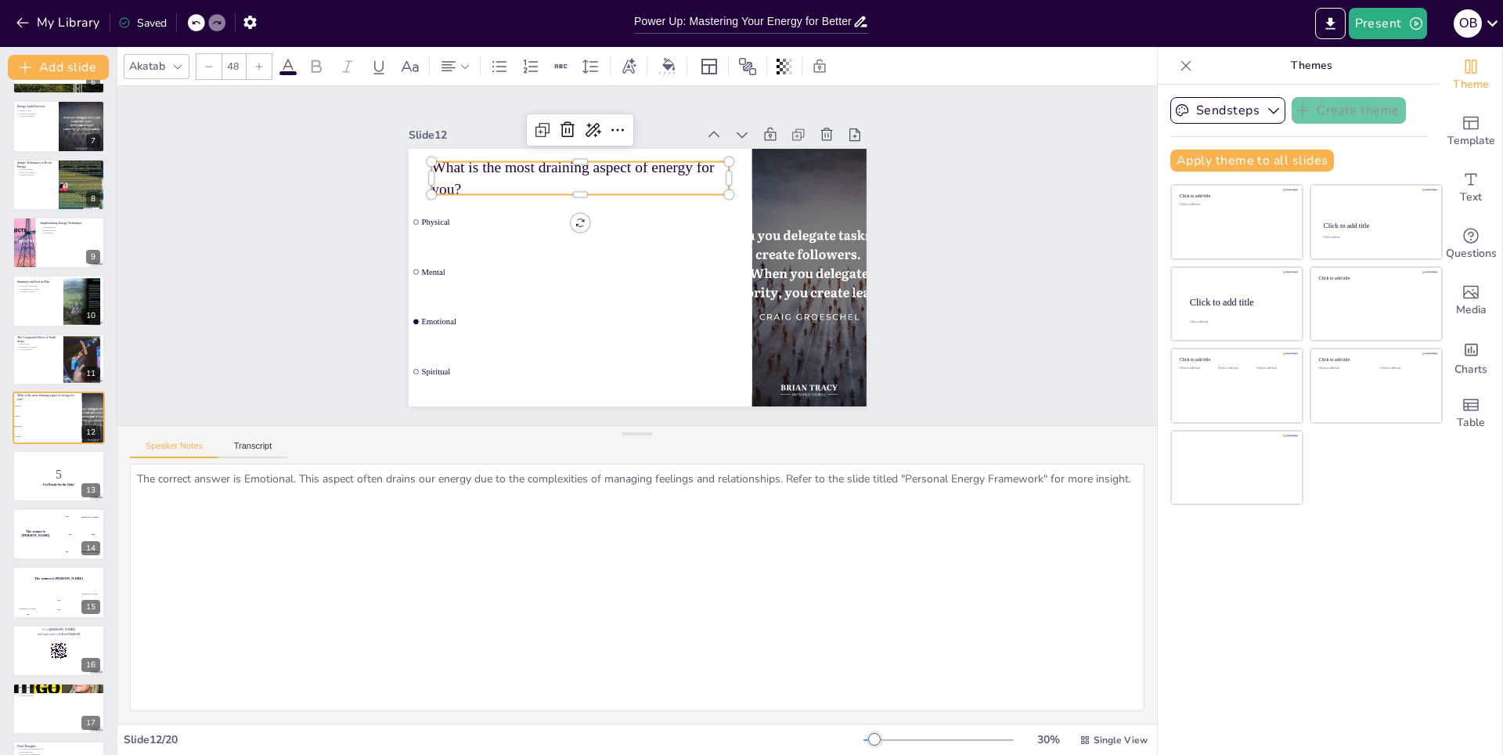
checkbox input "true"
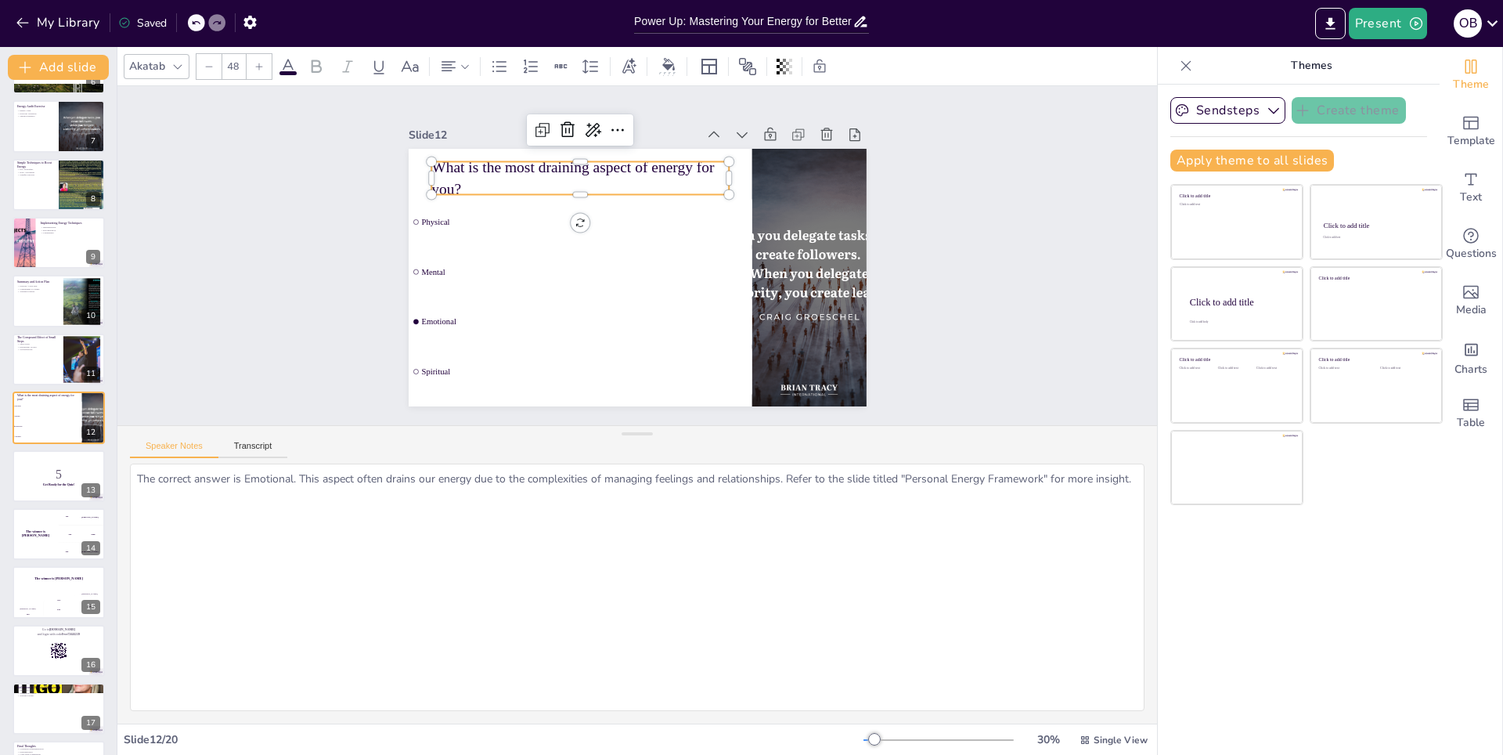
checkbox input "true"
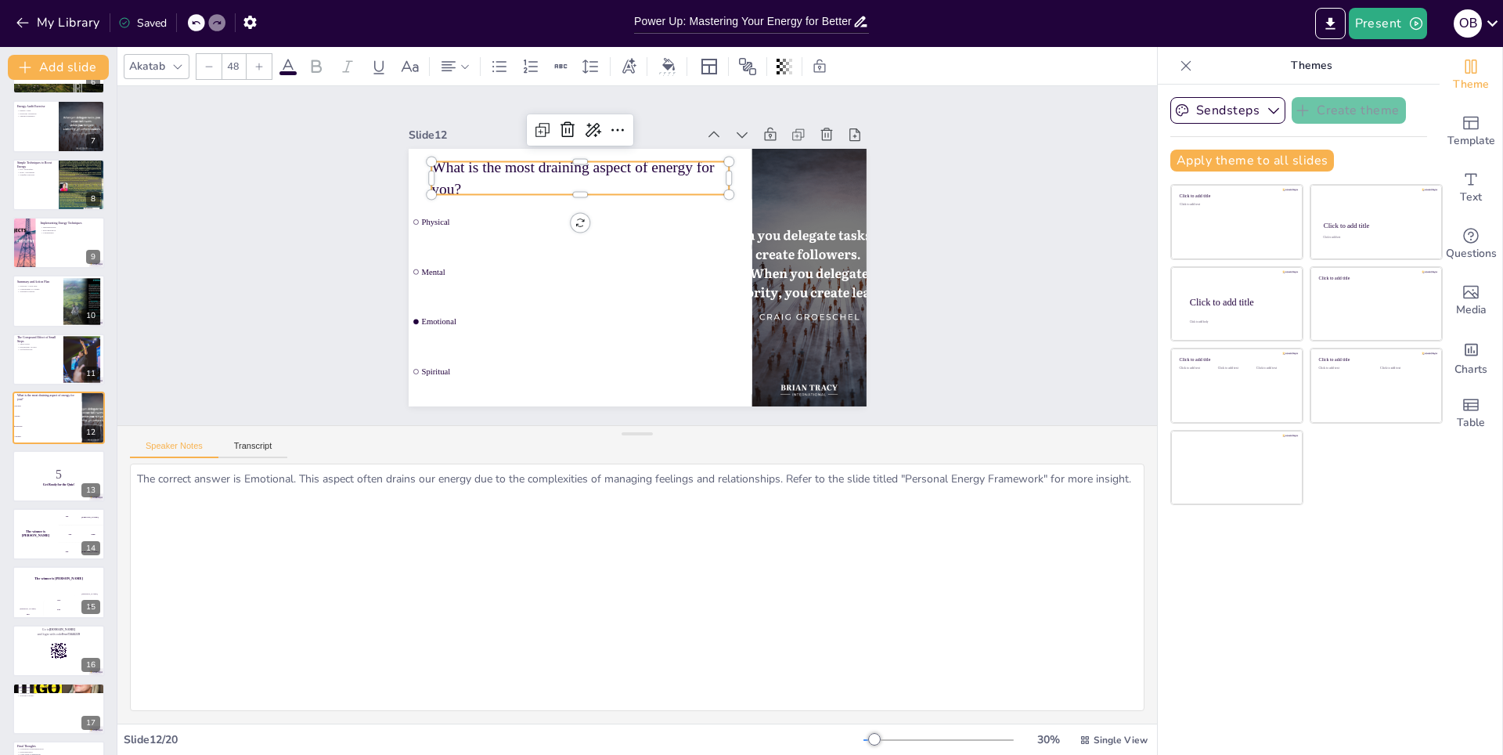
checkbox input "true"
click at [472, 172] on p "What is the most draining aspect of energy for you?" at bounding box center [617, 161] width 290 height 160
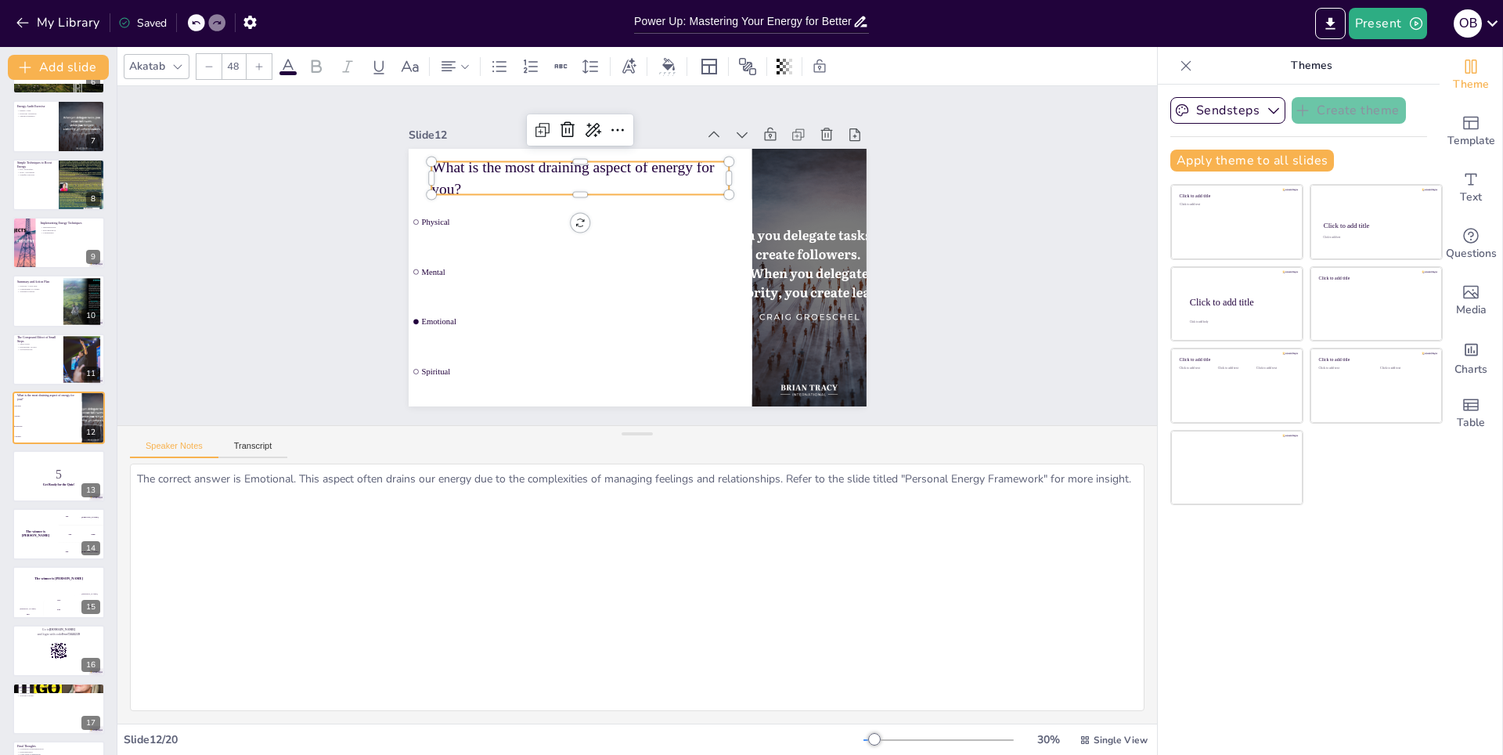
checkbox input "true"
click at [470, 172] on p "What is the most draining aspect of energy for you?" at bounding box center [607, 164] width 296 height 132
checkbox input "true"
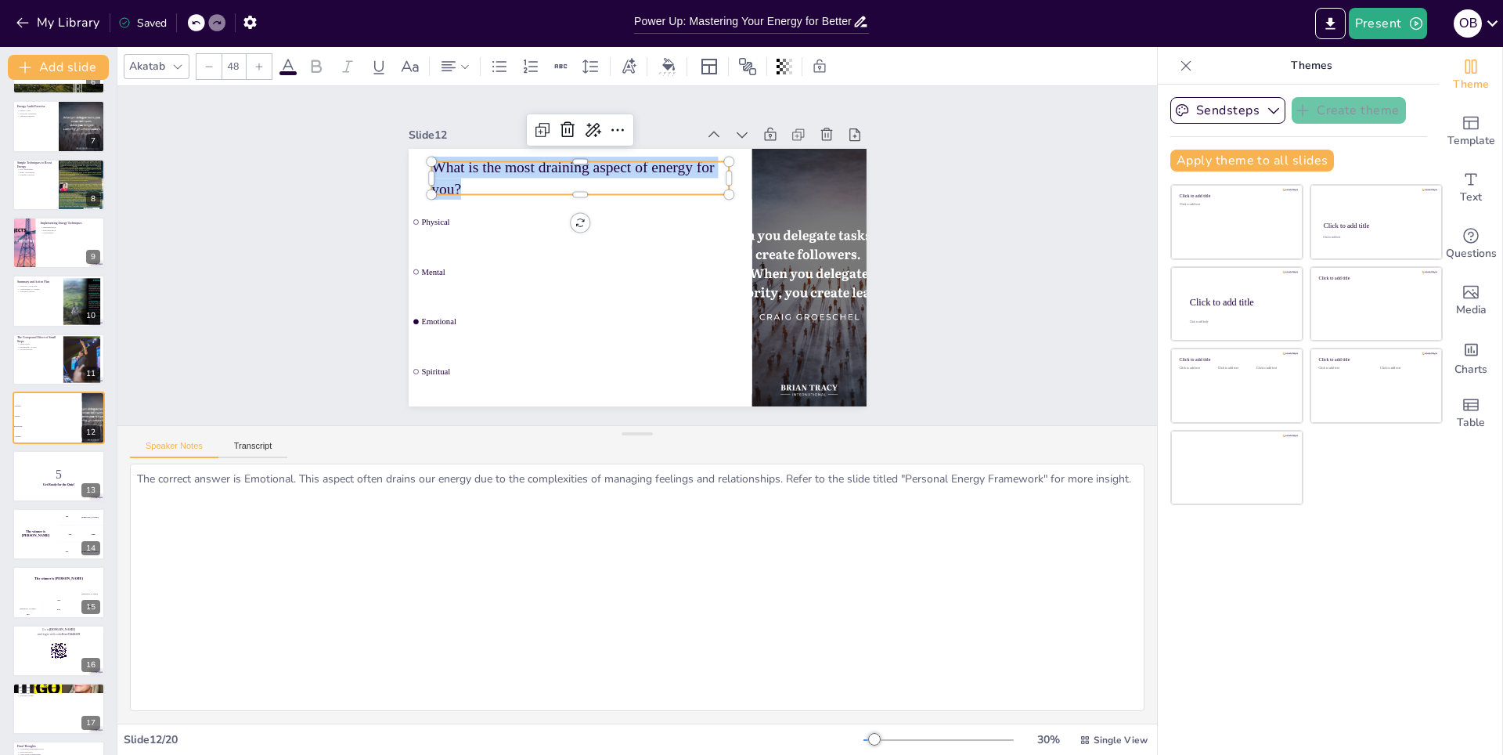
drag, startPoint x: 464, startPoint y: 177, endPoint x: 426, endPoint y: 171, distance: 38.9
click at [459, 171] on p "What is the most draining aspect of energy for you?" at bounding box center [607, 164] width 296 height 132
copy p "What is the most draining aspect of energy for you?"
checkbox input "true"
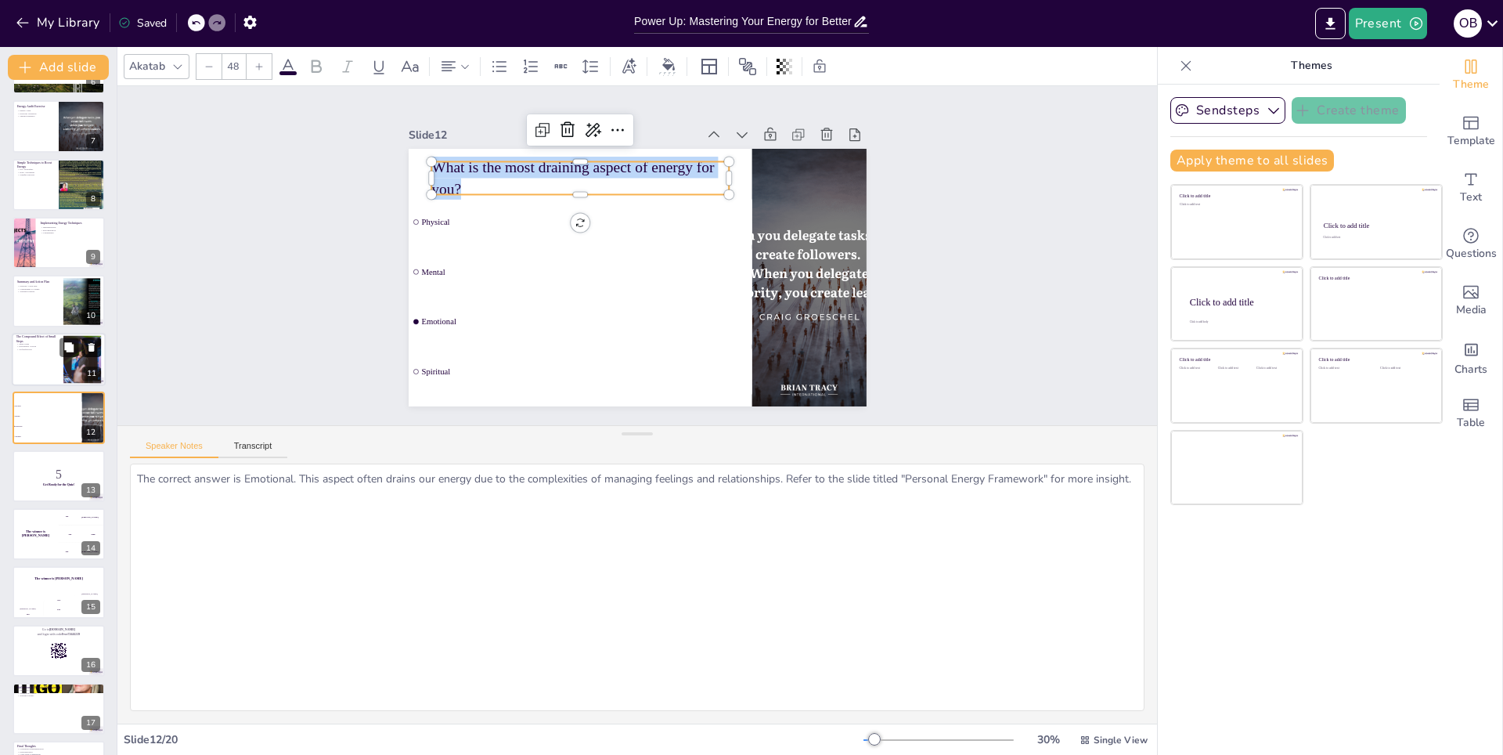
checkbox input "true"
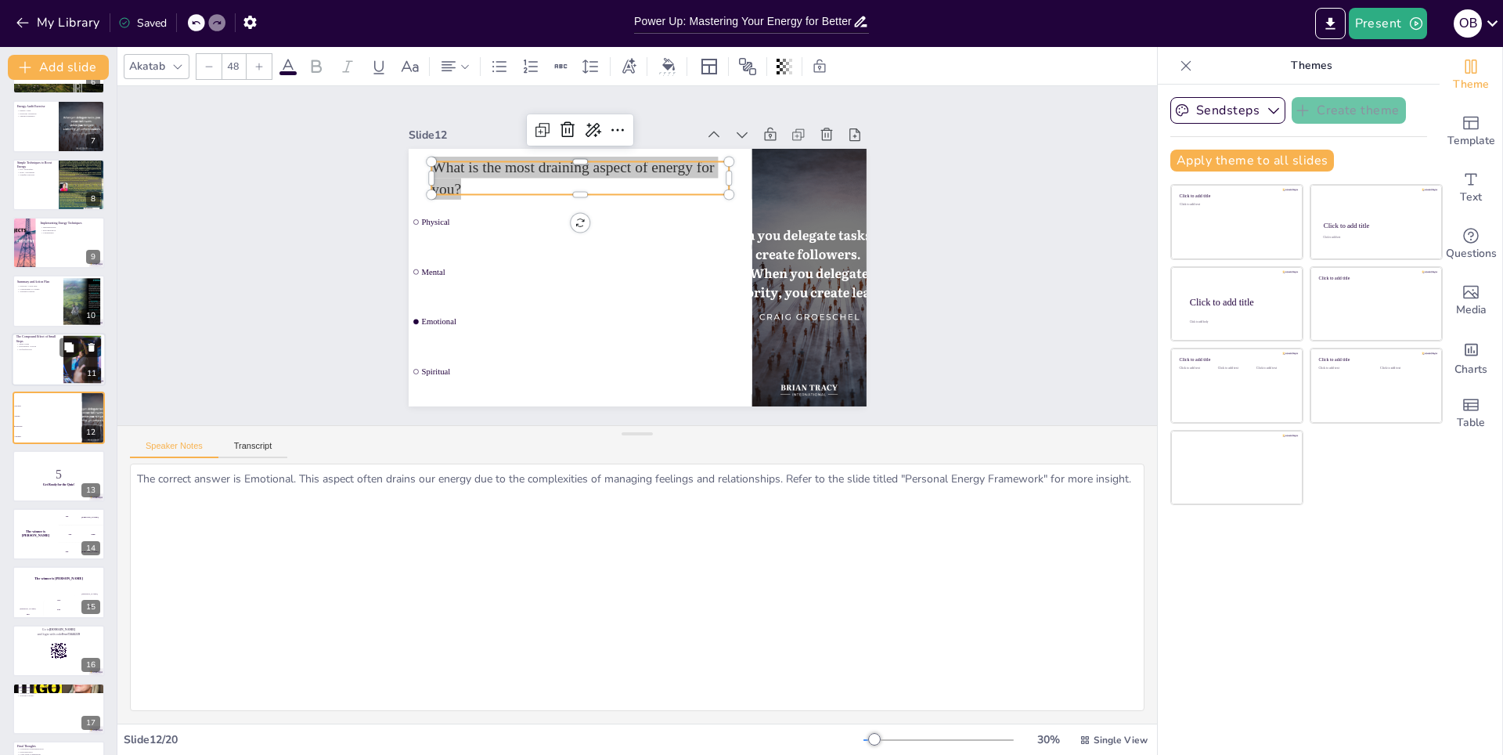
checkbox input "true"
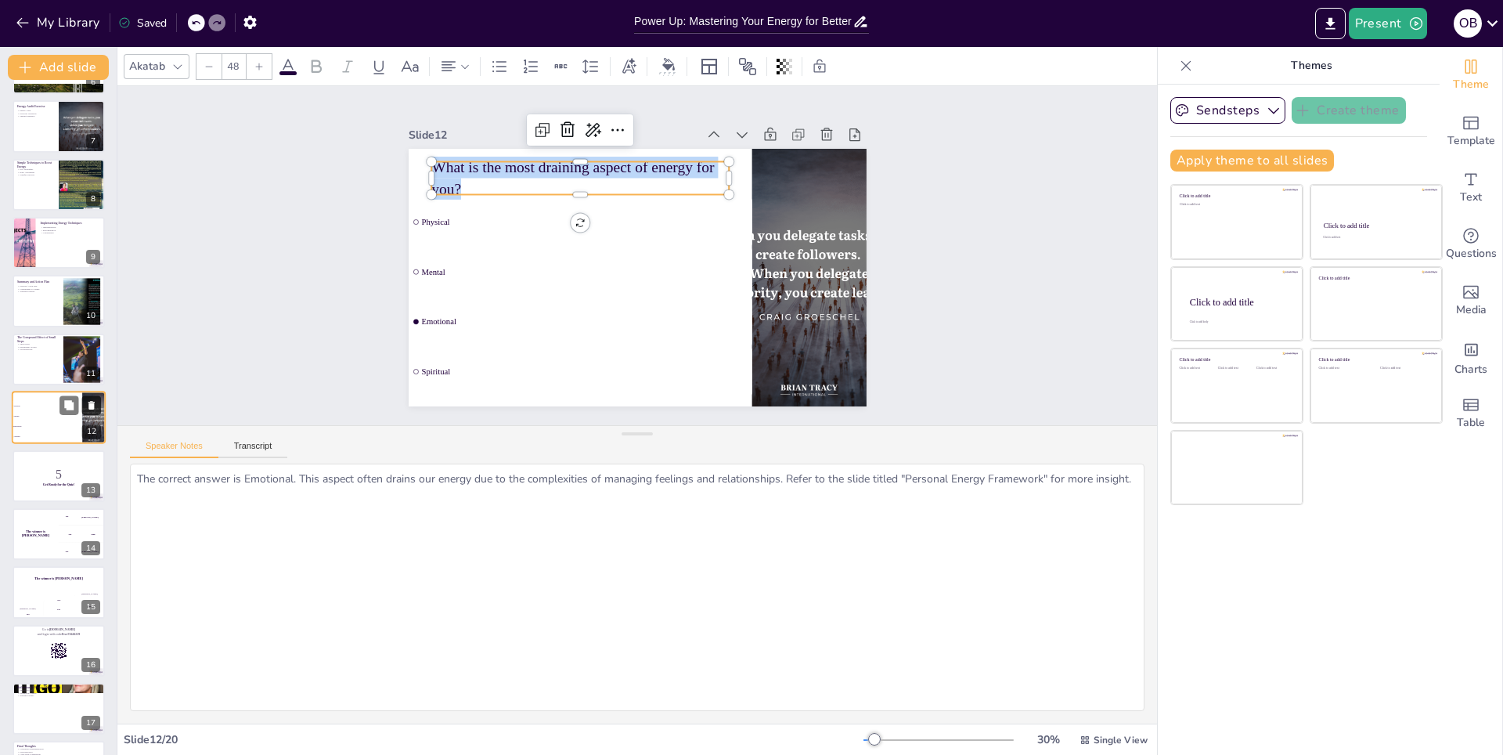
checkbox input "true"
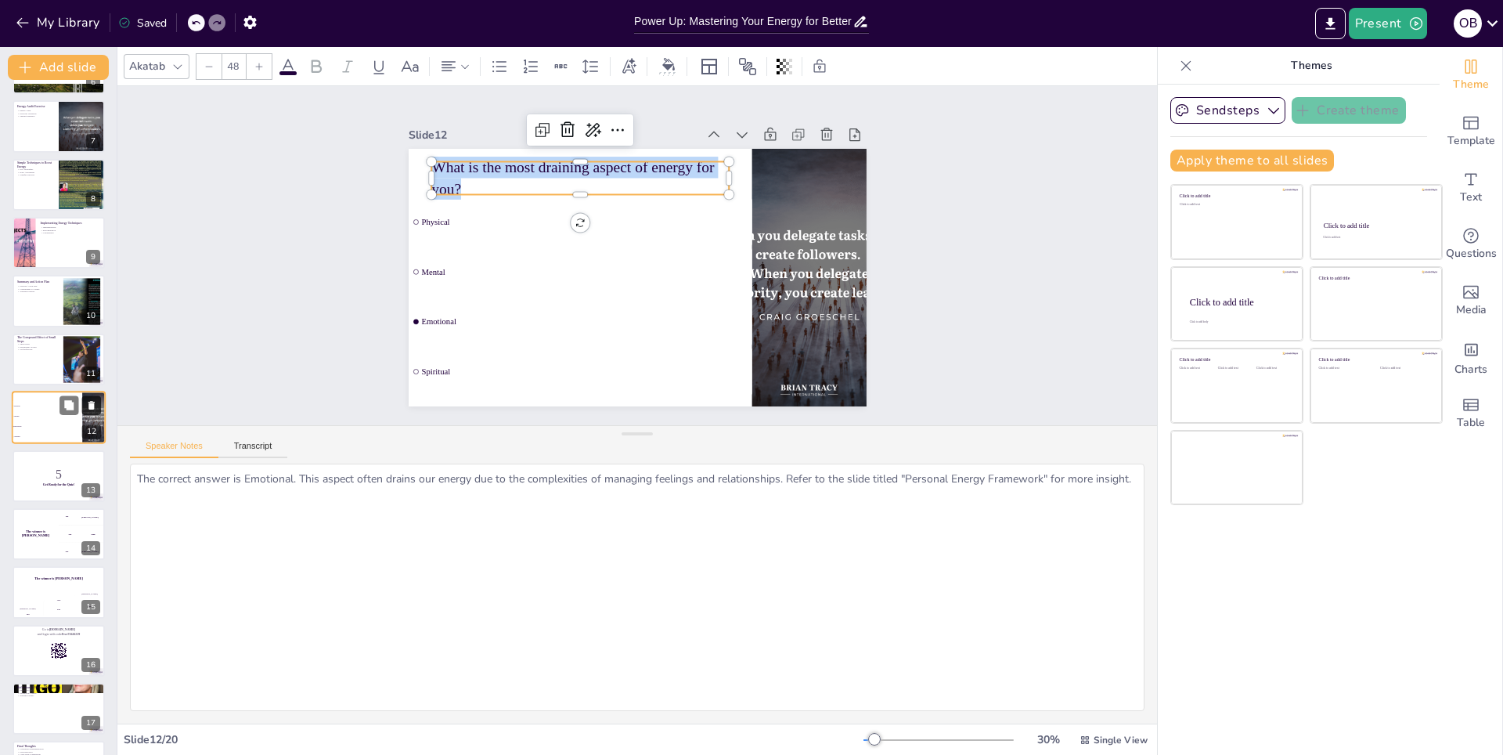
checkbox input "true"
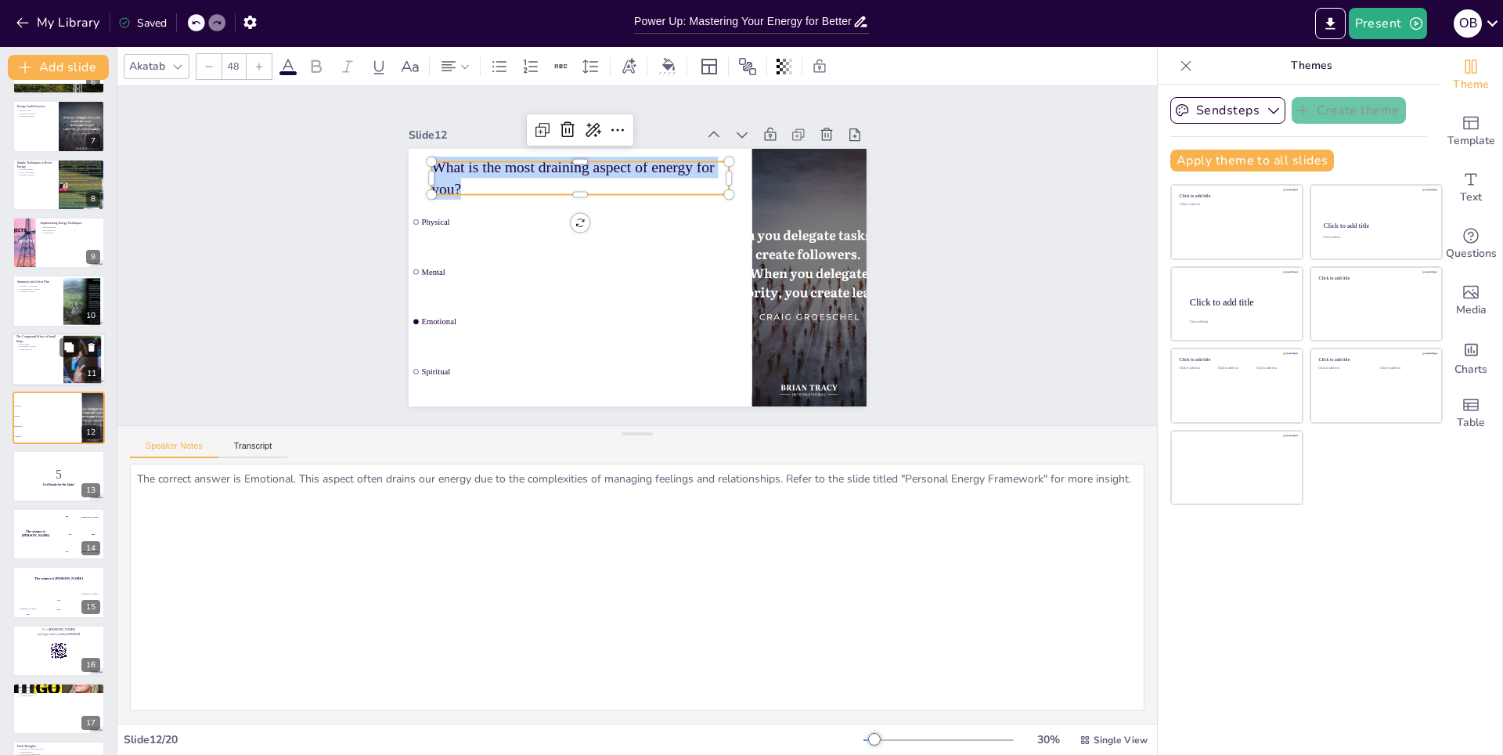
checkbox input "true"
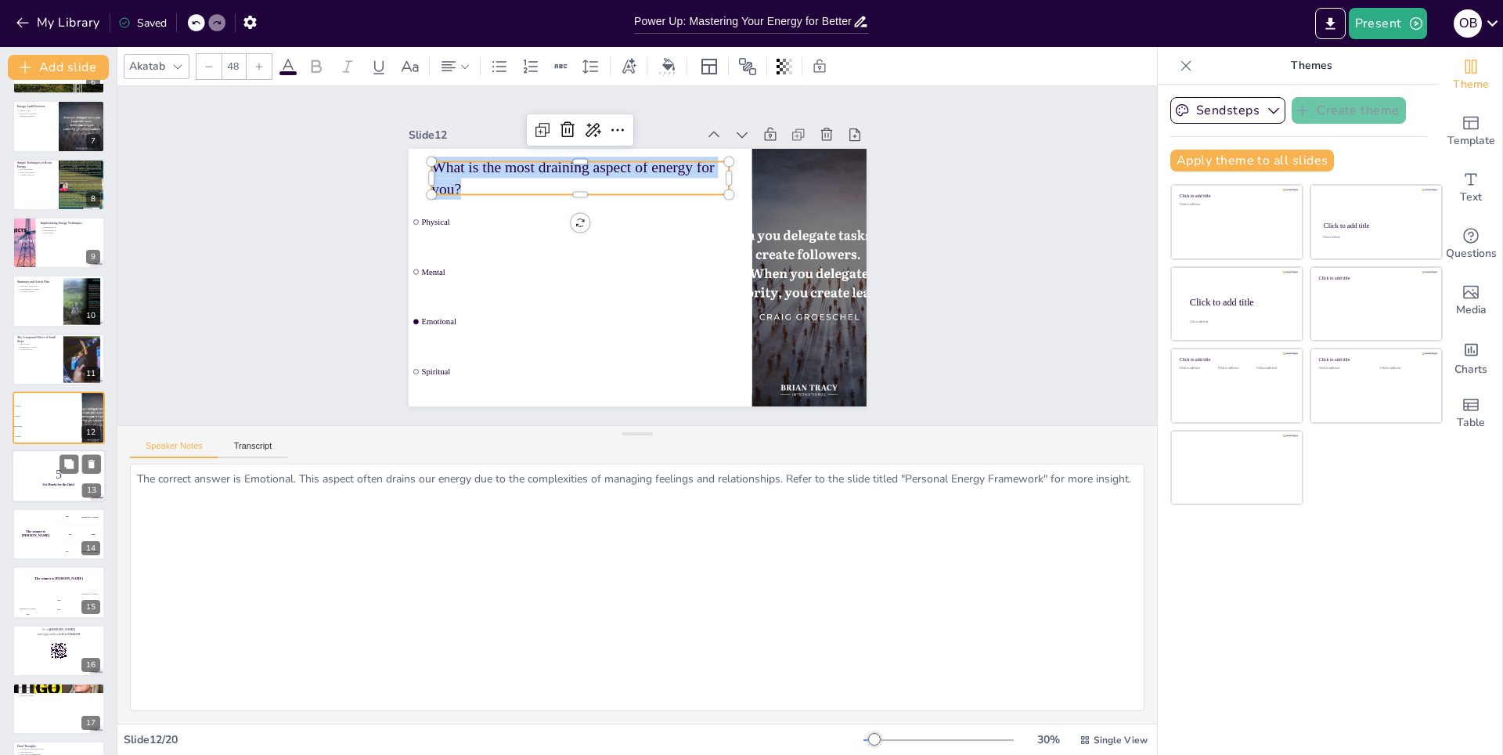
checkbox input "true"
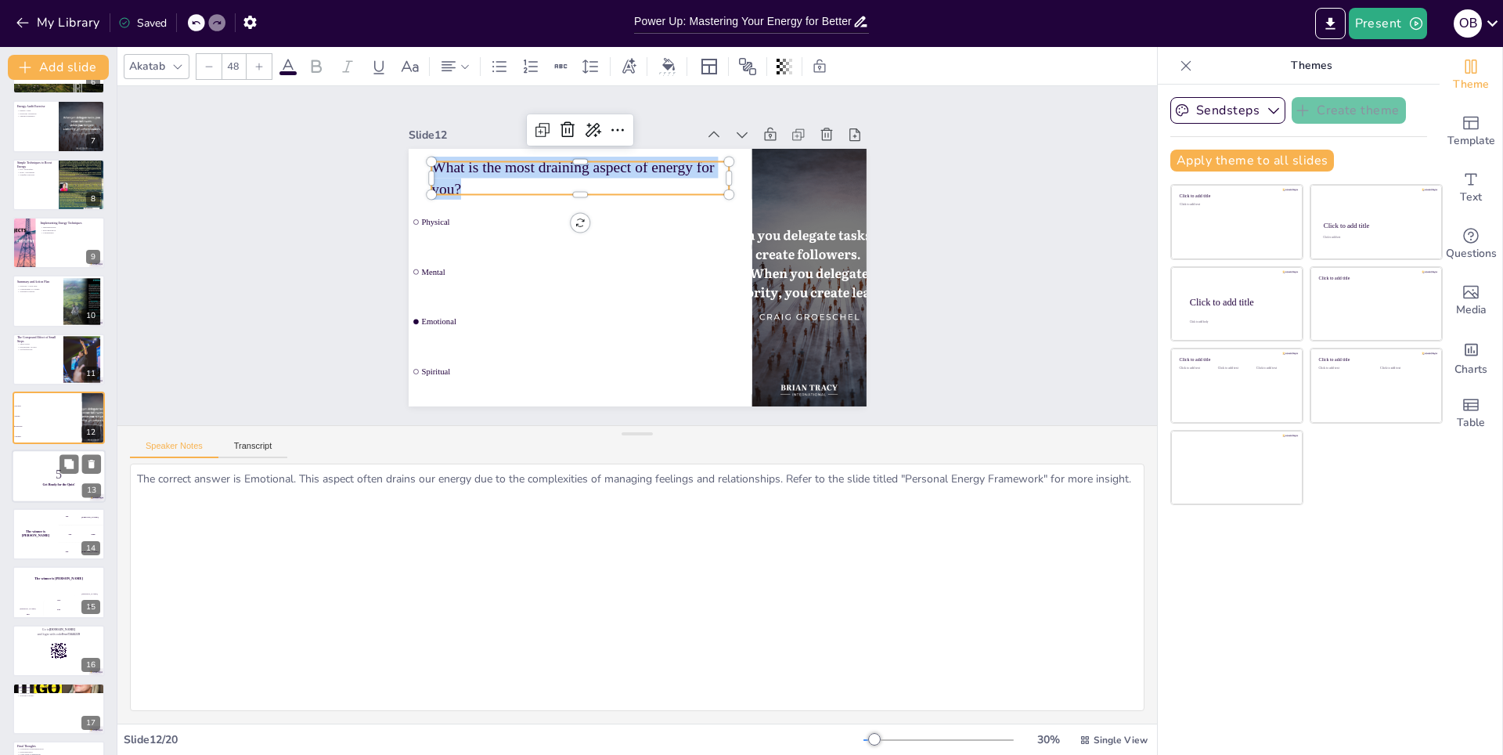
checkbox input "true"
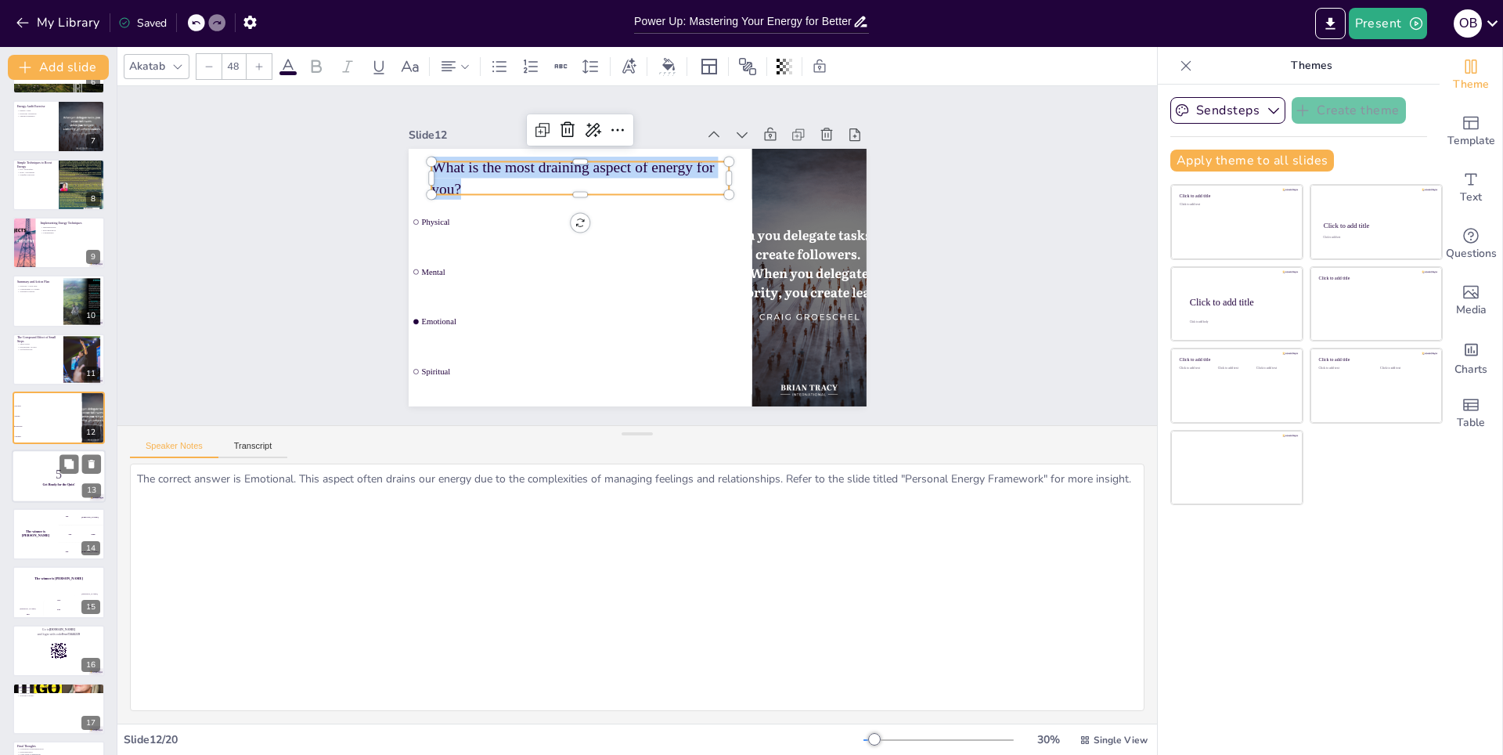
checkbox input "true"
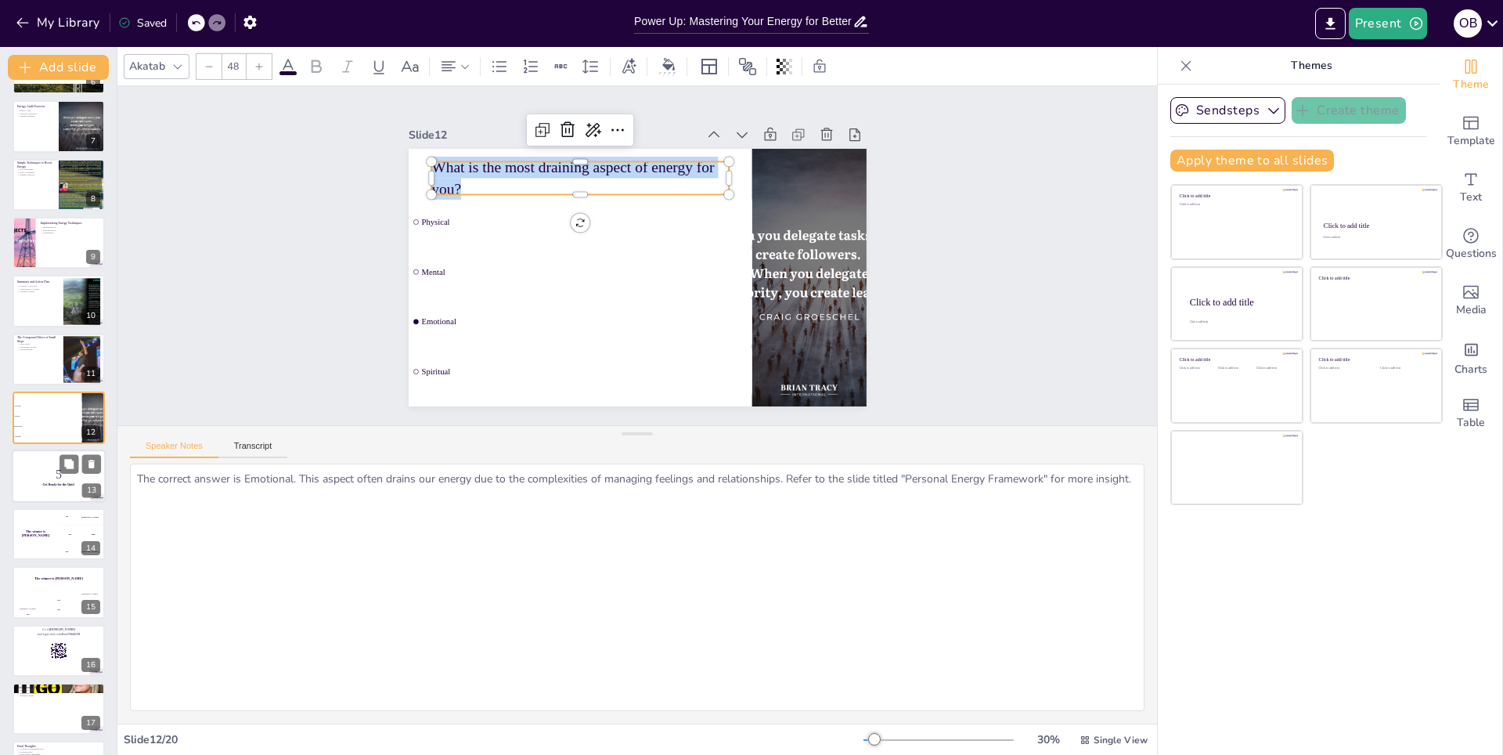
click at [37, 479] on p "5" at bounding box center [58, 473] width 85 height 17
checkbox input "true"
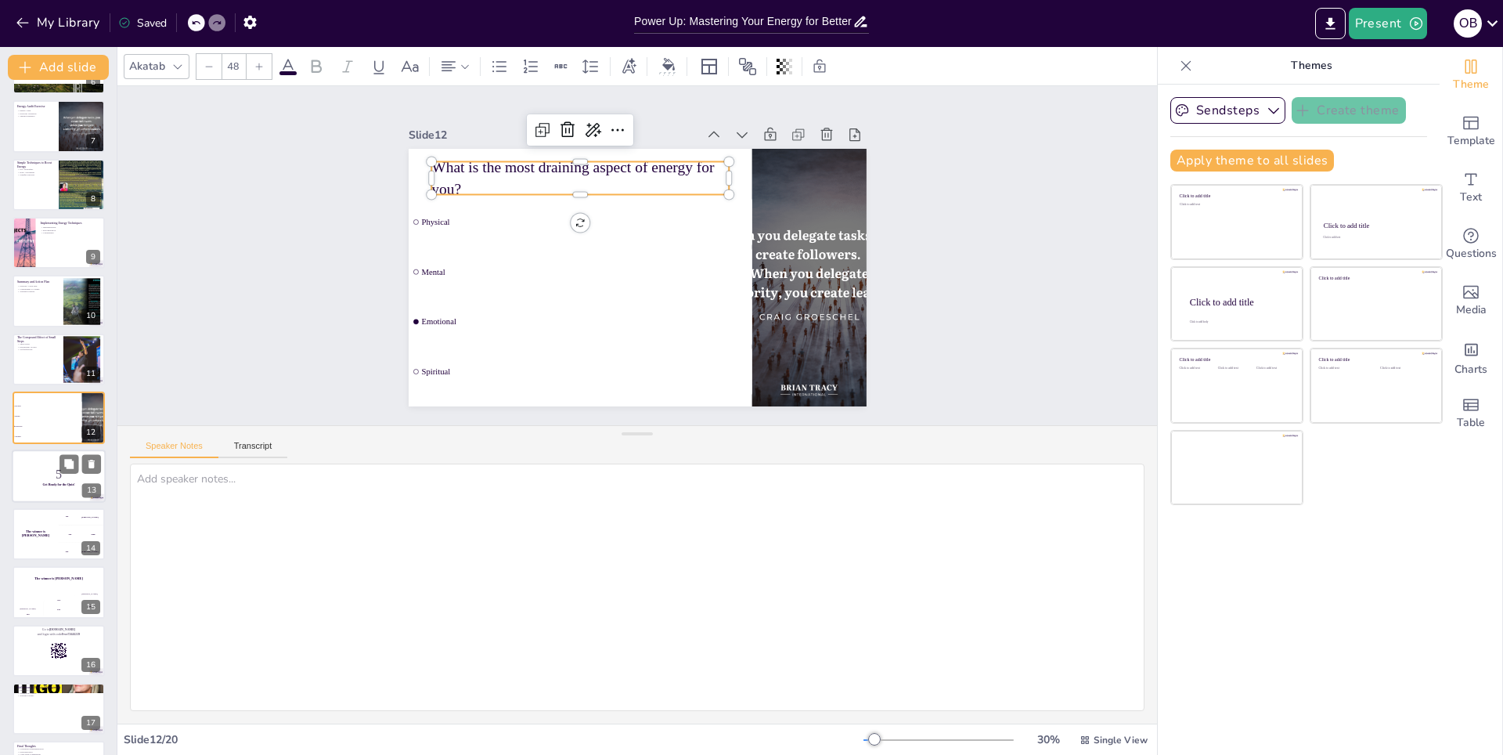
scroll to position [400, 0]
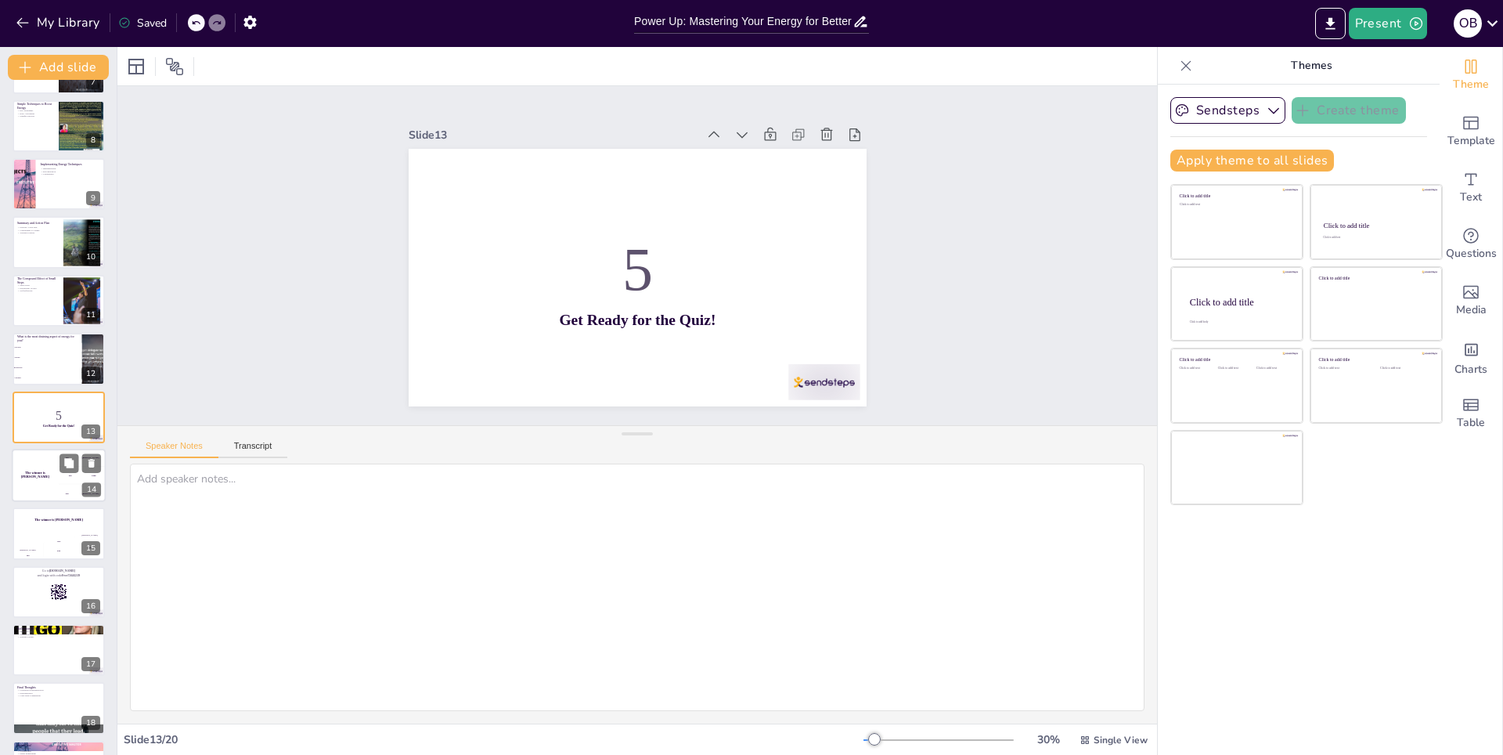
click at [43, 476] on h4 "The winner is [PERSON_NAME]" at bounding box center [35, 475] width 47 height 8
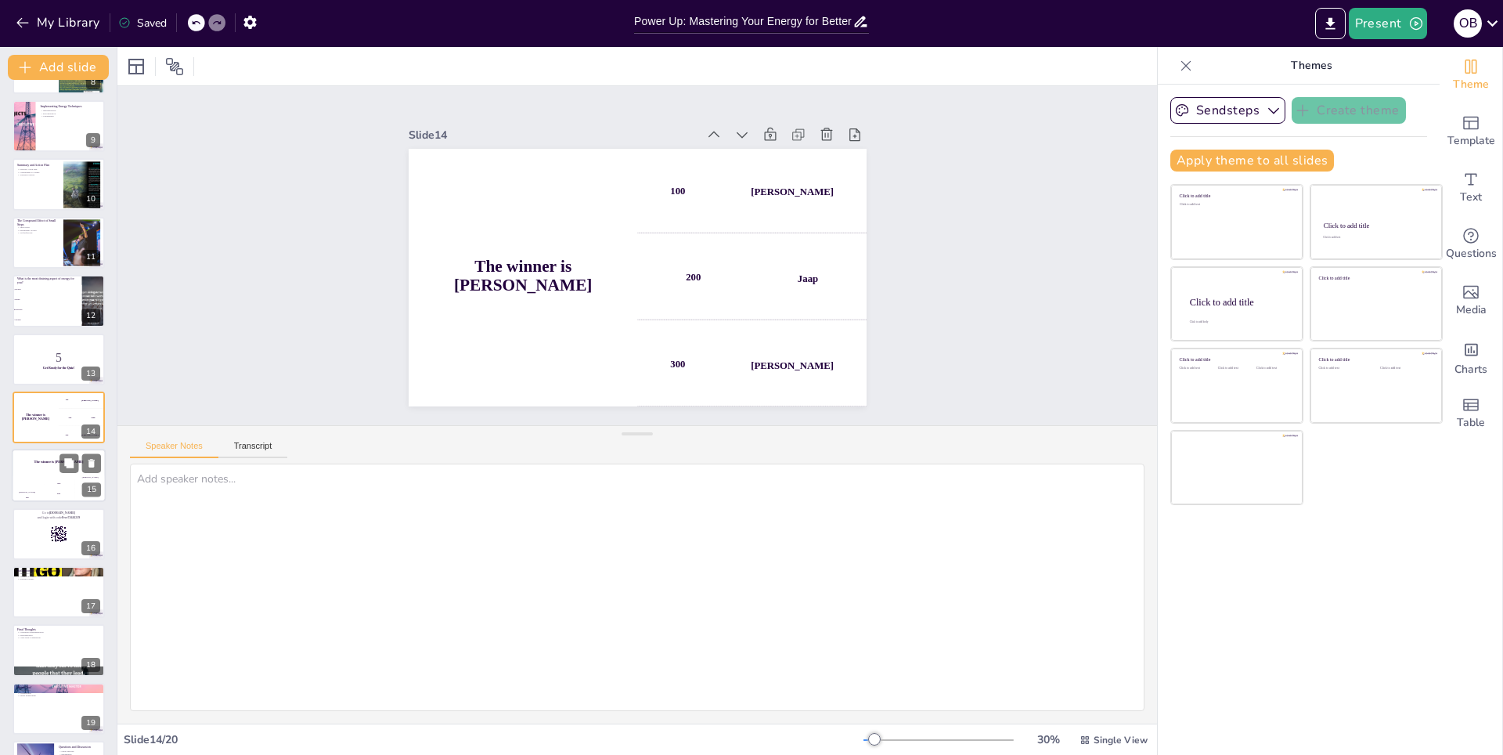
click at [47, 488] on div "200" at bounding box center [58, 492] width 31 height 17
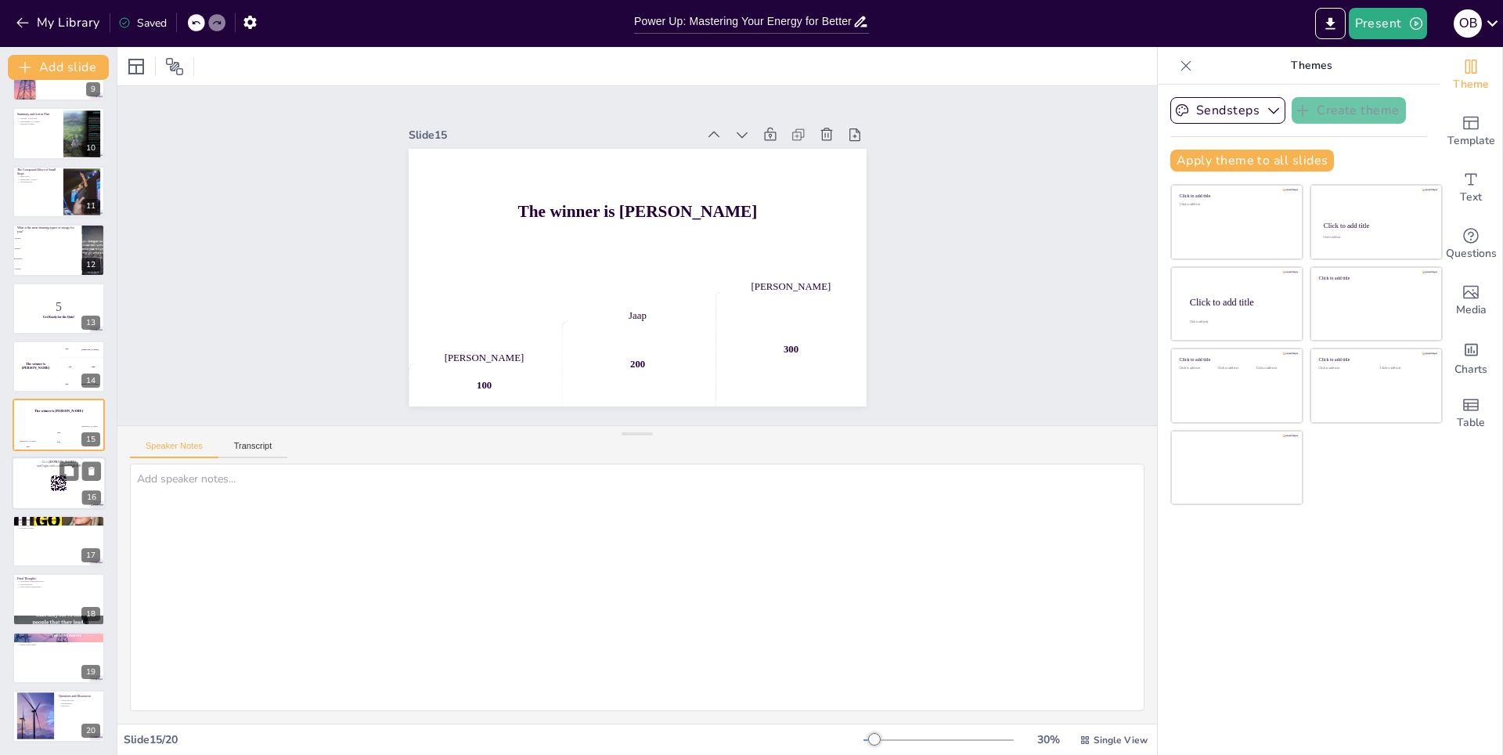
click at [44, 493] on div at bounding box center [59, 482] width 94 height 53
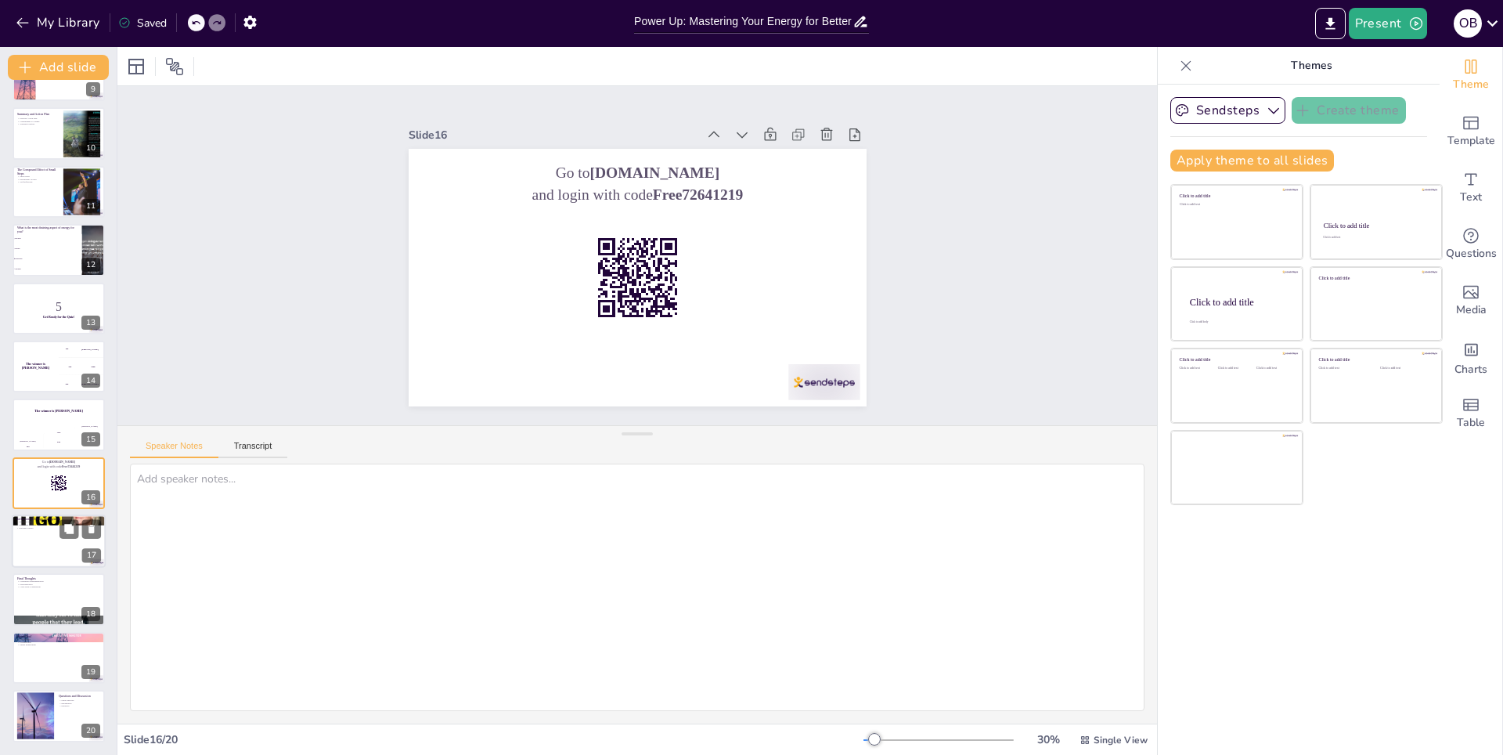
click at [35, 533] on div at bounding box center [59, 540] width 94 height 53
checkbox input "true"
type textarea "Reflecting on the impact of energy management encourages participants to consid…"
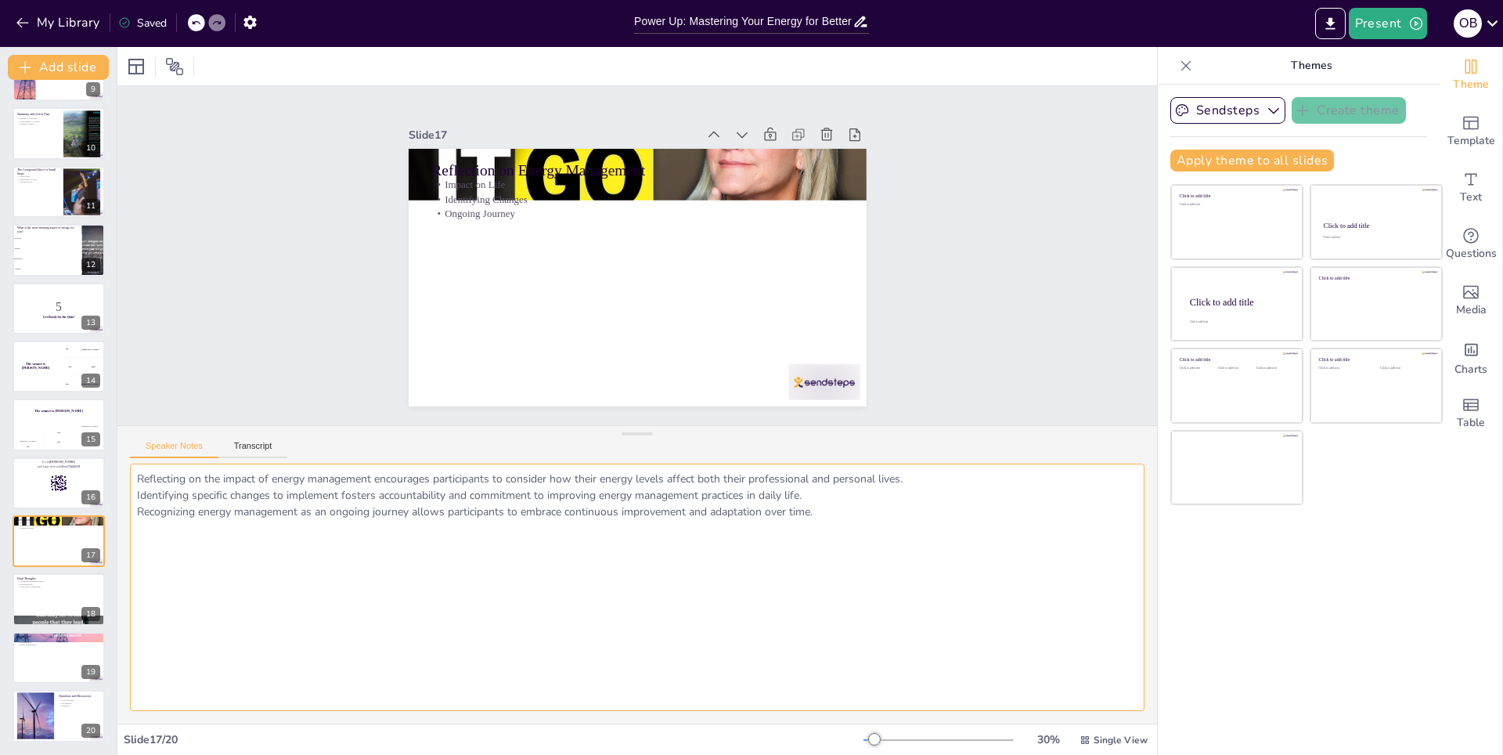
drag, startPoint x: 819, startPoint y: 513, endPoint x: 141, endPoint y: 469, distance: 679.2
click at [141, 469] on textarea "Reflecting on the impact of energy management encourages participants to consid…" at bounding box center [637, 586] width 1014 height 247
click at [35, 613] on div at bounding box center [59, 599] width 94 height 53
checkbox input "true"
type textarea "Emphasizing the importance of continuous experimentation encourages participant…"
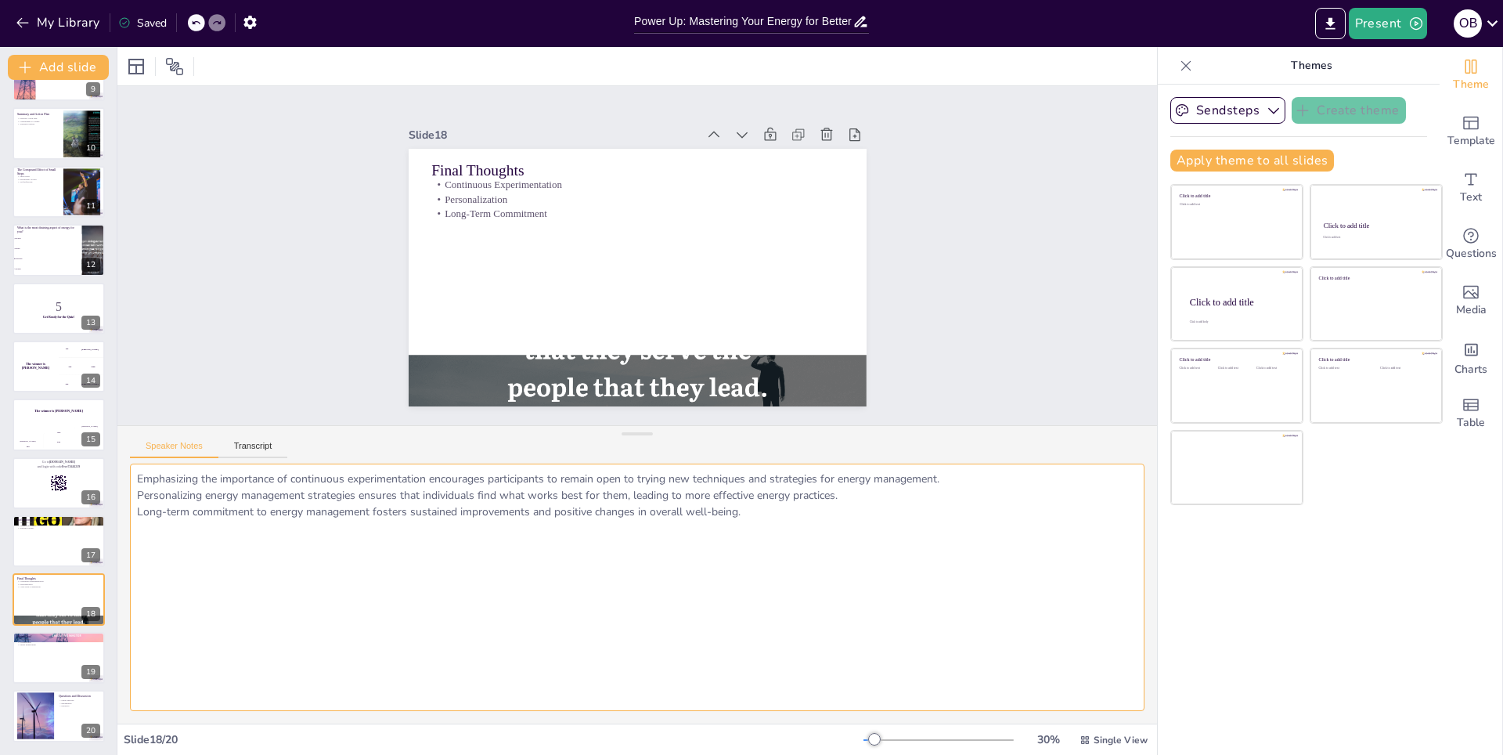
drag, startPoint x: 704, startPoint y: 517, endPoint x: 134, endPoint y: 481, distance: 571.7
click at [134, 481] on textarea "Emphasizing the importance of continuous experimentation encourages participant…" at bounding box center [637, 586] width 1014 height 247
click at [42, 643] on p "Future Engagement" at bounding box center [58, 644] width 85 height 3
checkbox input "true"
type textarea "Expressing appreciation reinforces community and encourages ongoing support amo…"
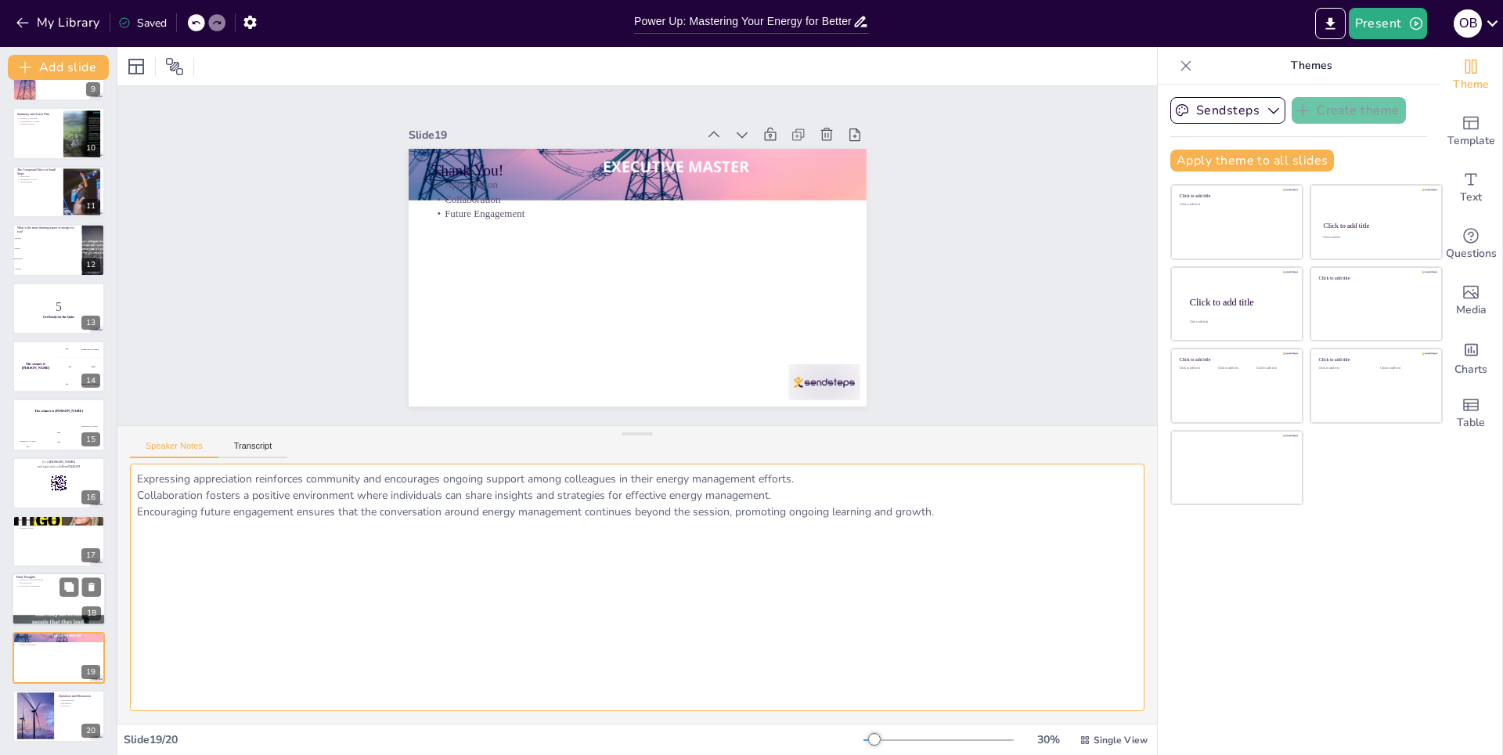
click at [30, 607] on div at bounding box center [59, 599] width 94 height 53
checkbox input "true"
type textarea "Emphasizing the importance of continuous experimentation encourages participant…"
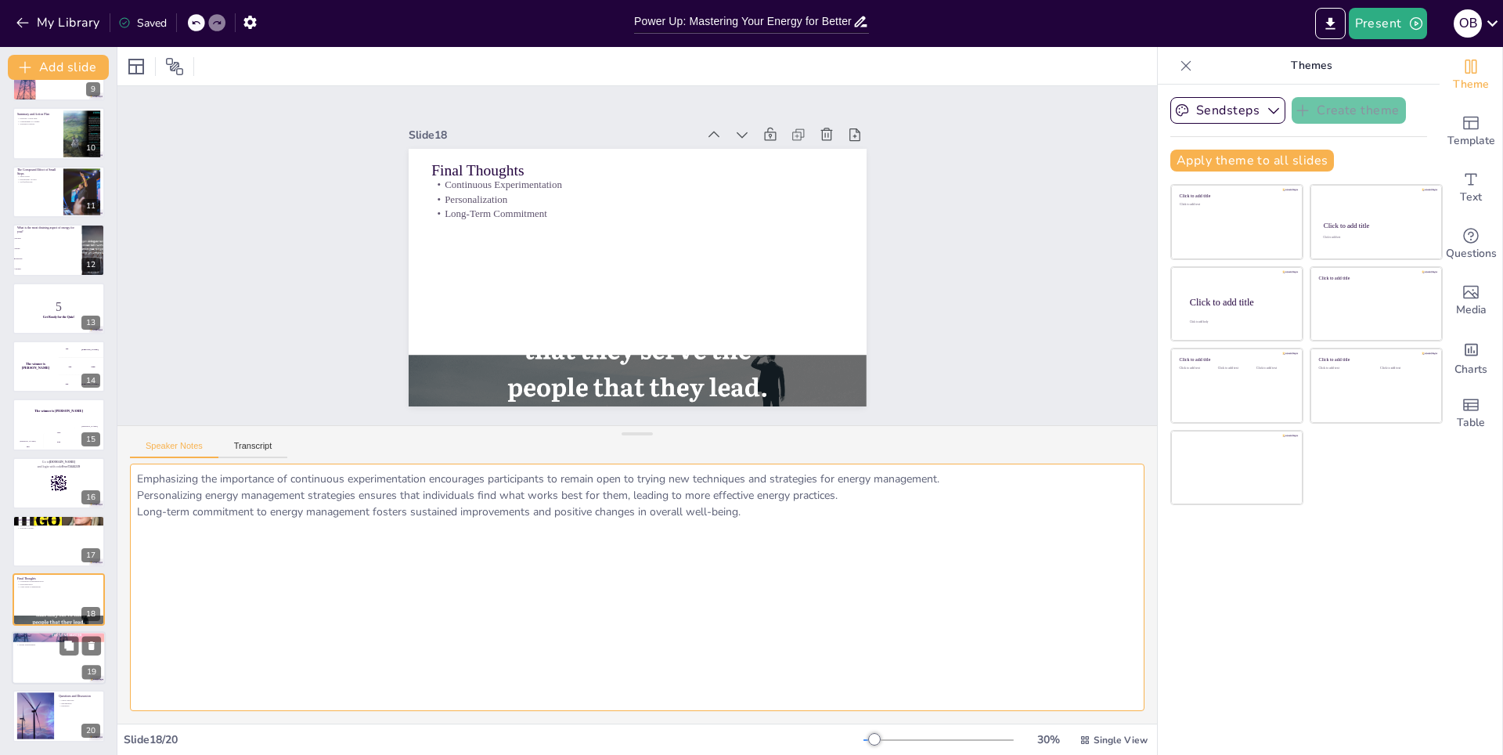
click at [38, 650] on div at bounding box center [59, 657] width 94 height 53
checkbox input "true"
type textarea "Expressing appreciation reinforces community and encourages ongoing support amo…"
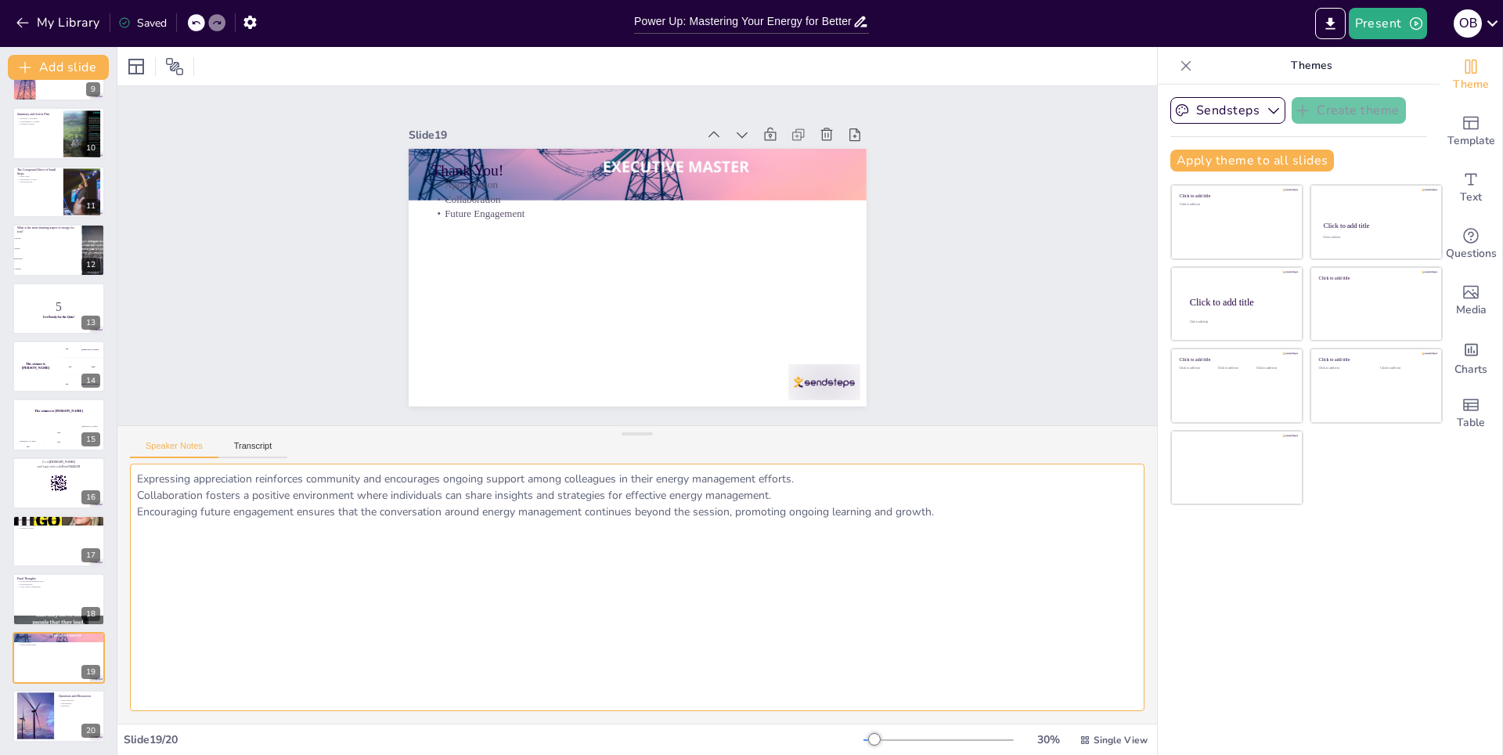
drag, startPoint x: 906, startPoint y: 512, endPoint x: 137, endPoint y: 474, distance: 770.3
click at [137, 474] on textarea "Expressing appreciation reinforces community and encourages ongoing support amo…" at bounding box center [637, 586] width 1014 height 247
click at [40, 719] on div at bounding box center [35, 716] width 85 height 48
checkbox input "true"
type textarea "Encouraging open dialogue allows participants to share their thoughts and insig…"
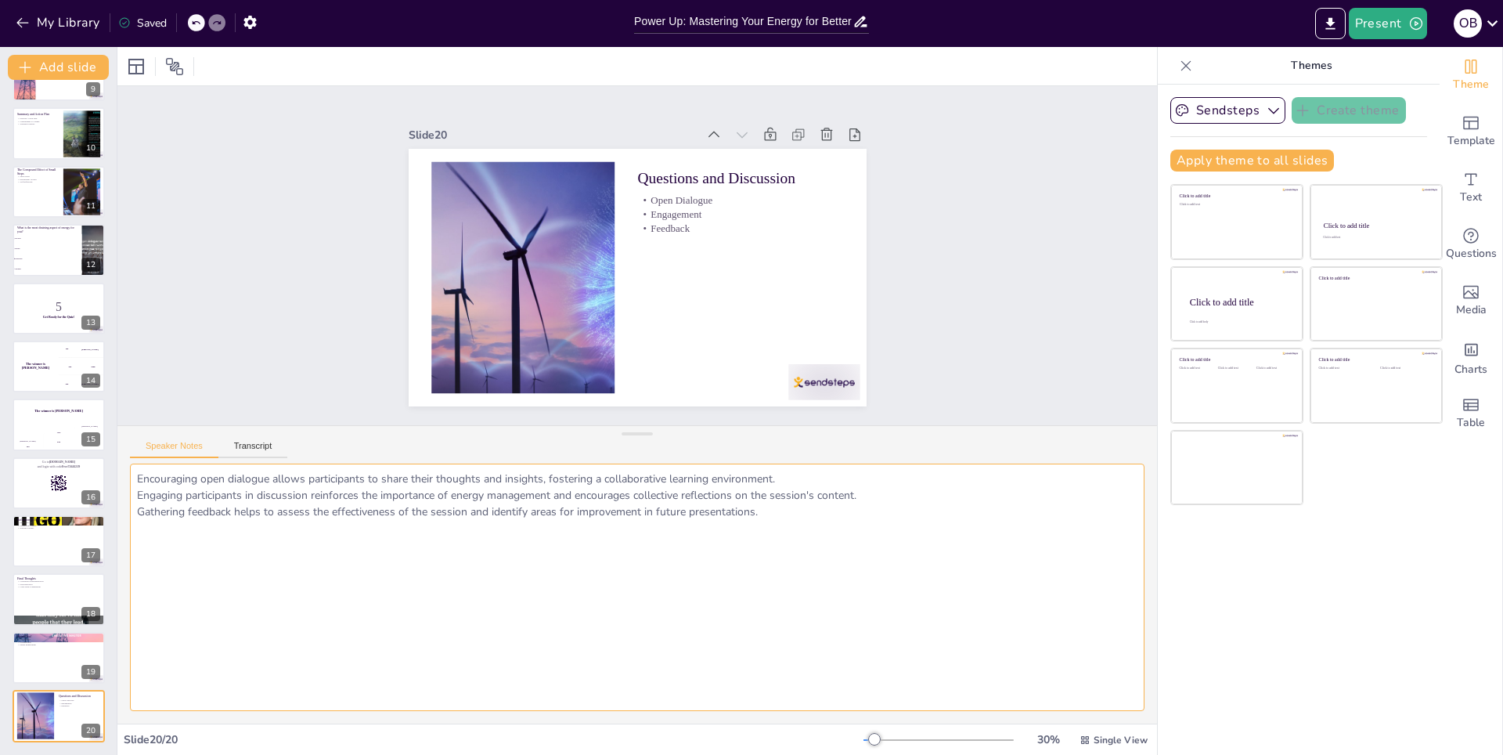
drag, startPoint x: 765, startPoint y: 516, endPoint x: 135, endPoint y: 477, distance: 632.1
click at [135, 477] on textarea "Encouraging open dialogue allows participants to share their thoughts and insig…" at bounding box center [637, 586] width 1014 height 247
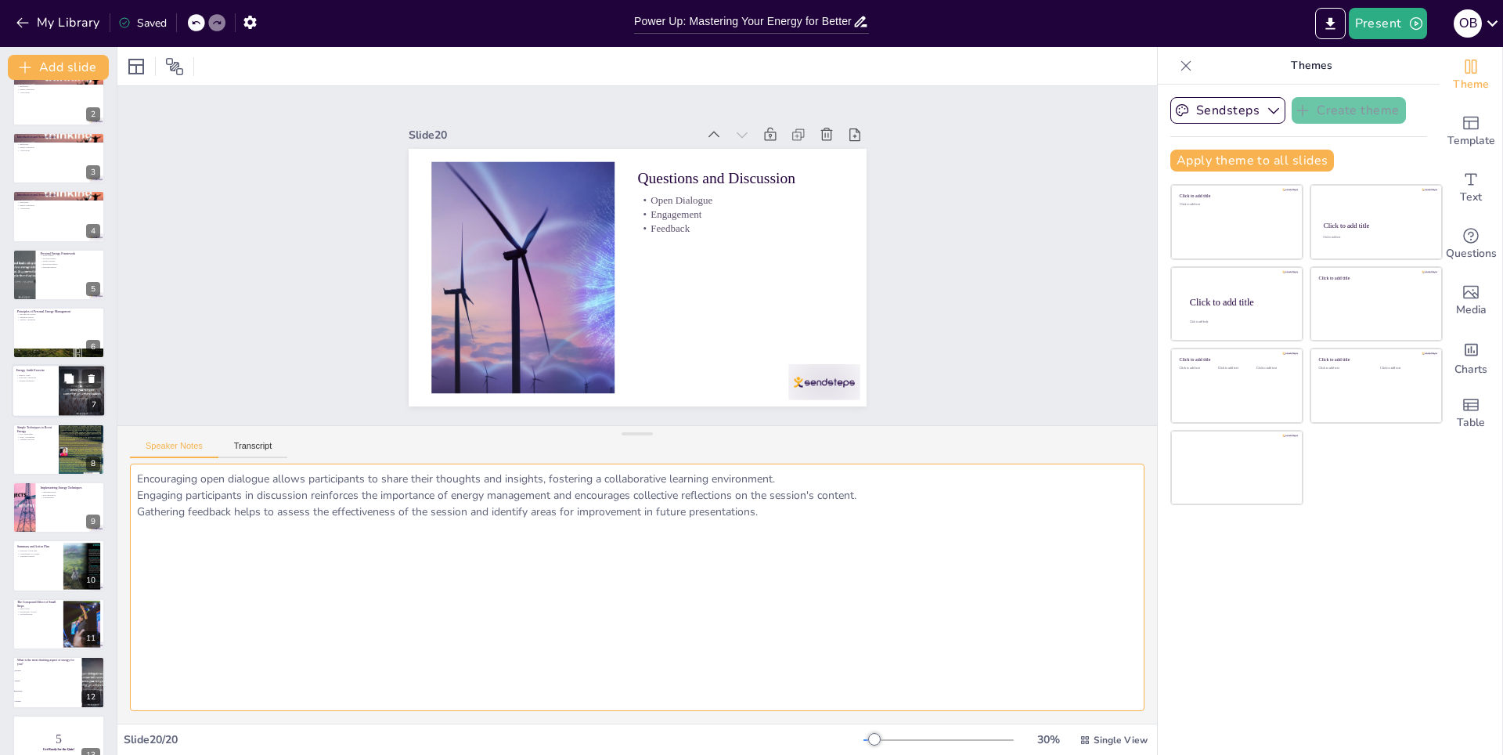
scroll to position [0, 0]
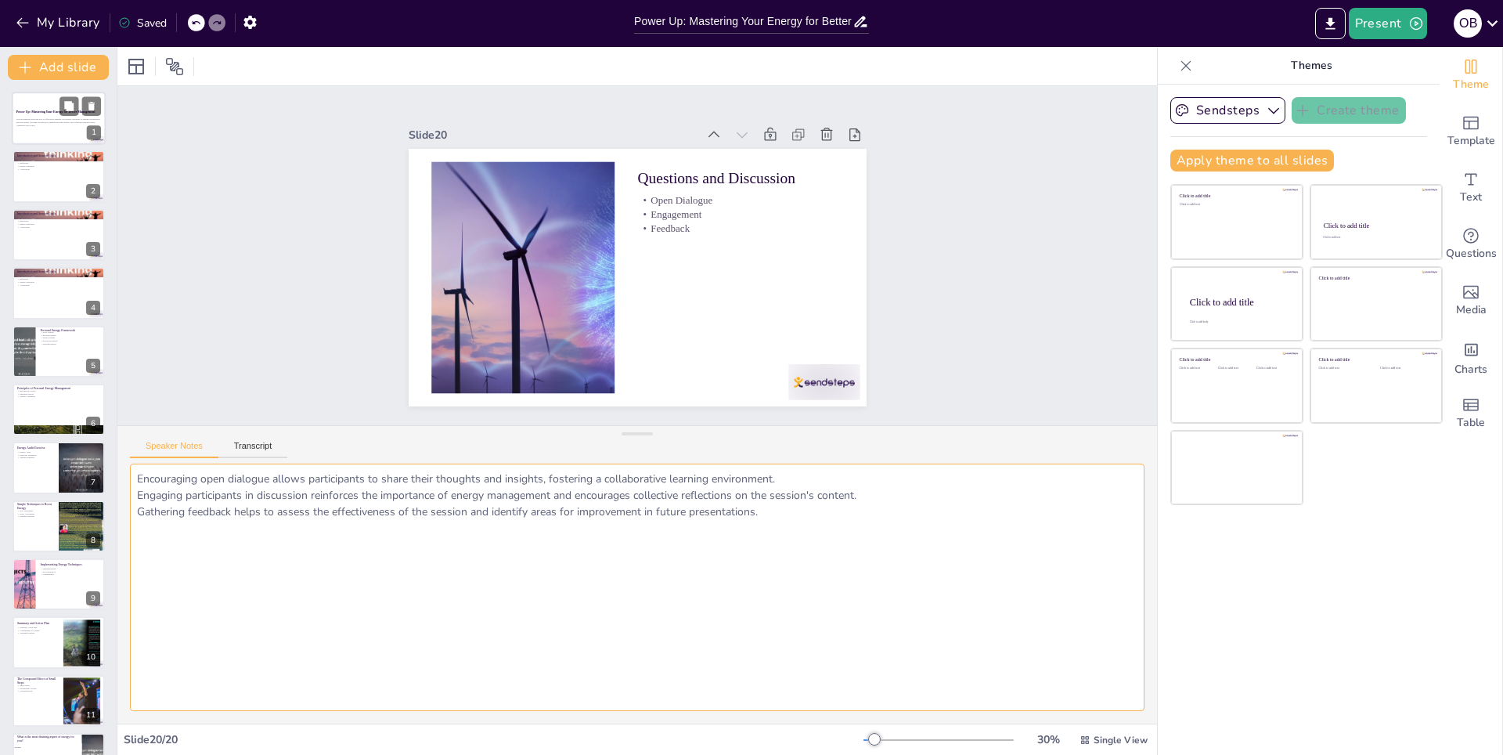
click at [43, 120] on p "This presentation explores how to effectively manage your energy resources to e…" at bounding box center [58, 120] width 85 height 5
checkbox input "true"
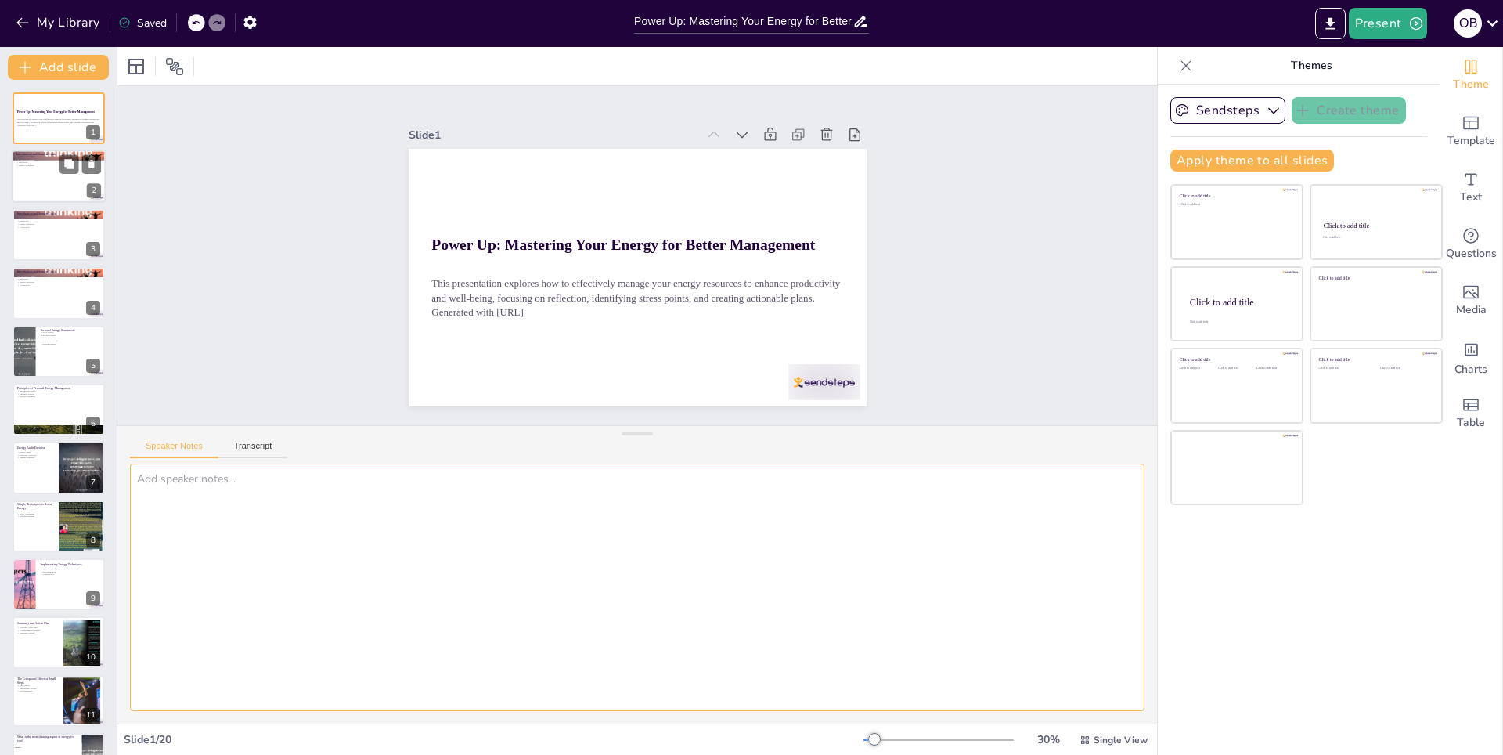
click at [44, 189] on div at bounding box center [59, 176] width 94 height 53
checkbox input "true"
type textarea "Energy is a fundamental resource that impacts our ability to plan and execute t…"
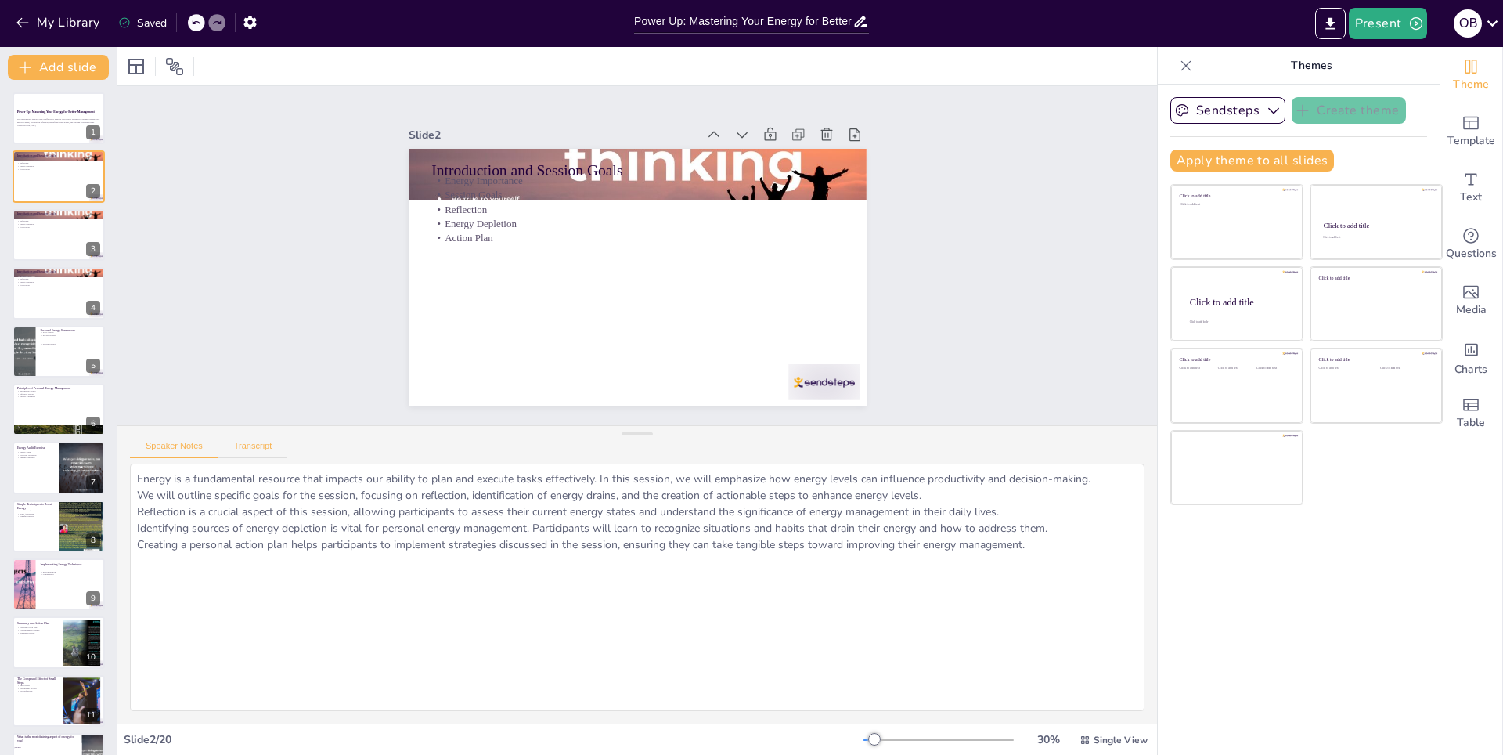
click at [244, 445] on button "Transcript" at bounding box center [253, 449] width 70 height 17
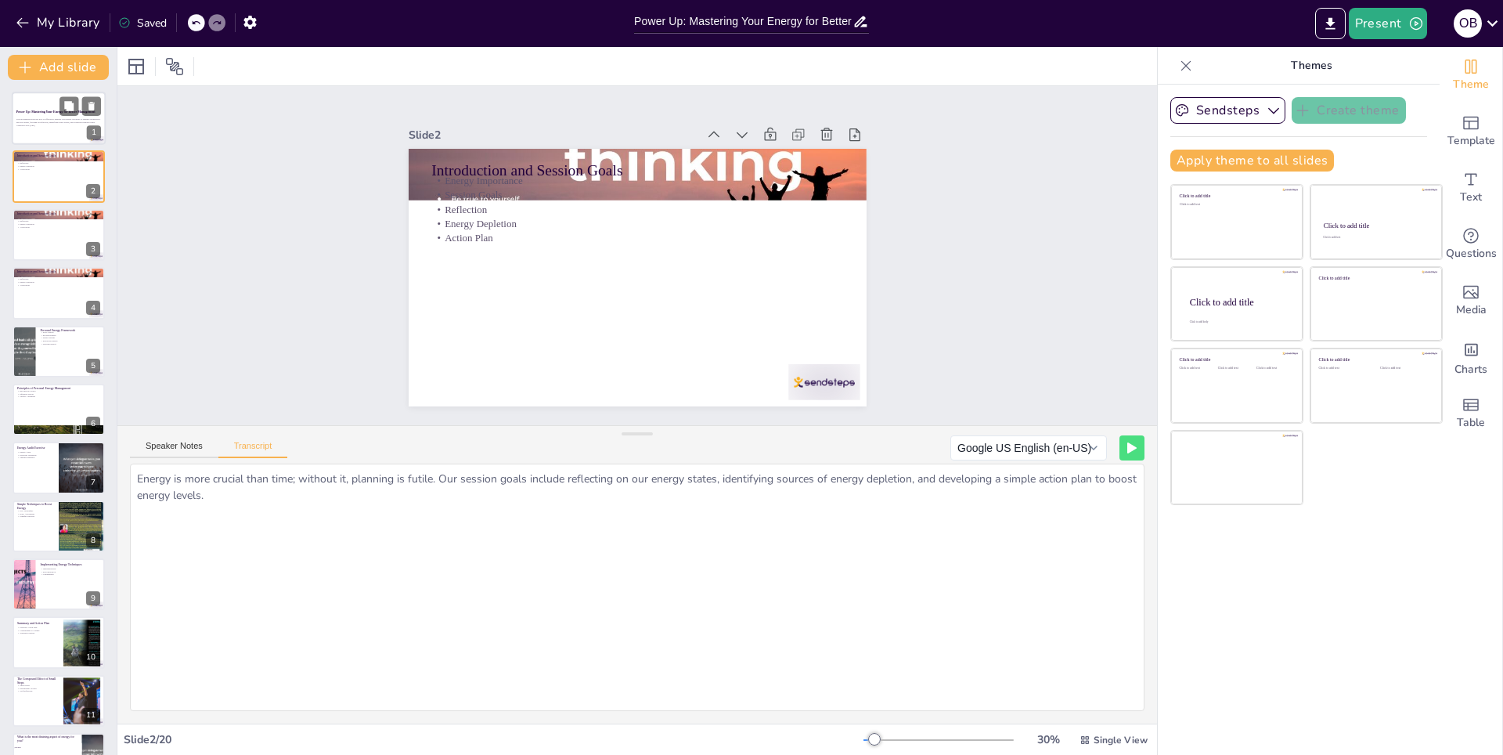
click at [48, 113] on strong "Power Up: Mastering Your Energy for Better Management" at bounding box center [55, 111] width 79 height 3
checkbox input "true"
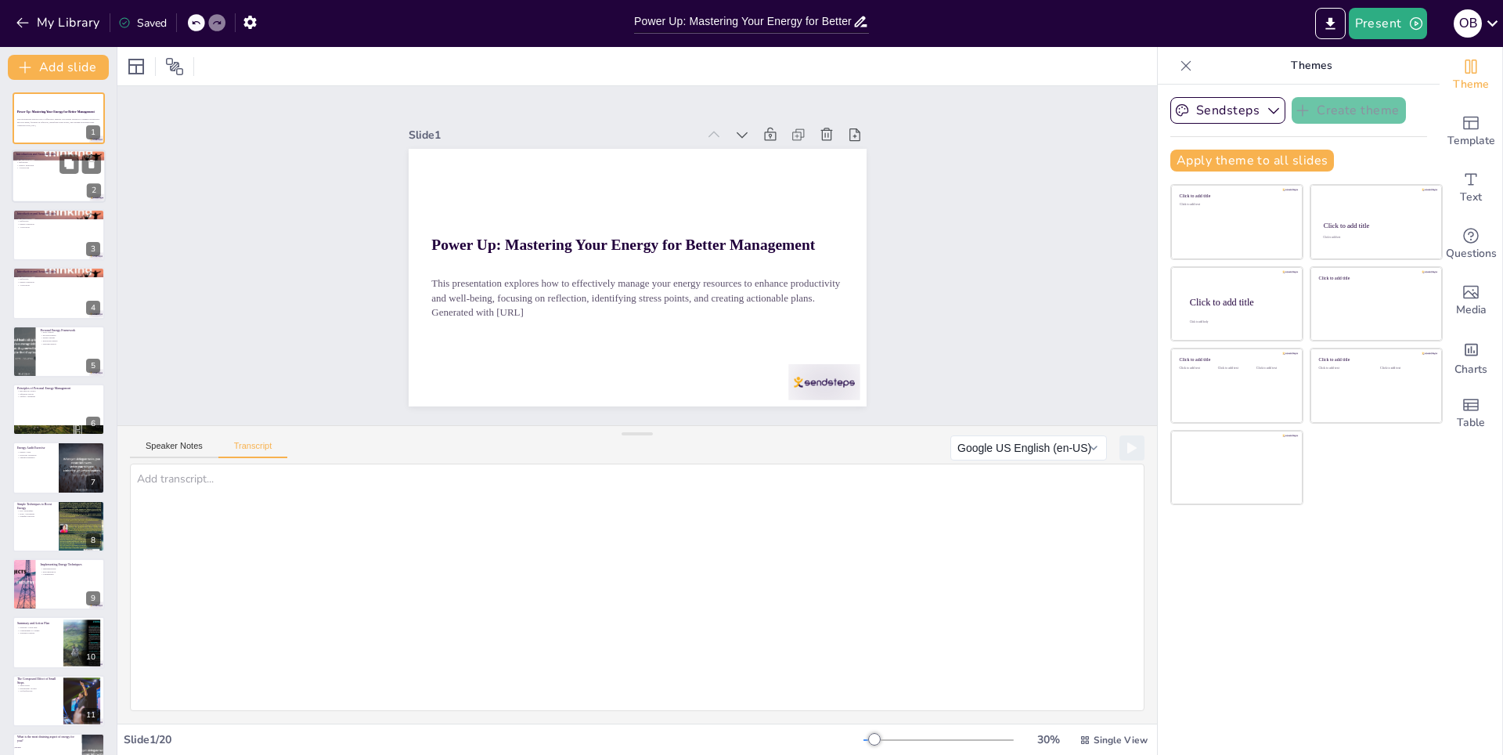
click at [47, 178] on div at bounding box center [59, 176] width 94 height 53
checkbox input "true"
type textarea "Energy is more crucial than time; without it, planning is futile. Our session g…"
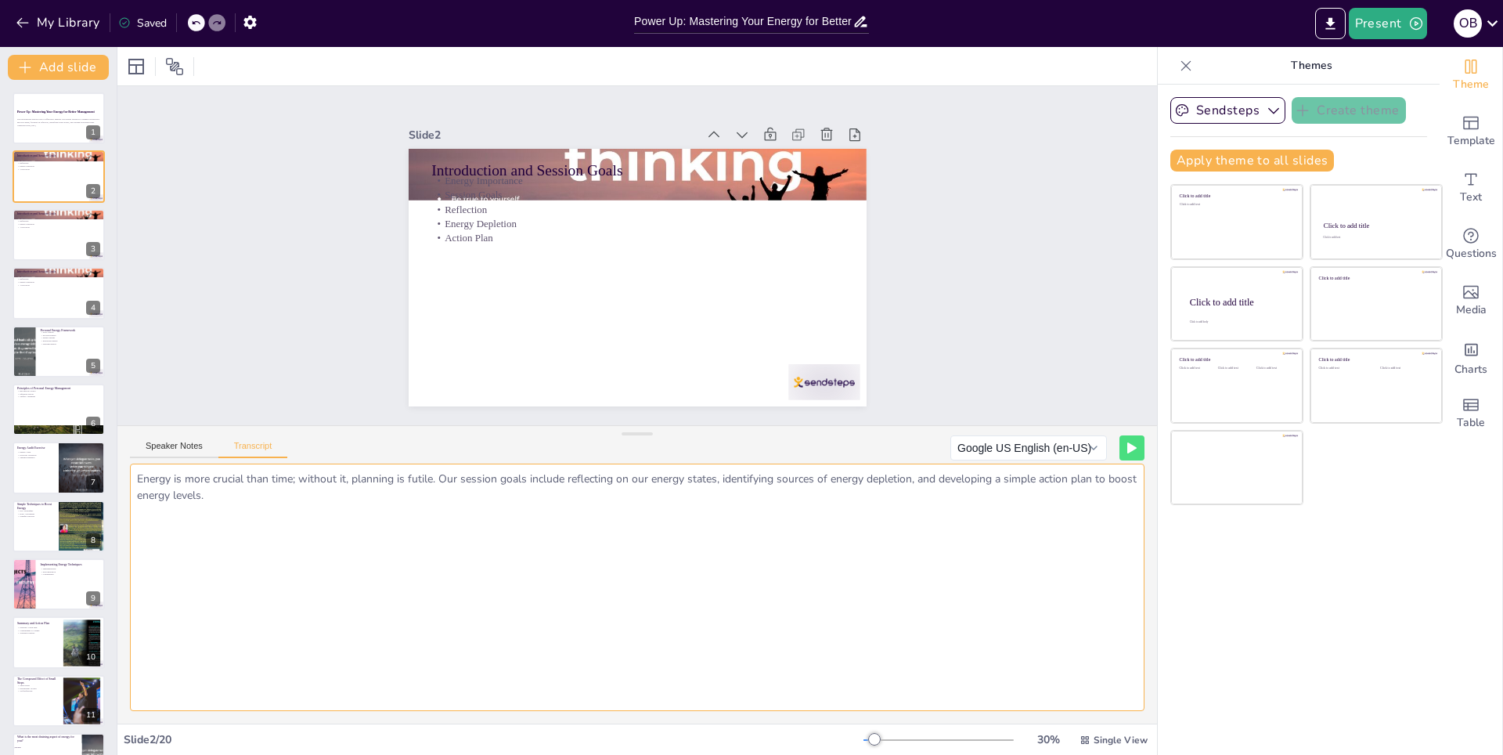
drag, startPoint x: 245, startPoint y: 503, endPoint x: 133, endPoint y: 481, distance: 114.2
click at [133, 481] on textarea "Energy is more crucial than time; without it, planning is futile. Our session g…" at bounding box center [637, 586] width 1014 height 247
click at [22, 219] on p "Reflection" at bounding box center [58, 220] width 85 height 3
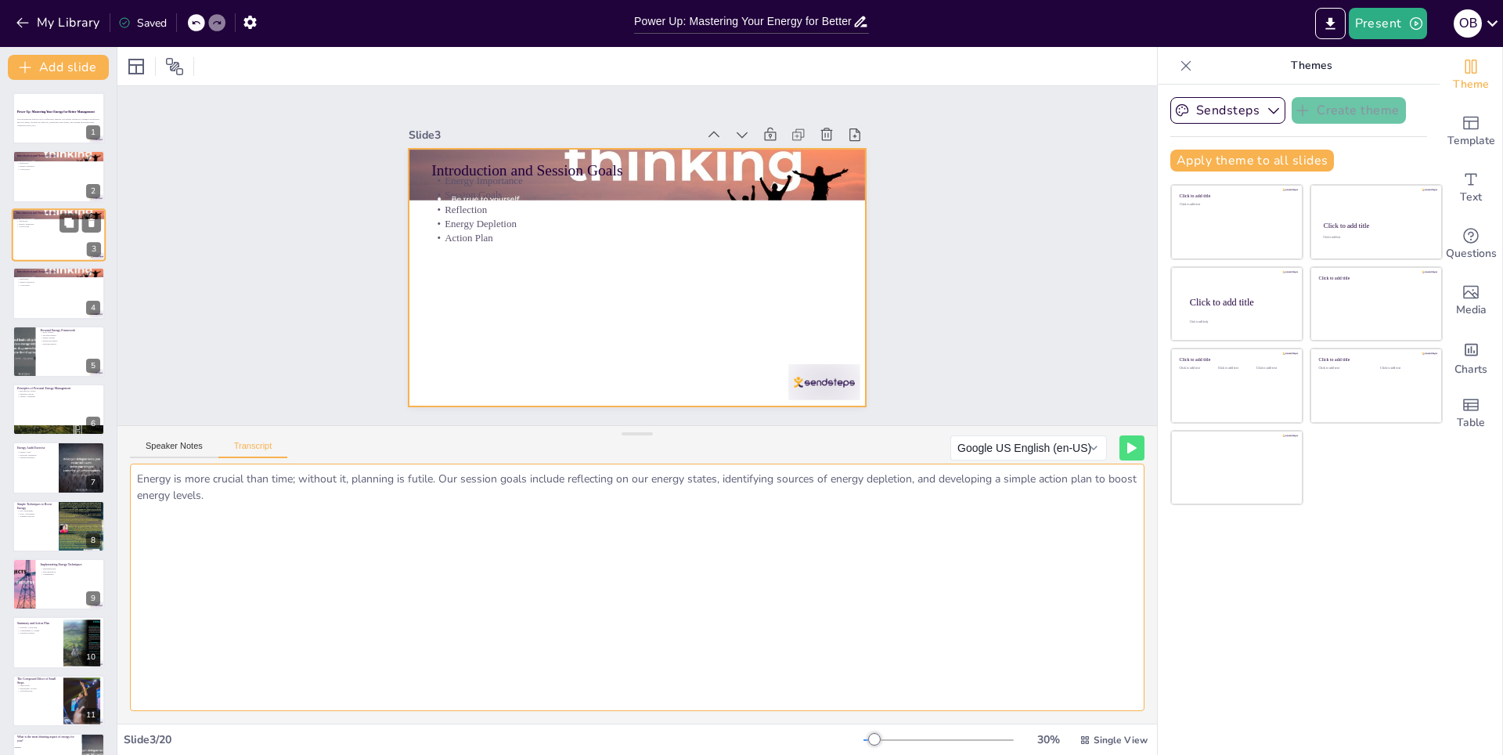
click at [30, 229] on div at bounding box center [59, 234] width 94 height 53
click at [41, 247] on div at bounding box center [59, 234] width 94 height 53
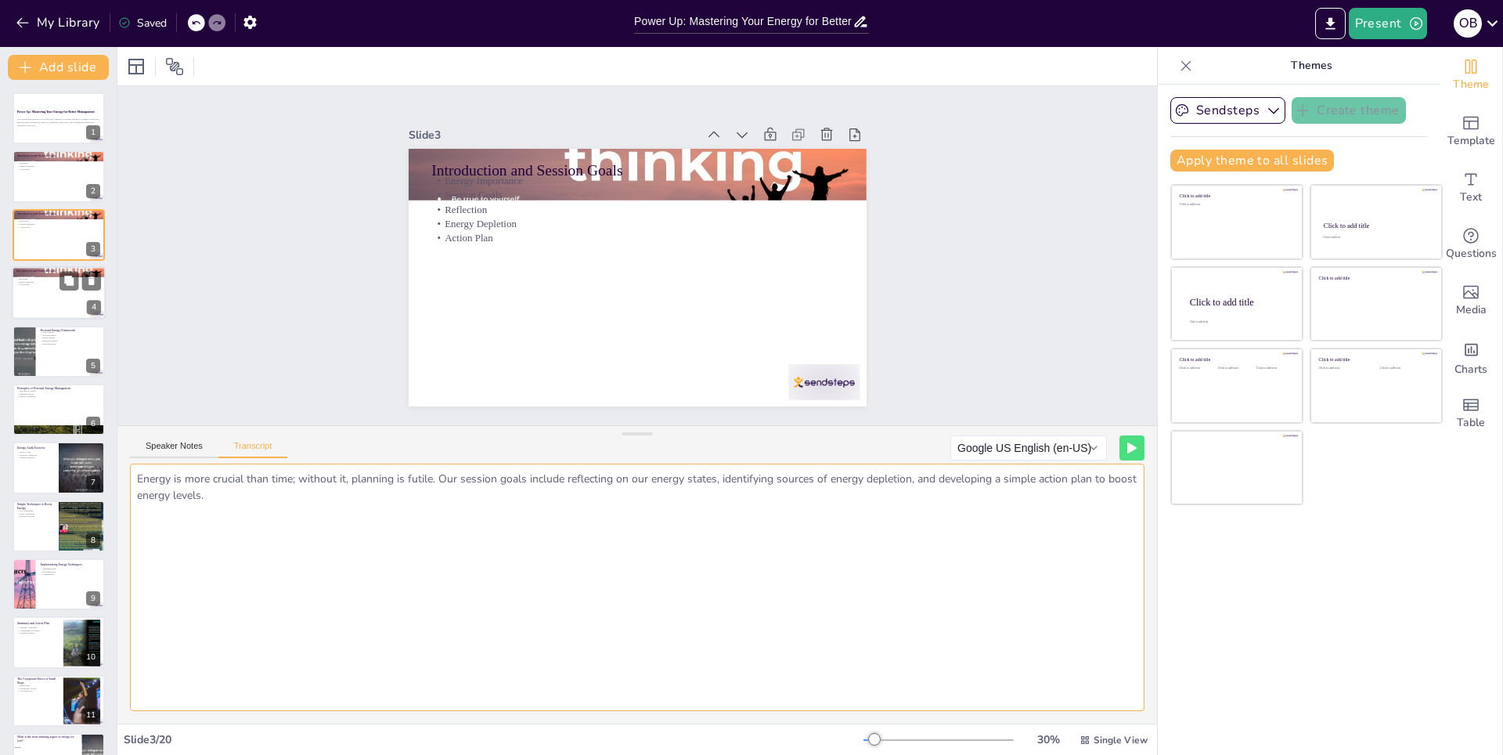
click at [45, 283] on p "Action Plan" at bounding box center [58, 284] width 85 height 3
click at [52, 329] on p "Personal Energy Framework" at bounding box center [70, 329] width 61 height 5
checkbox input "true"
type textarea "We will cover four aspects of energy: Physical (sleep, nutrition, movement), Me…"
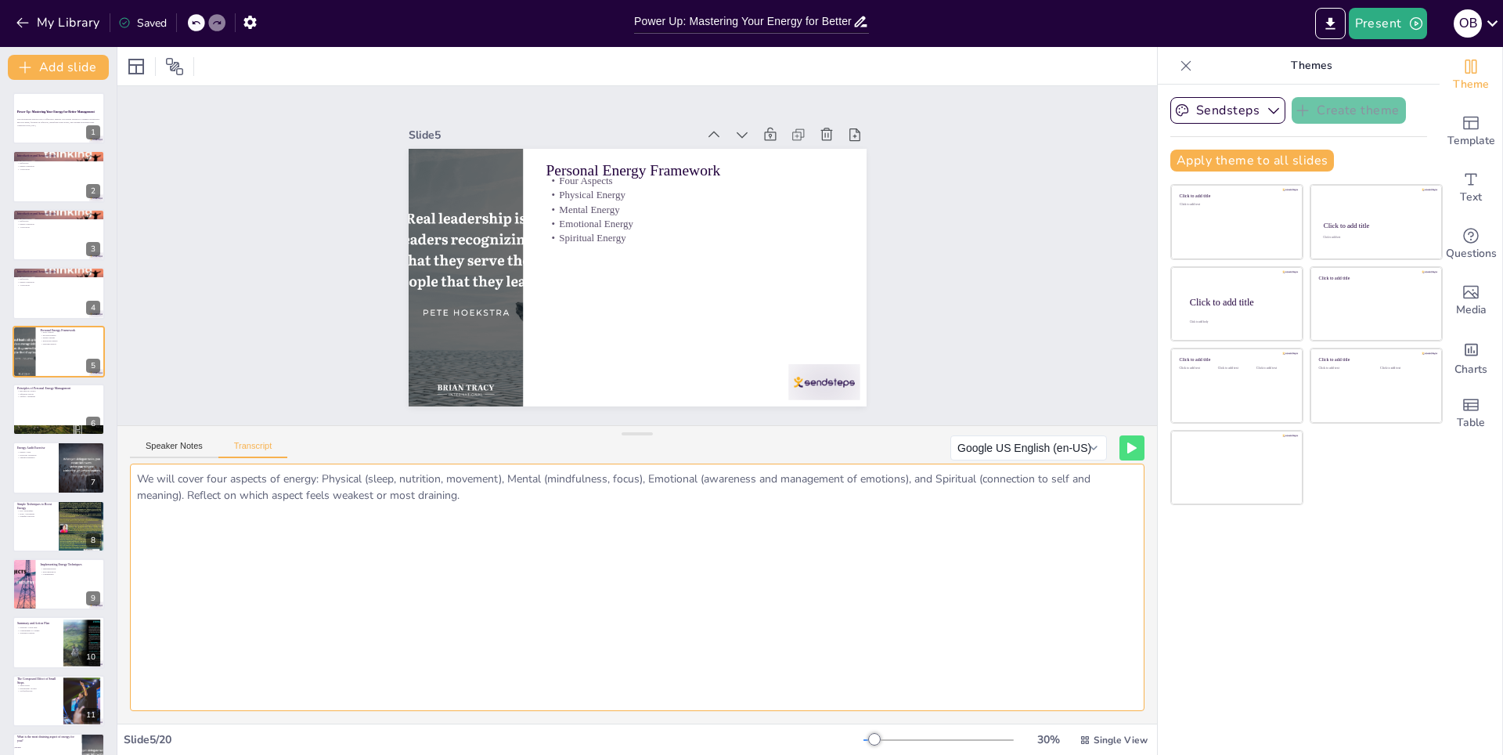
drag, startPoint x: 482, startPoint y: 503, endPoint x: 139, endPoint y: 481, distance: 344.3
click at [139, 481] on textarea "We will cover four aspects of energy: Physical (sleep, nutrition, movement), Me…" at bounding box center [637, 586] width 1014 height 247
click at [44, 401] on div at bounding box center [59, 409] width 94 height 53
checkbox input "true"
type textarea "Three key principles: 1. Become the Source: replenish your energy, don’t just g…"
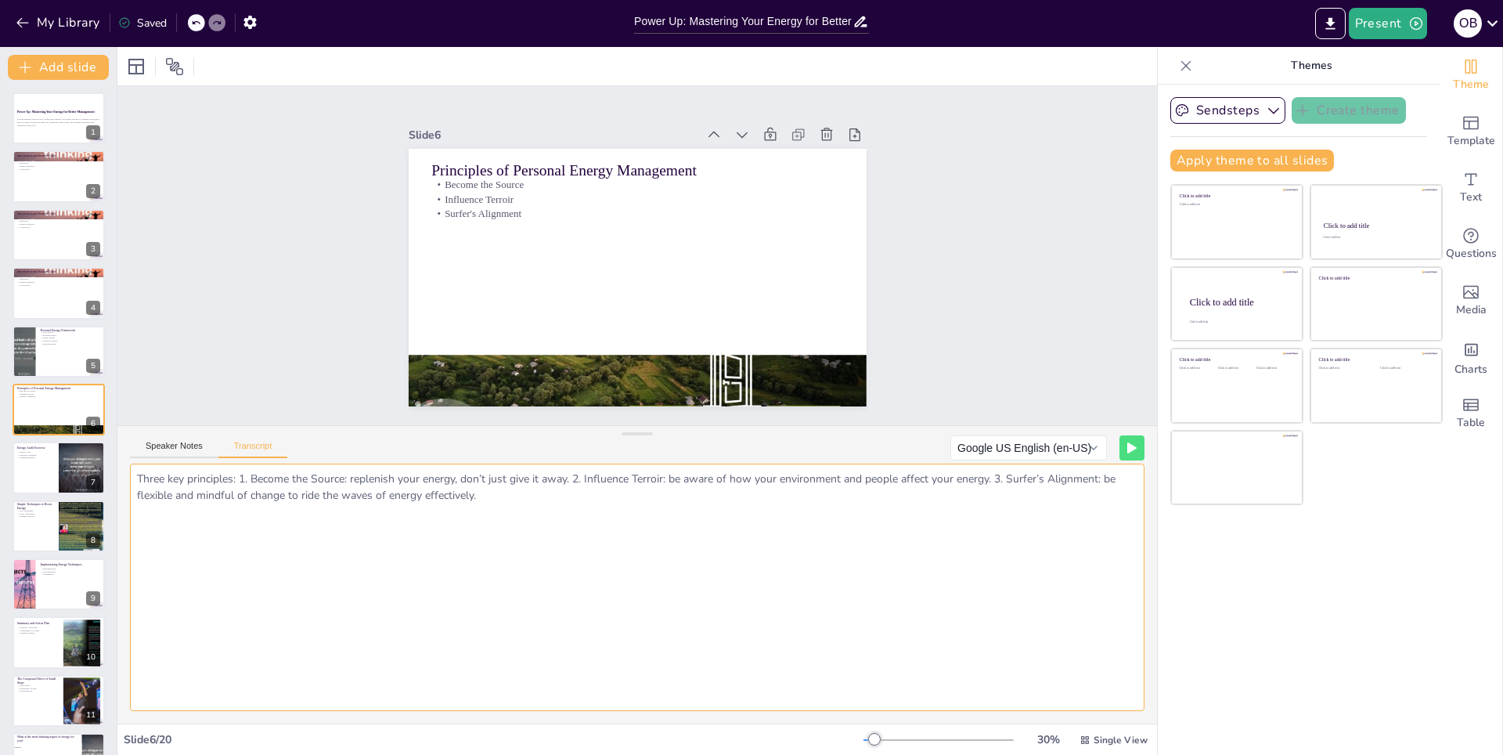
drag, startPoint x: 419, startPoint y: 491, endPoint x: 131, endPoint y: 481, distance: 287.4
click at [131, 481] on textarea "Three key principles: 1. Become the Source: replenish your energy, don’t just g…" at bounding box center [637, 586] width 1014 height 247
click at [42, 470] on div at bounding box center [59, 467] width 94 height 53
checkbox input "true"
type textarea "An energy audit involves analyzing situations that drain your energy. Take a mo…"
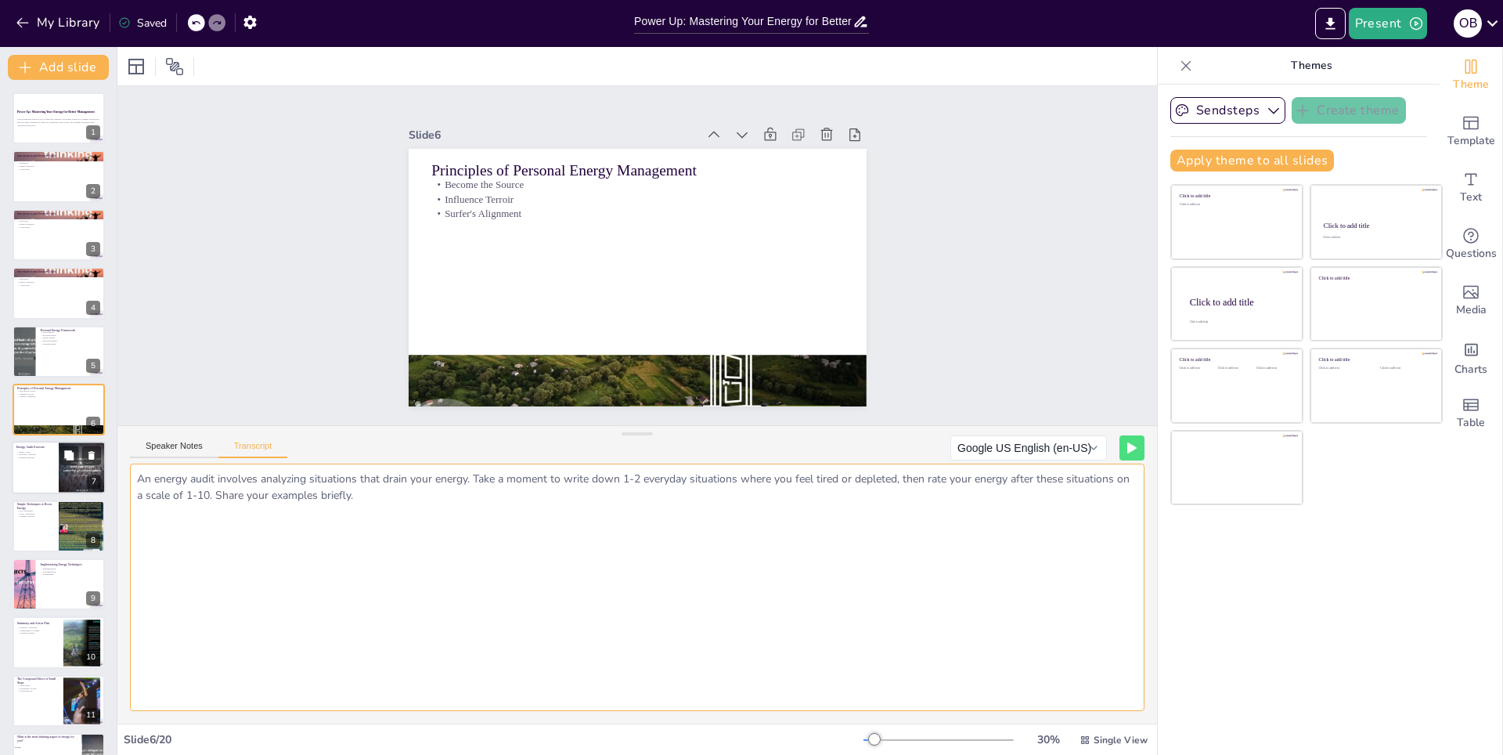
scroll to position [50, 0]
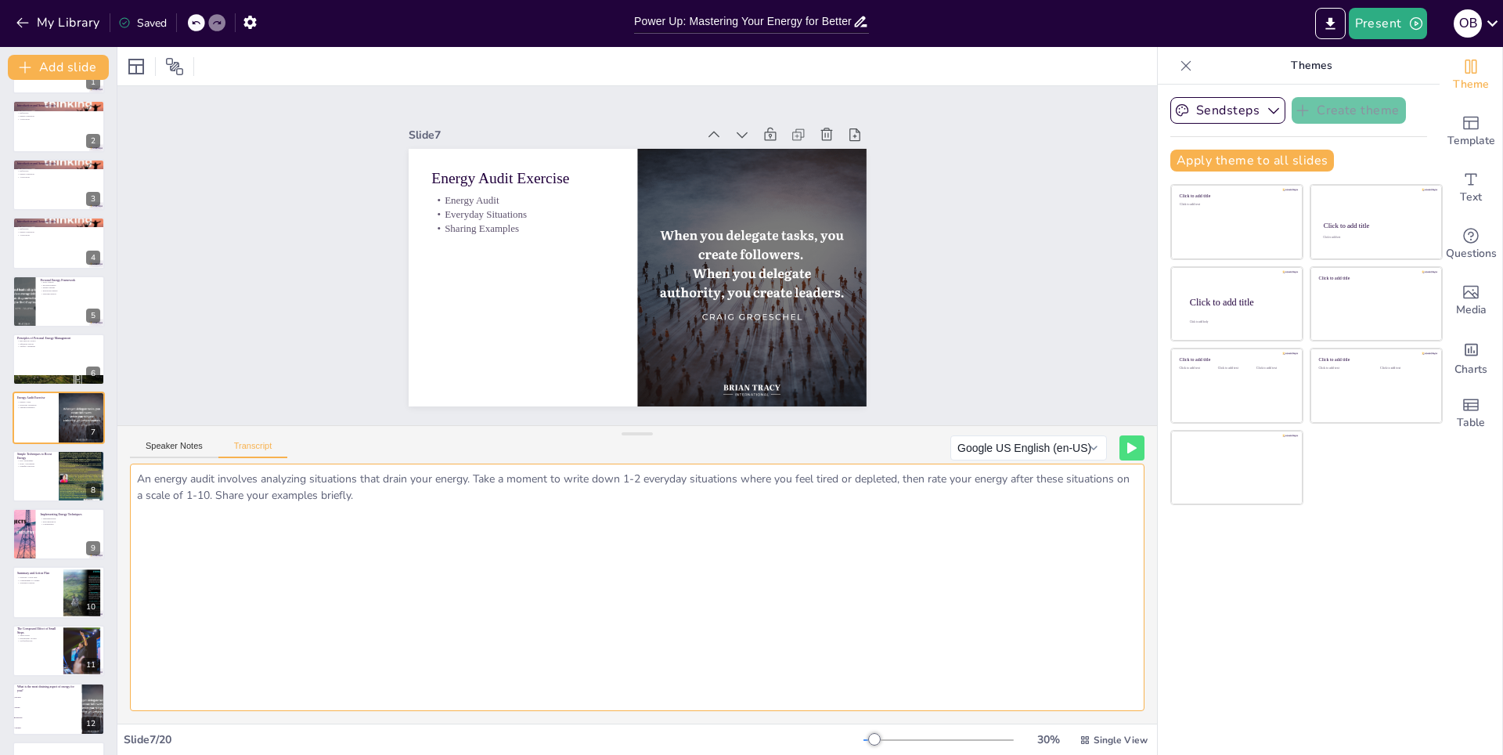
drag, startPoint x: 217, startPoint y: 502, endPoint x: 126, endPoint y: 479, distance: 93.8
click at [126, 479] on div "An energy audit involves analyzing situations that drain your energy. Take a mo…" at bounding box center [636, 593] width 1039 height 260
click at [32, 485] on div at bounding box center [59, 475] width 94 height 53
checkbox input "true"
type textarea "Key techniques include: 1. Daily energy level assessment (1-10 after activities…"
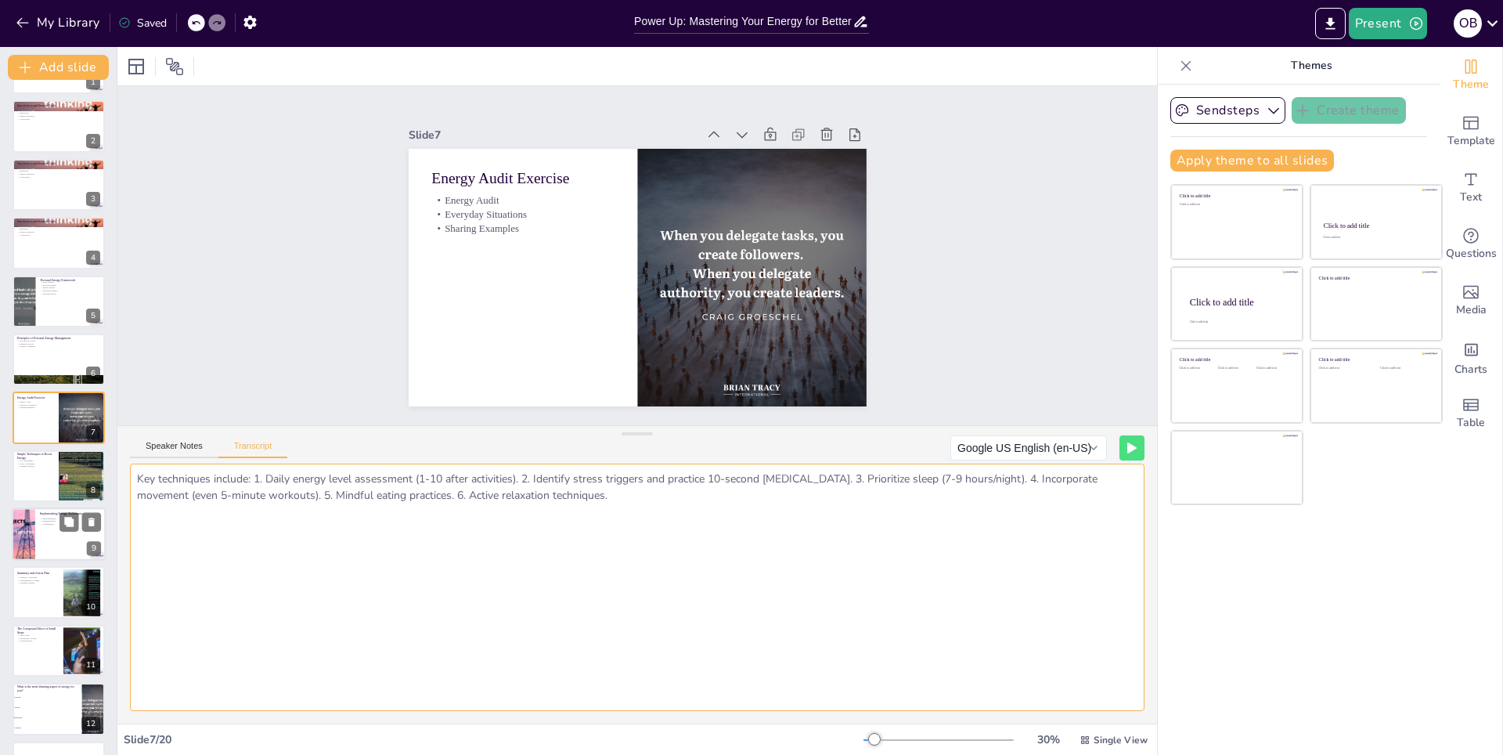
scroll to position [109, 0]
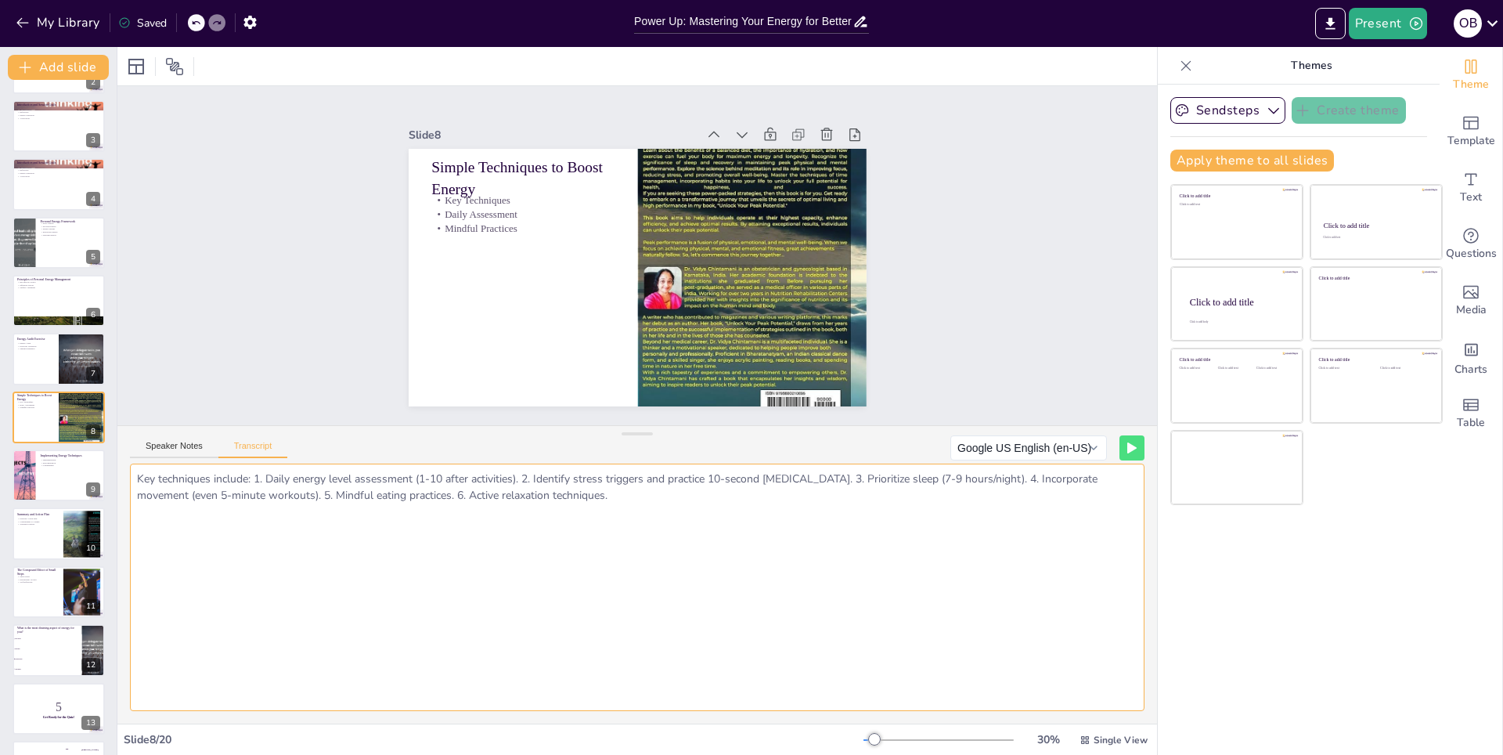
drag, startPoint x: 553, startPoint y: 504, endPoint x: 132, endPoint y: 481, distance: 421.7
click at [132, 481] on textarea "Key techniques include: 1. Daily energy level assessment (1-10 after activities…" at bounding box center [637, 586] width 1014 height 247
click at [48, 478] on div at bounding box center [59, 474] width 94 height 53
checkbox input "true"
type textarea "Choose 1-2 techniques from the previous slide and quickly outline how you will …"
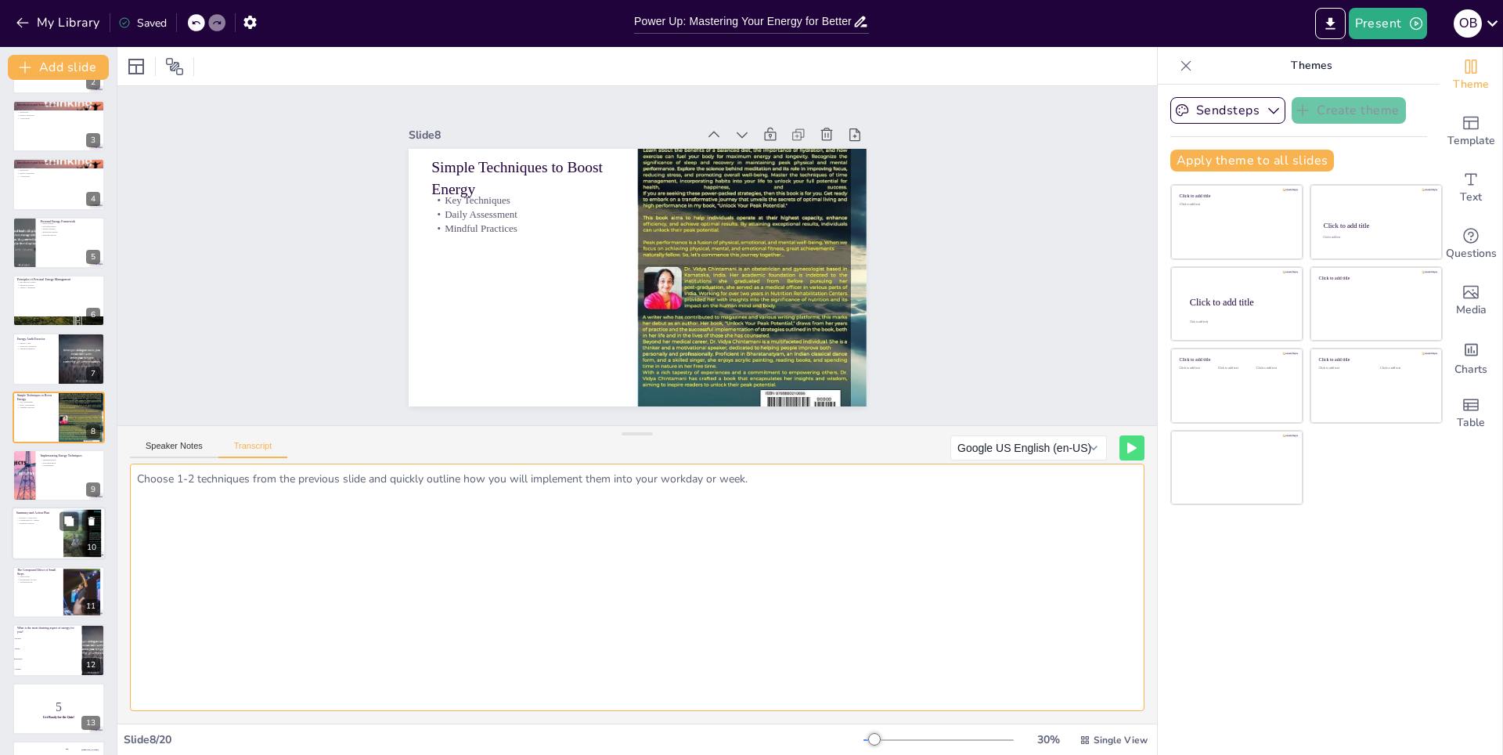
scroll to position [167, 0]
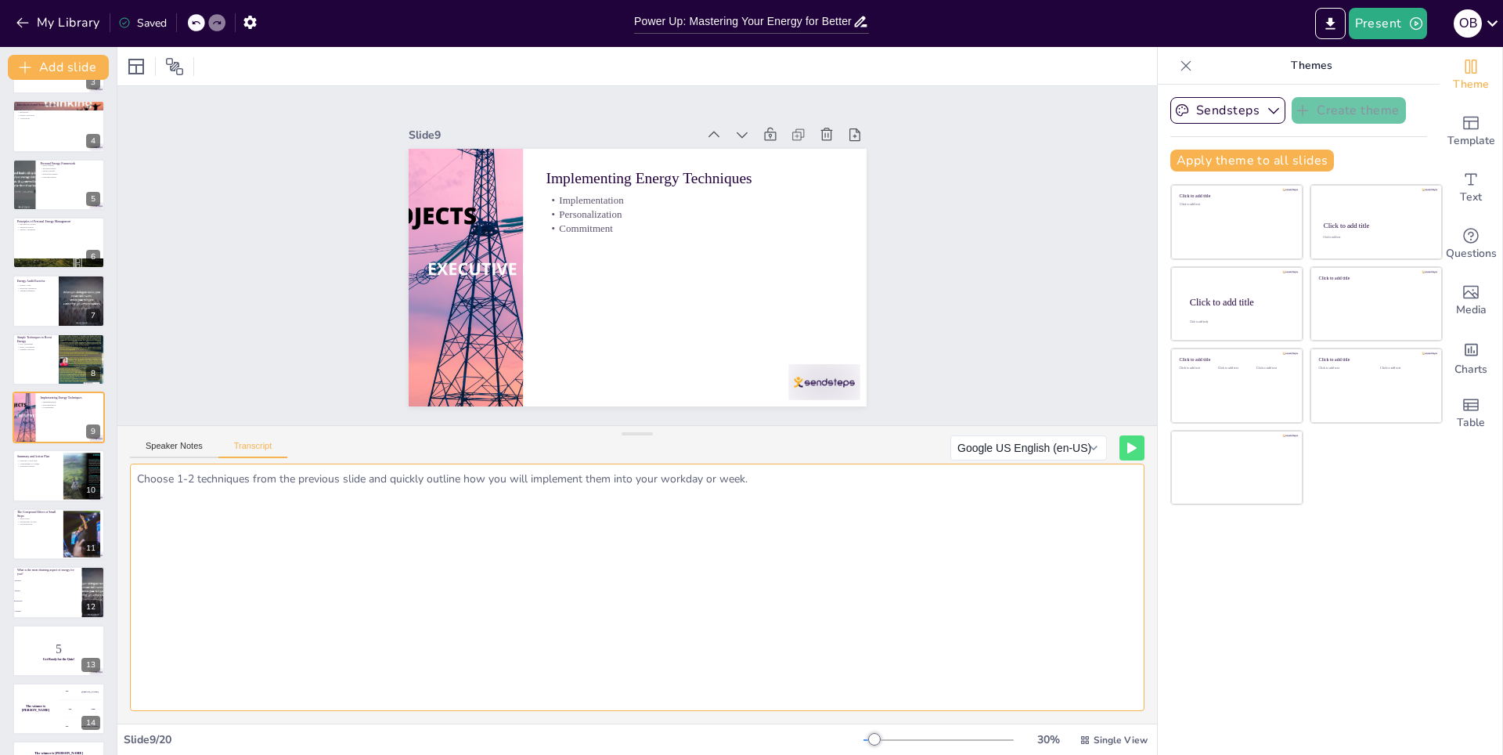
drag, startPoint x: 502, startPoint y: 470, endPoint x: 164, endPoint y: 467, distance: 337.3
click at [164, 467] on textarea "Choose 1-2 techniques from the previous slide and quickly outline how you will …" at bounding box center [637, 586] width 1014 height 247
click at [59, 484] on div at bounding box center [59, 475] width 94 height 53
checkbox input "true"
type textarea "Formulate a personal action plan: "I promise to..." For example, implement a 5-…"
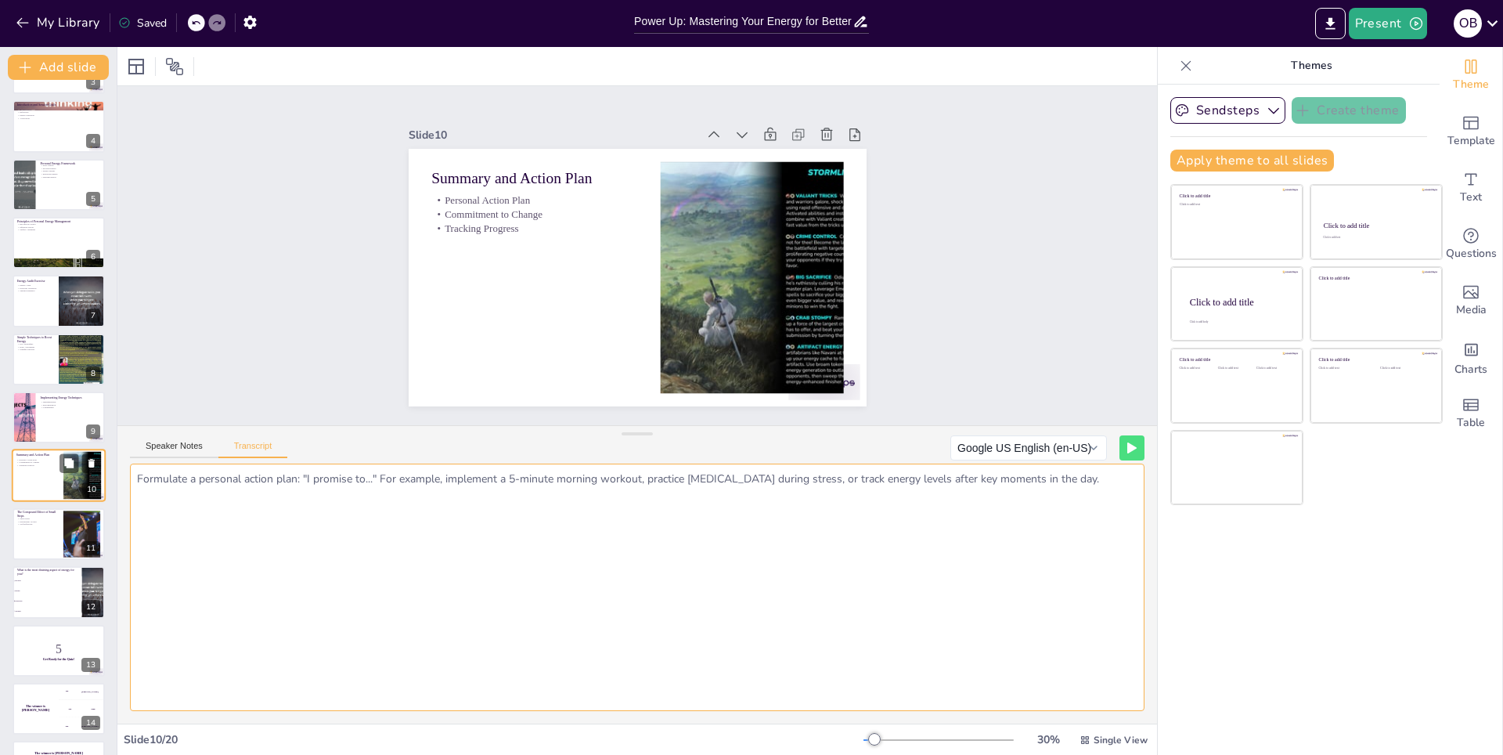
scroll to position [225, 0]
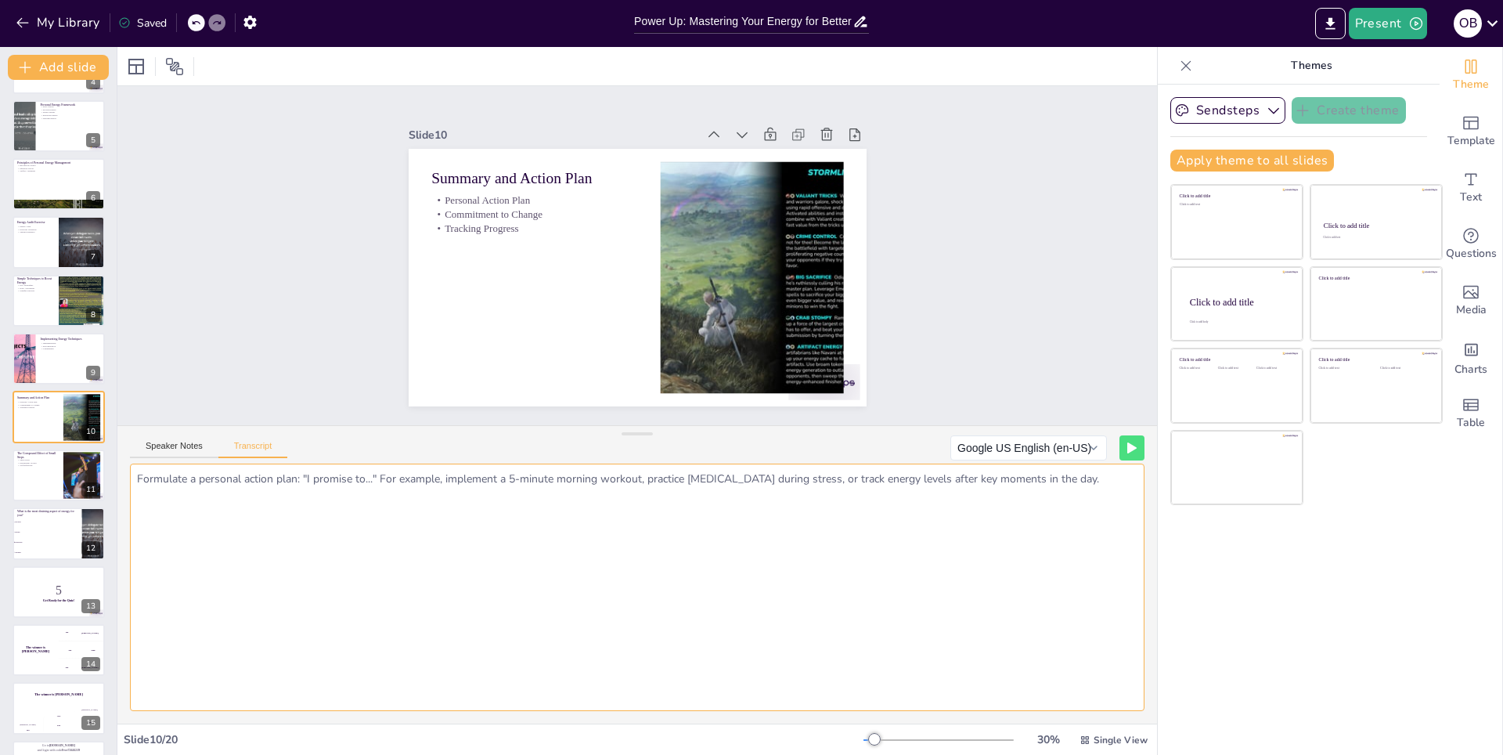
click at [223, 478] on textarea "Formulate a personal action plan: "I promise to..." For example, implement a 5-…" at bounding box center [637, 586] width 1014 height 247
click at [40, 455] on p "The Compound Effect of Small Steps" at bounding box center [37, 454] width 42 height 9
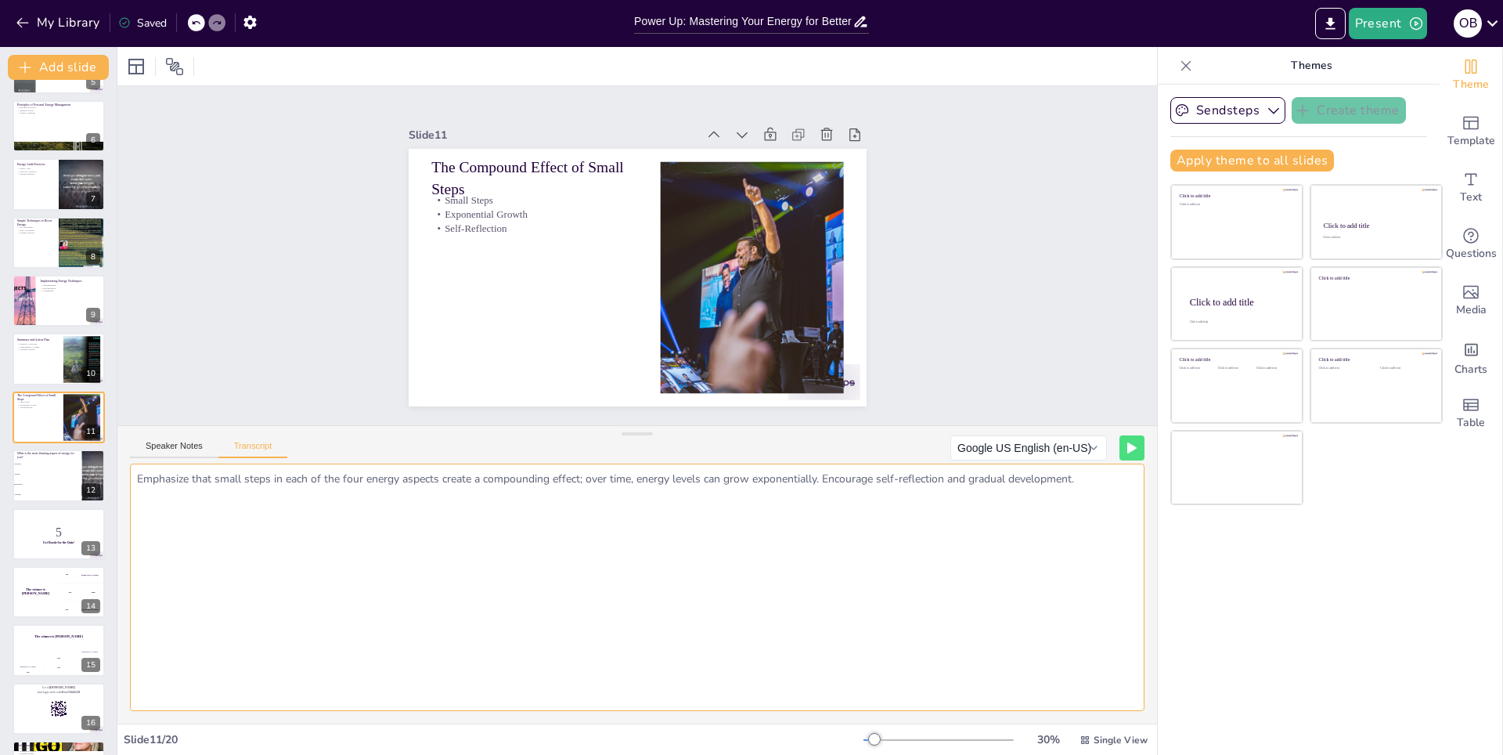
click at [269, 483] on textarea "Emphasize that small steps in each of the four energy aspects create a compound…" at bounding box center [637, 586] width 1014 height 247
click at [22, 490] on li "Spiritual" at bounding box center [47, 495] width 70 height 10
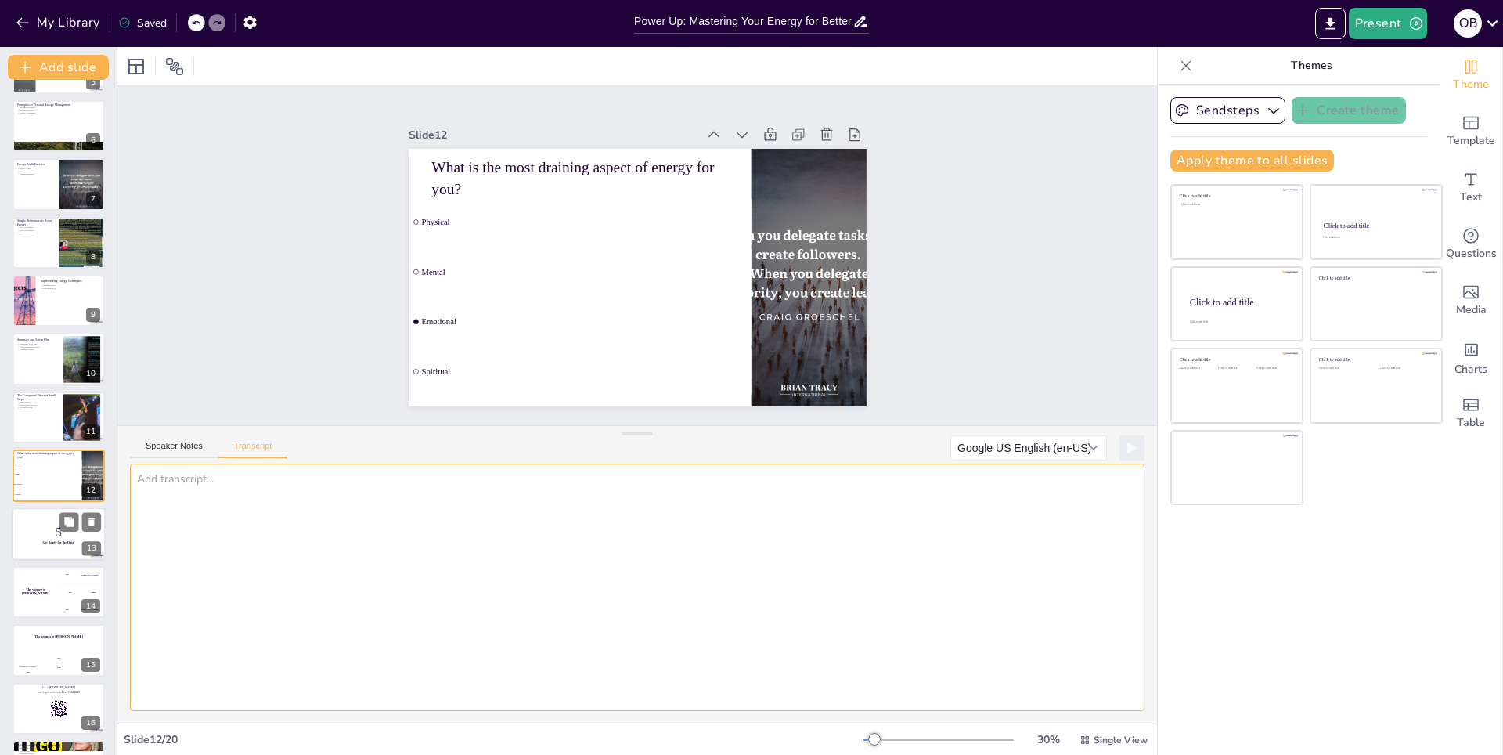
scroll to position [341, 0]
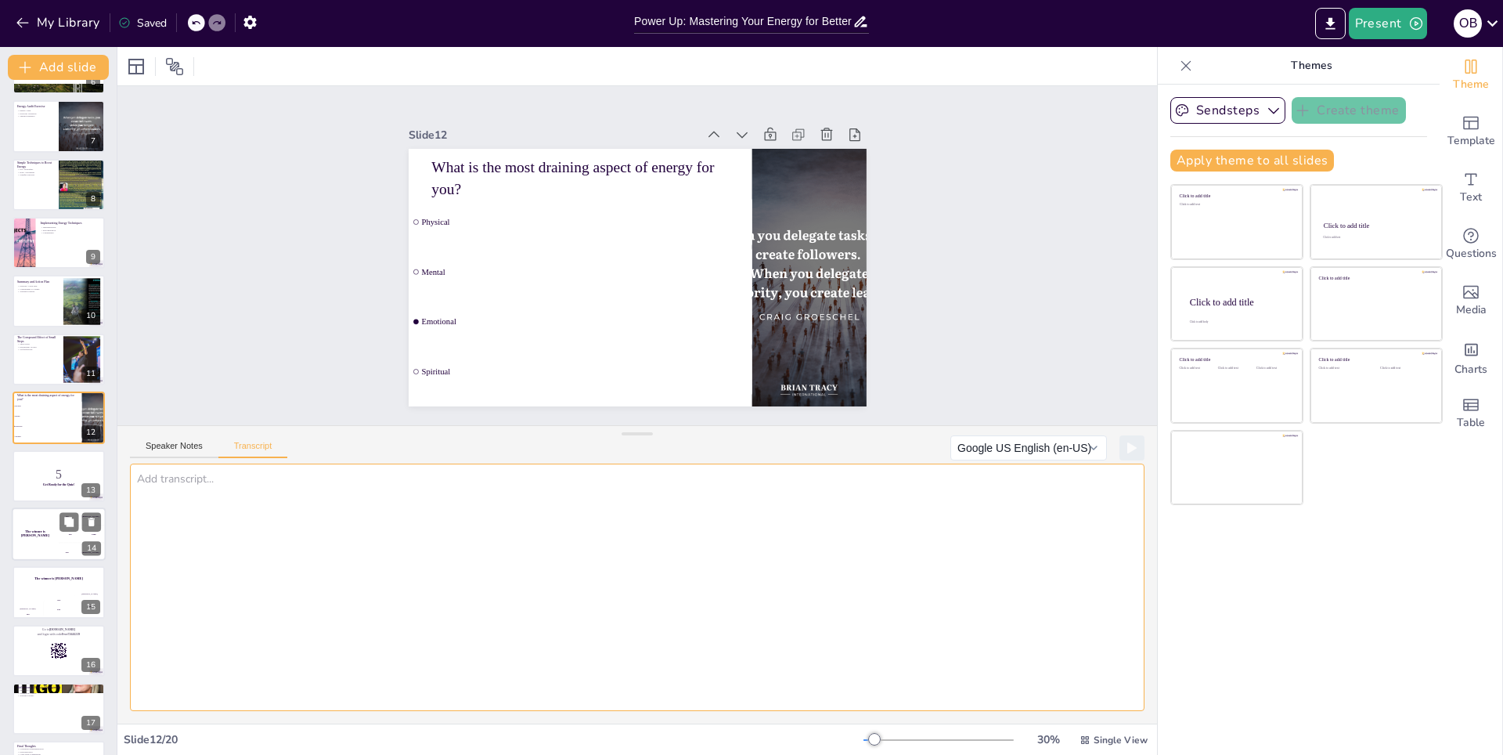
click at [53, 482] on strong "Get Ready for the Quiz!" at bounding box center [58, 483] width 31 height 3
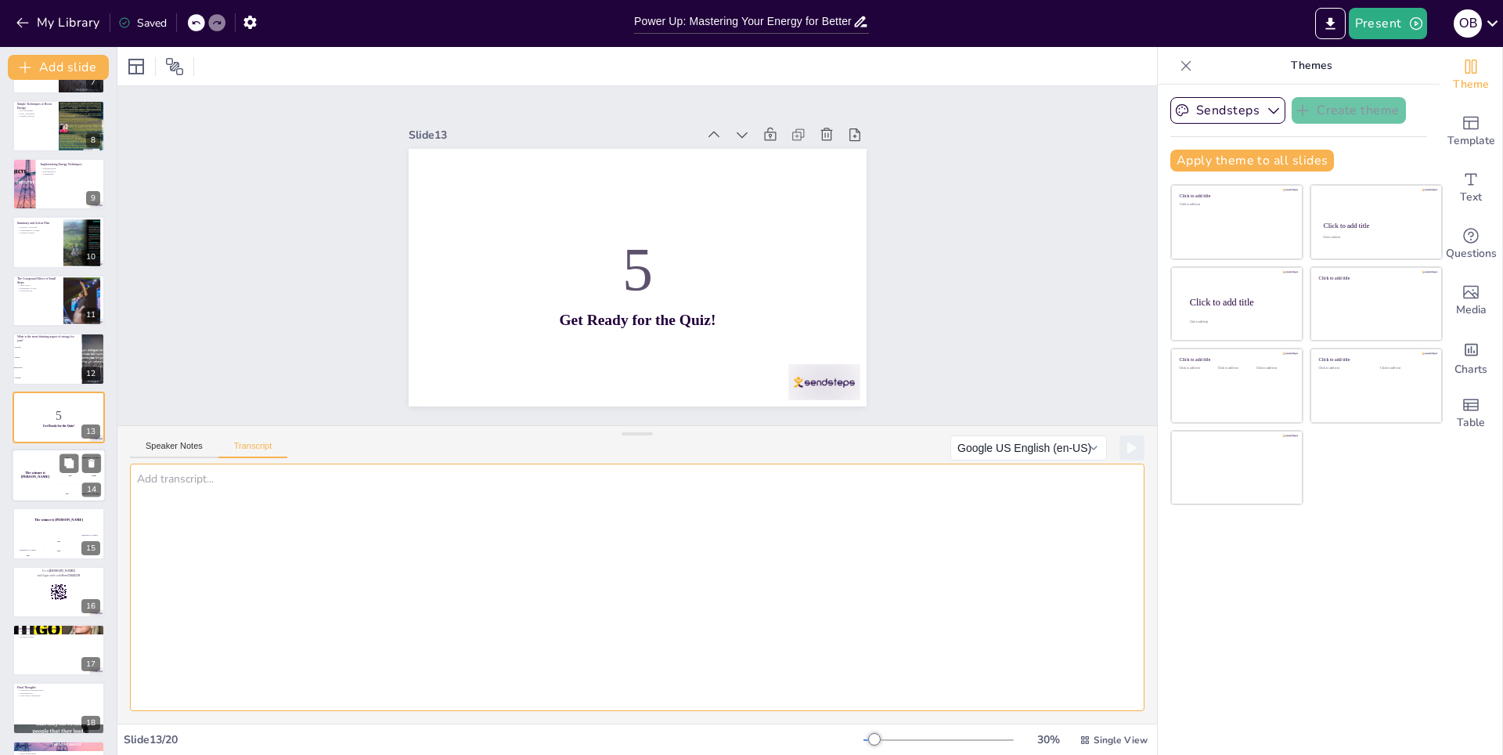
click at [34, 474] on h4 "The winner is [PERSON_NAME]" at bounding box center [35, 475] width 47 height 8
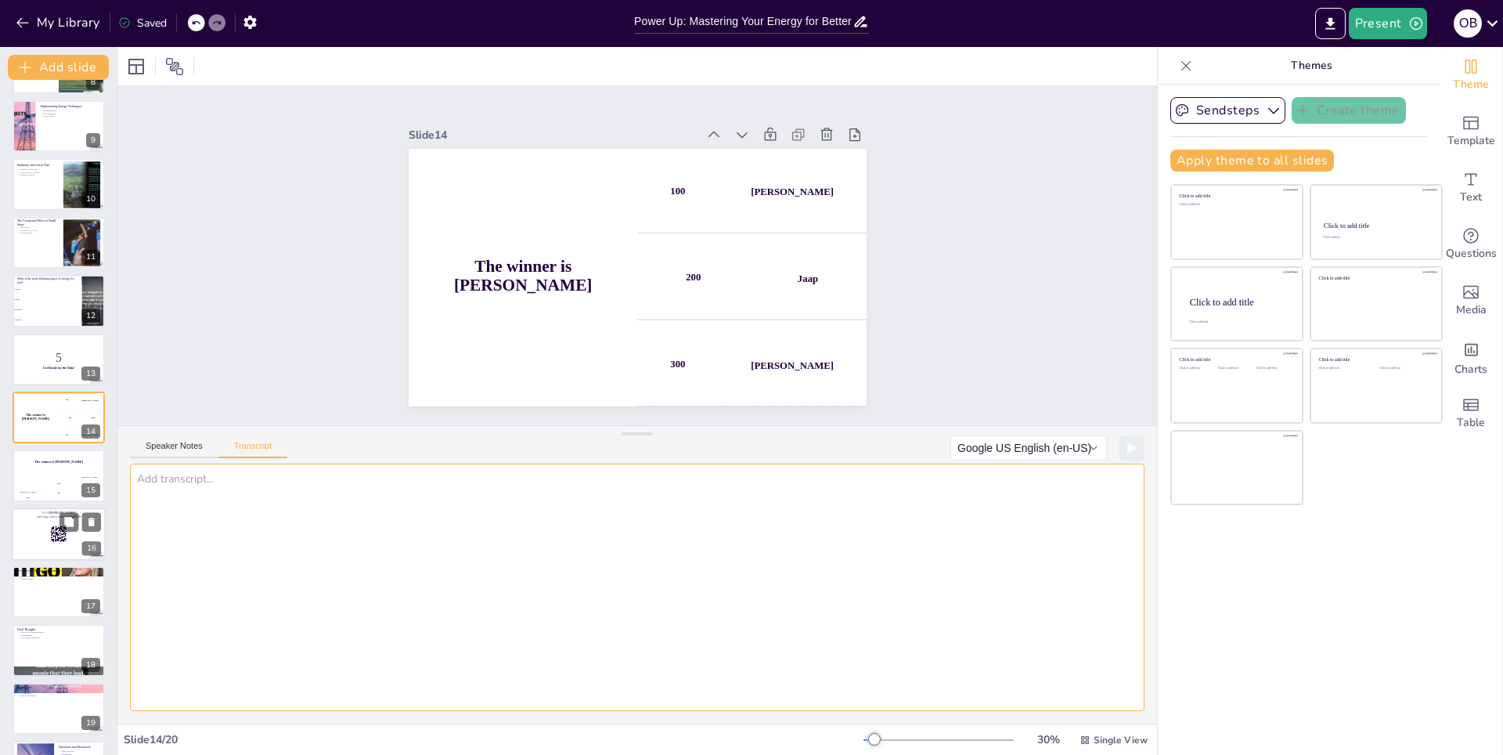
click at [36, 474] on div "The winner is [PERSON_NAME]" at bounding box center [59, 462] width 92 height 26
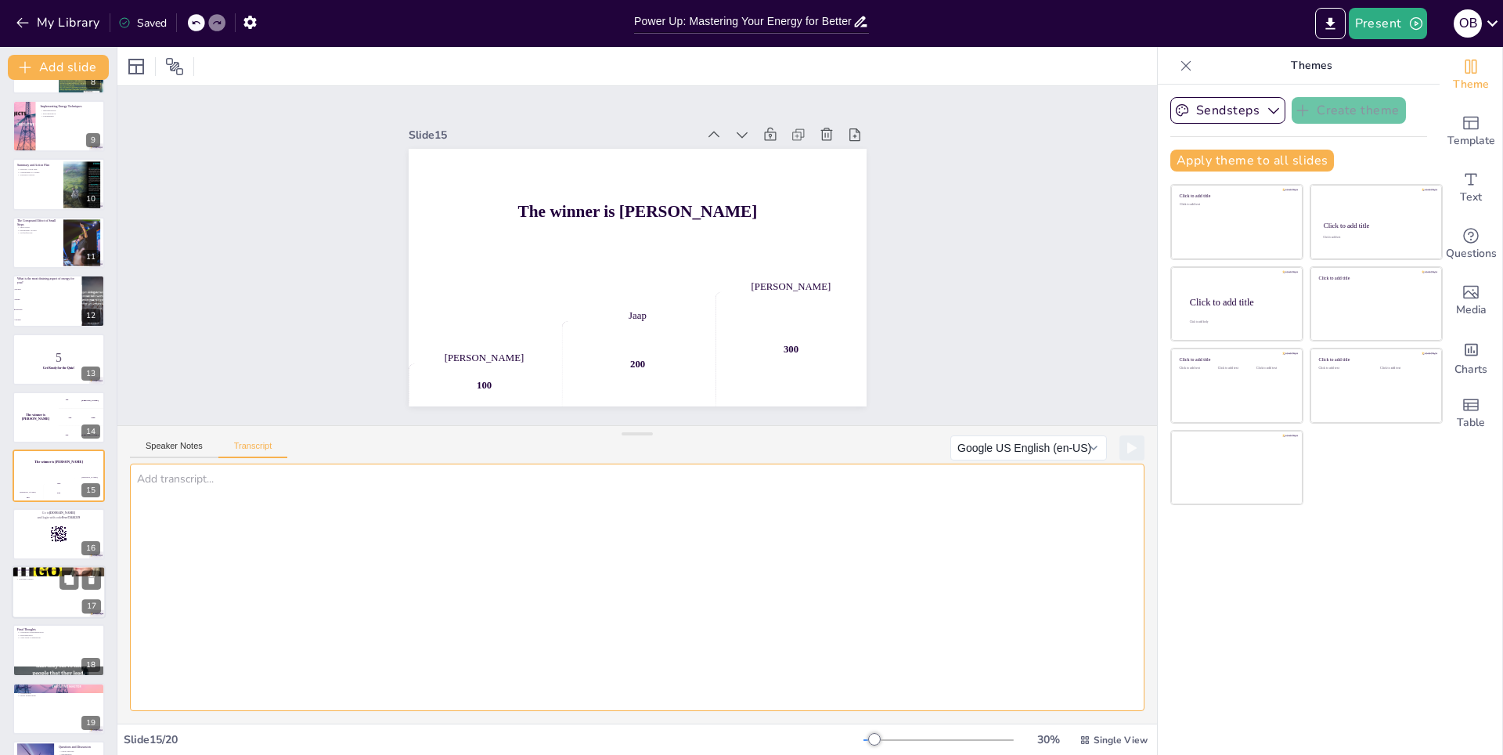
scroll to position [509, 0]
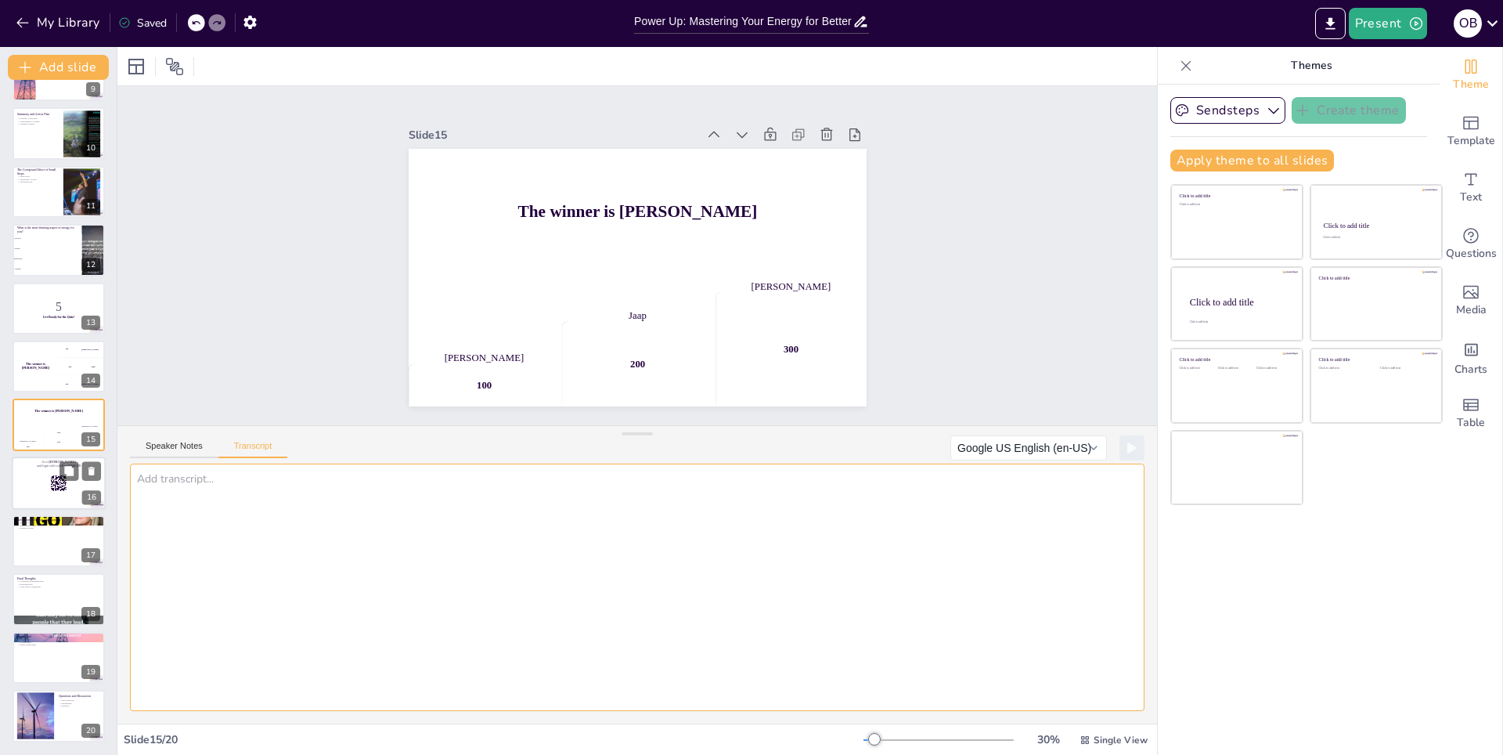
click at [33, 486] on div at bounding box center [59, 482] width 94 height 53
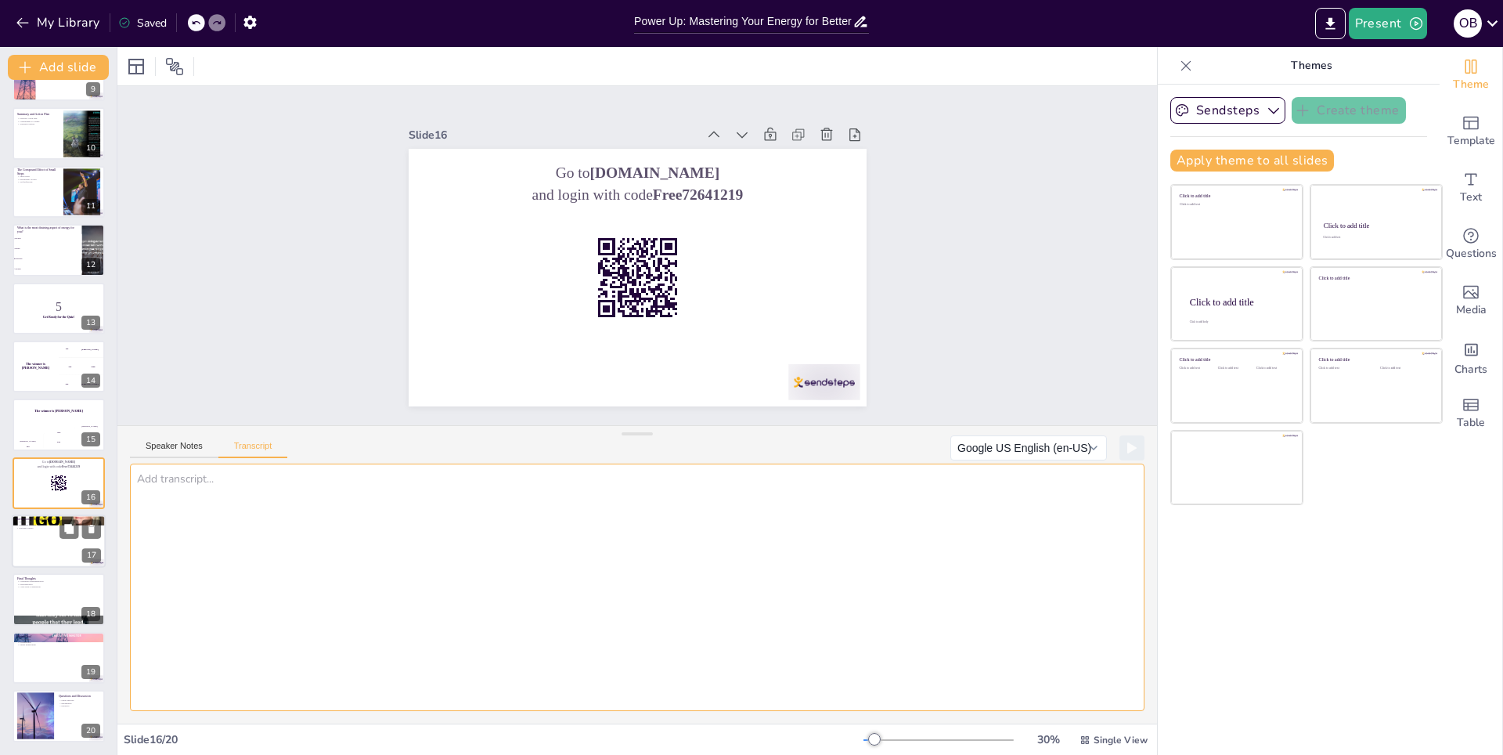
click at [41, 520] on p "Impact on Life" at bounding box center [58, 521] width 85 height 3
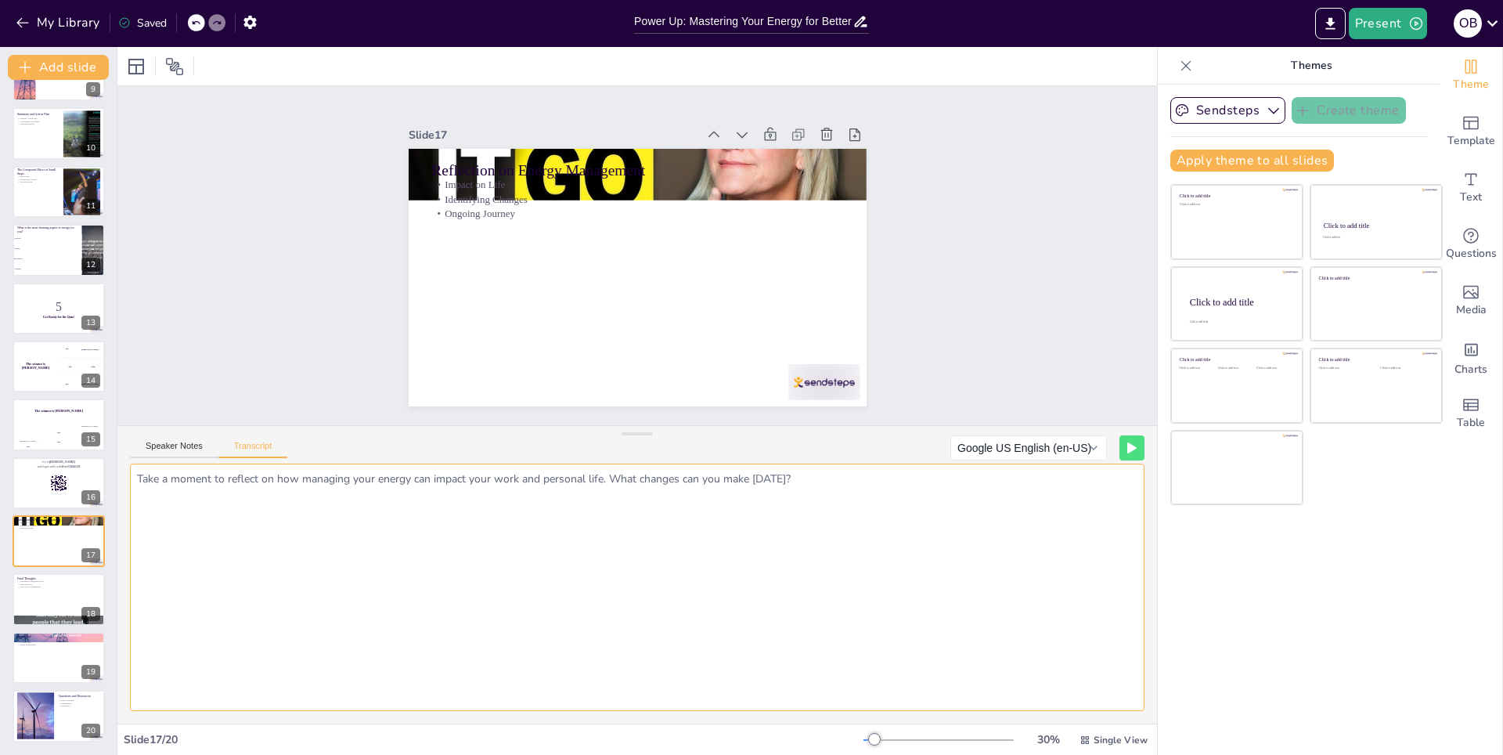
click at [193, 481] on textarea "Take a moment to reflect on how managing your energy can impact your work and p…" at bounding box center [637, 586] width 1014 height 247
click at [27, 600] on div at bounding box center [59, 599] width 94 height 53
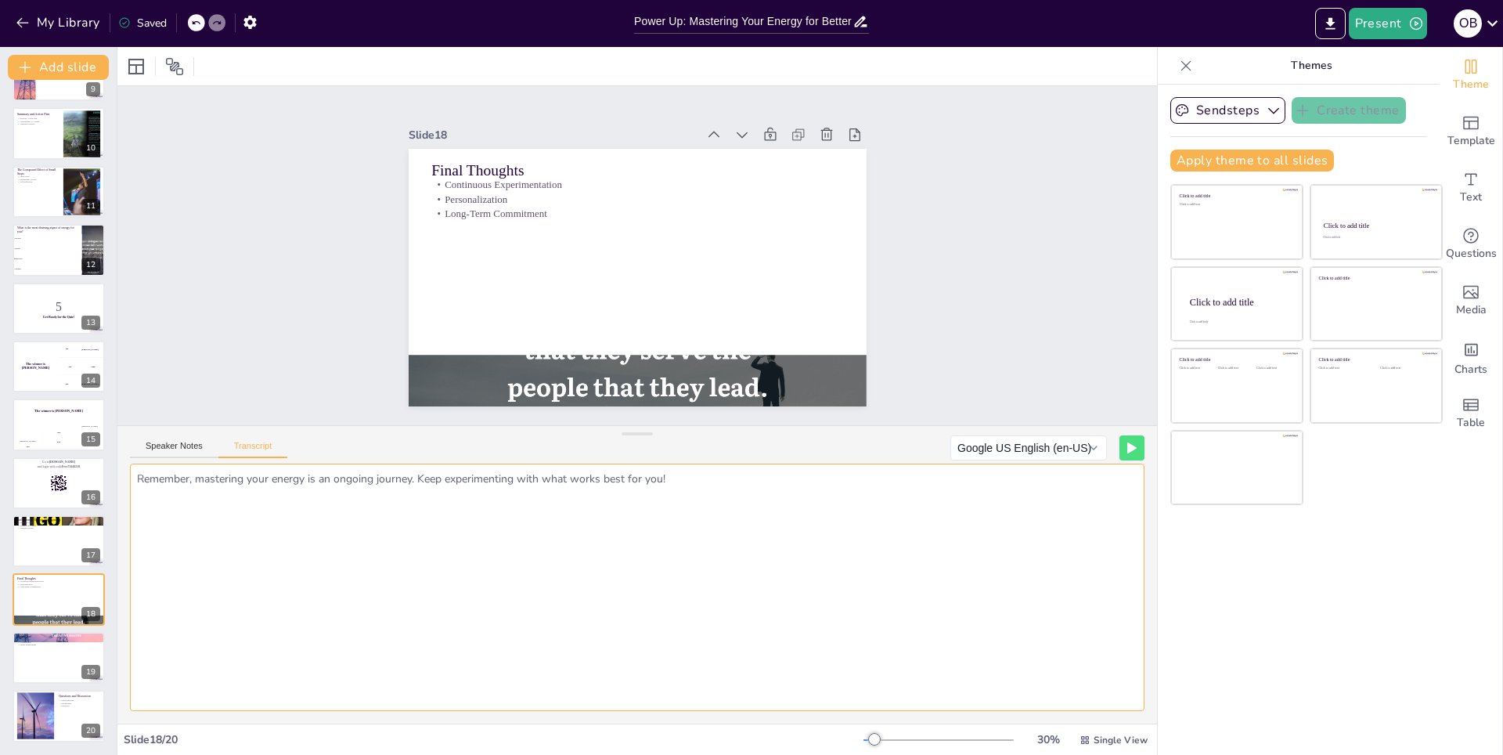
click at [203, 486] on textarea "Remember, mastering your energy is an ongoing journey. Keep experimenting with …" at bounding box center [637, 586] width 1014 height 247
click at [39, 663] on div at bounding box center [59, 657] width 94 height 53
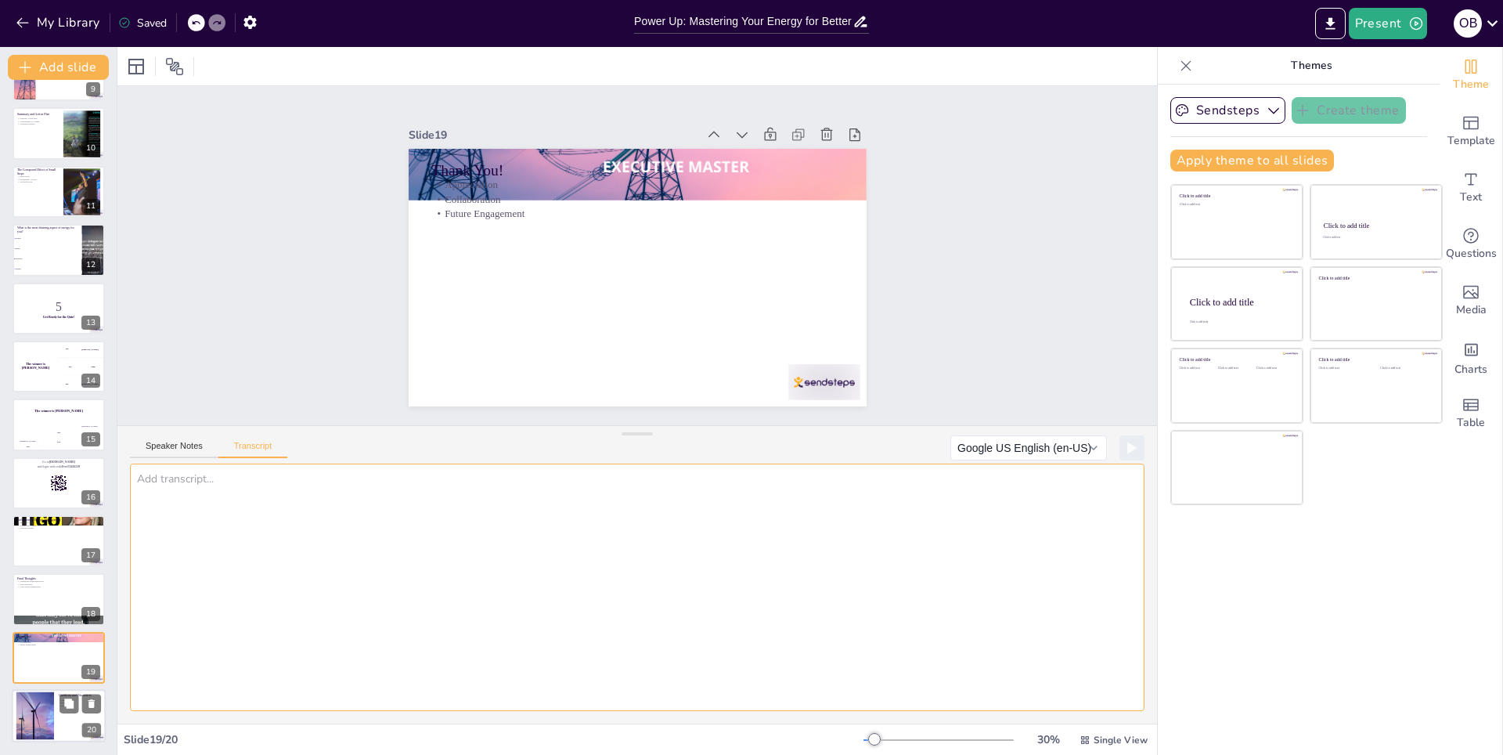
click at [34, 705] on div at bounding box center [35, 716] width 85 height 48
